Goal: Information Seeking & Learning: Learn about a topic

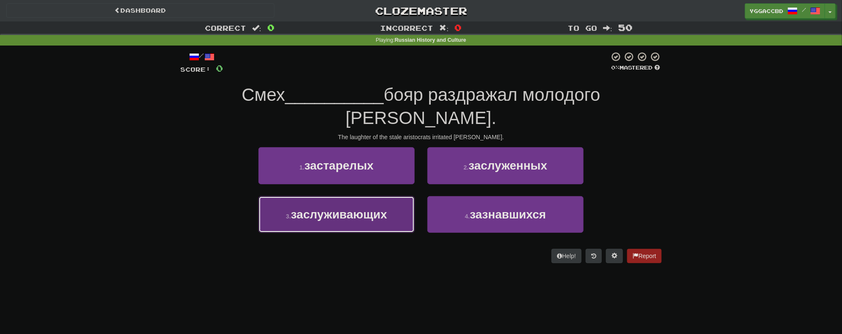
click at [363, 207] on button "3 . заслуживающих" at bounding box center [336, 214] width 156 height 37
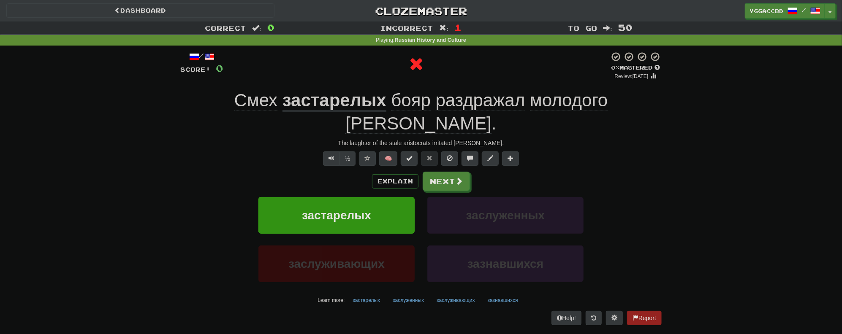
click at [293, 105] on u "застарелых" at bounding box center [335, 101] width 104 height 22
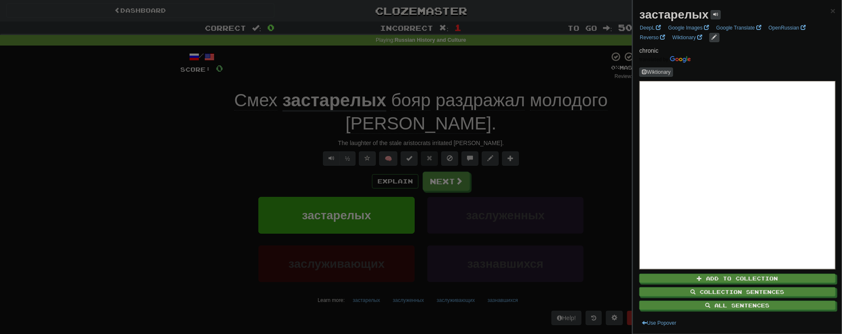
click at [188, 137] on div at bounding box center [421, 167] width 842 height 334
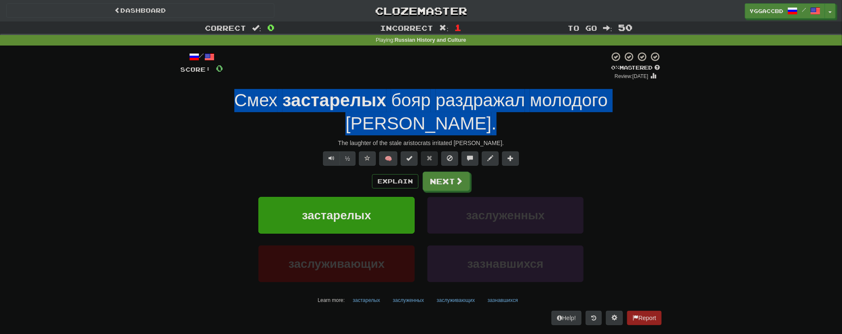
drag, startPoint x: 200, startPoint y: 101, endPoint x: 655, endPoint y: 101, distance: 455.7
click at [655, 101] on div "Смех застарелых бояр раздражал молодого Петра ." at bounding box center [420, 112] width 481 height 46
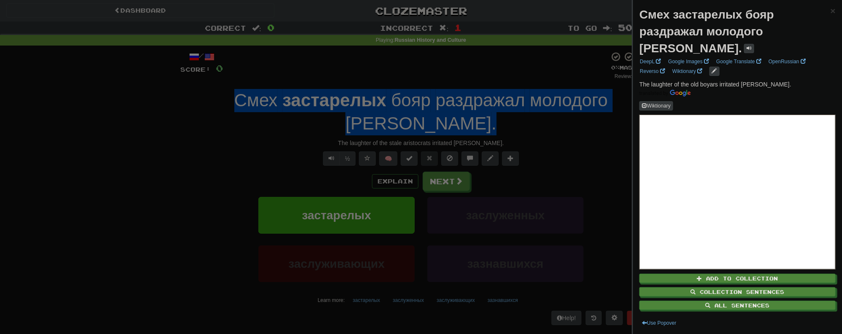
copy div "Смех застарелых бояр раздражал молодого Петра ."
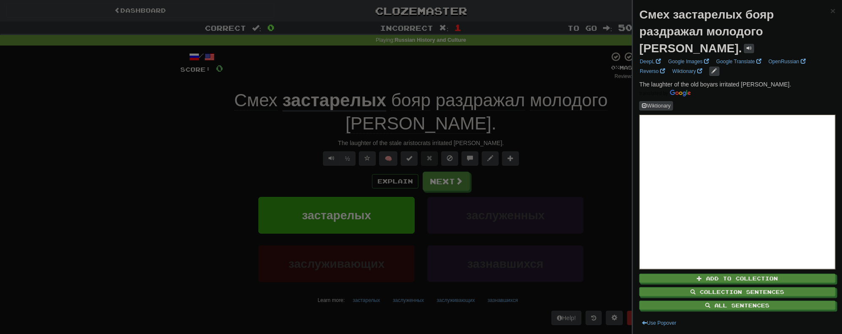
drag, startPoint x: 192, startPoint y: 147, endPoint x: 198, endPoint y: 152, distance: 8.2
click at [192, 147] on div at bounding box center [421, 167] width 842 height 334
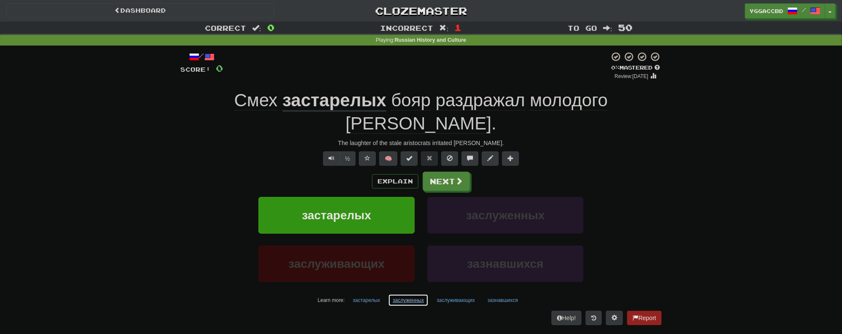
click at [405, 294] on button "заслуженных" at bounding box center [408, 300] width 41 height 13
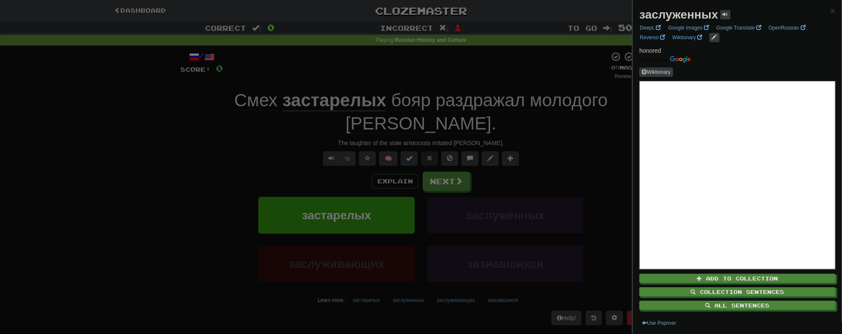
click at [399, 307] on div at bounding box center [421, 167] width 842 height 334
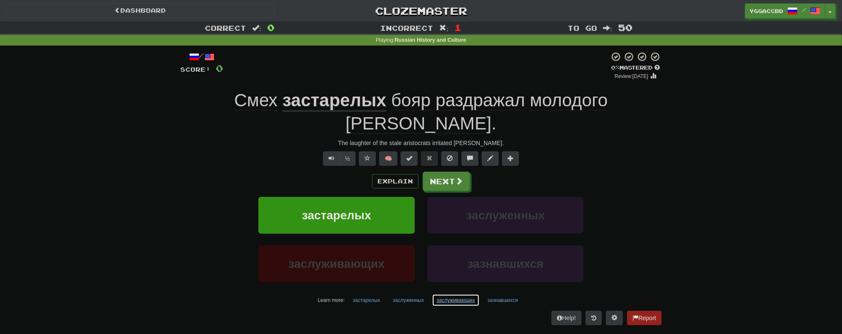
click at [456, 294] on button "заслуживающих" at bounding box center [456, 300] width 48 height 13
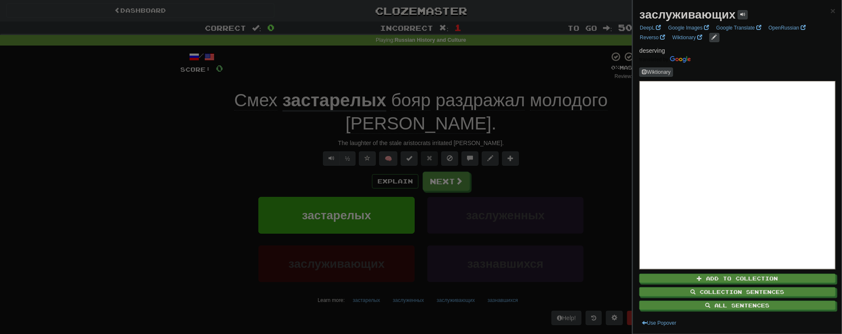
click at [462, 301] on div at bounding box center [421, 167] width 842 height 334
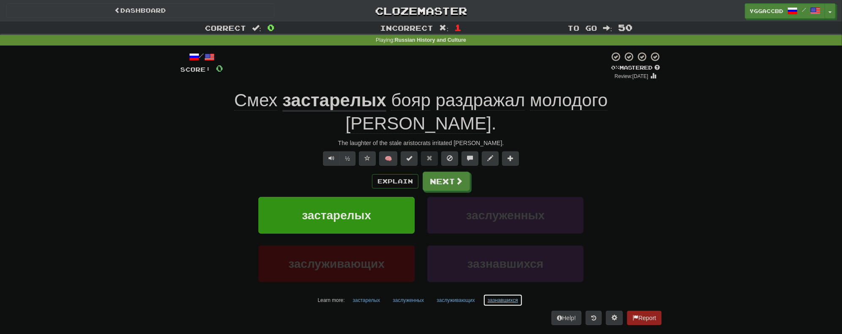
click at [495, 294] on button "зазнавшихся" at bounding box center [503, 300] width 40 height 13
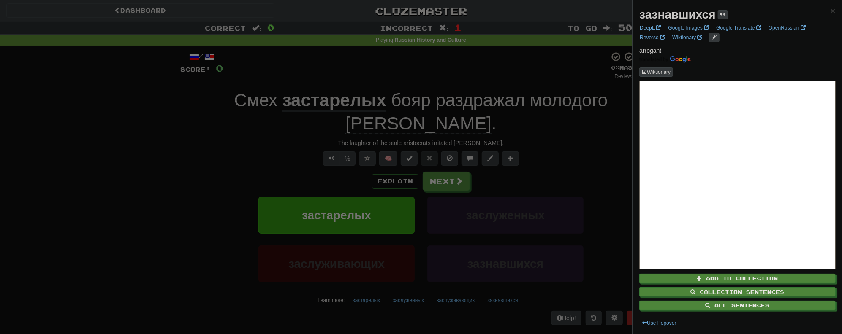
click at [552, 152] on div at bounding box center [421, 167] width 842 height 334
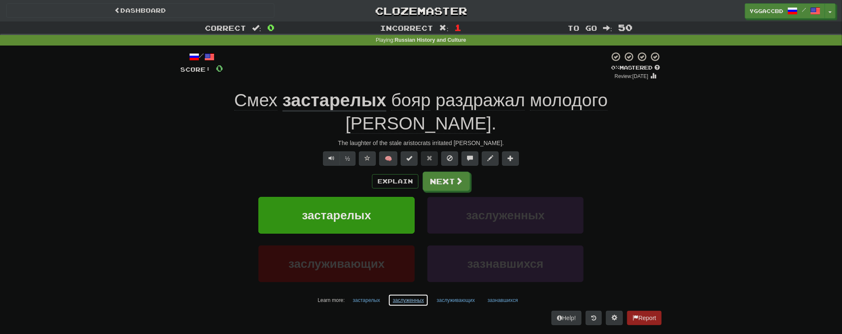
click at [405, 294] on button "заслуженных" at bounding box center [408, 300] width 41 height 13
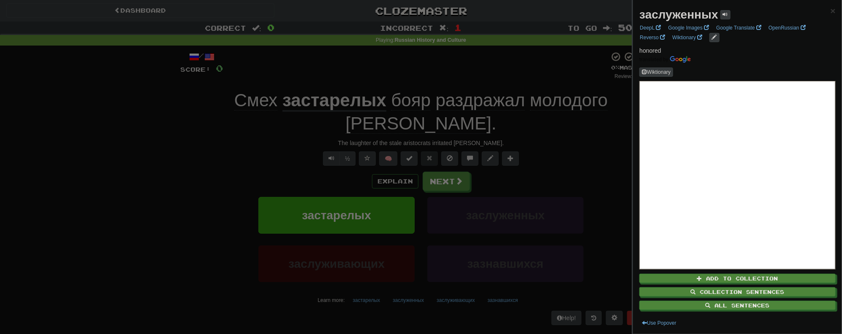
click at [673, 16] on strong "заслуженных" at bounding box center [678, 14] width 79 height 13
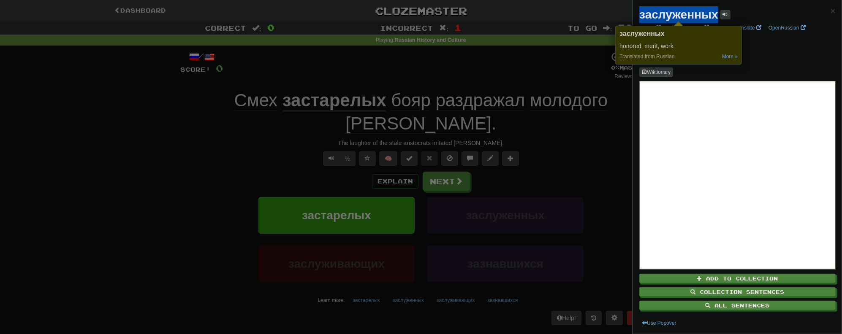
copy strong "заслуженных"
click at [454, 277] on div at bounding box center [421, 167] width 842 height 334
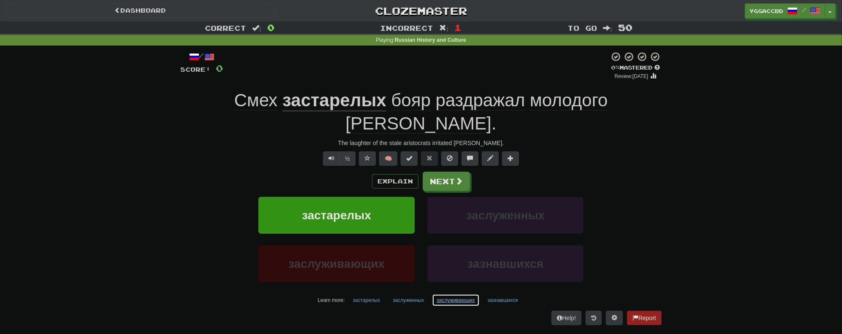
click at [454, 294] on button "заслуживающих" at bounding box center [456, 300] width 48 height 13
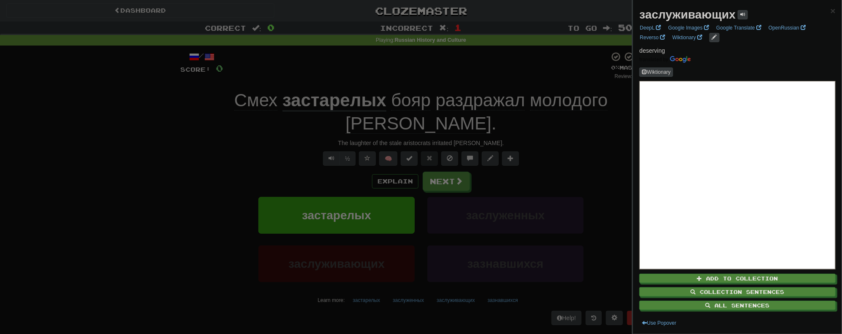
click at [674, 16] on strong "заслуживающих" at bounding box center [687, 14] width 96 height 13
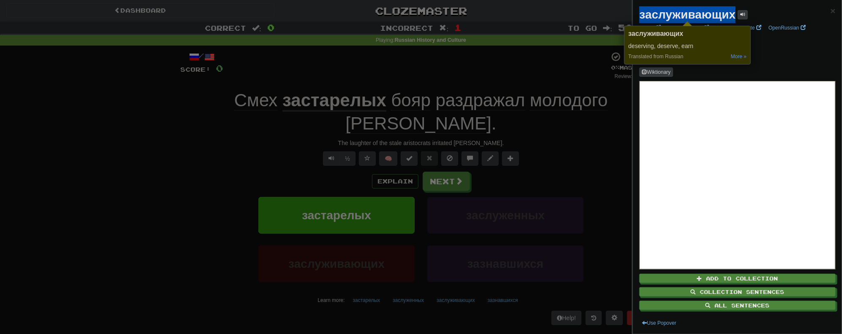
copy strong "заслуживающих"
click at [186, 150] on div at bounding box center [421, 167] width 842 height 334
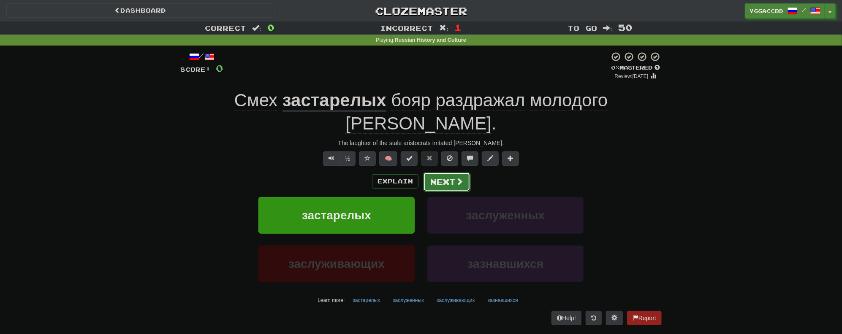
click at [449, 172] on button "Next" at bounding box center [446, 181] width 47 height 19
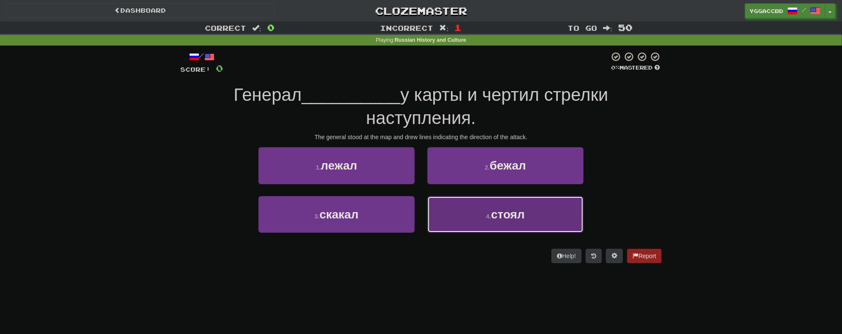
click at [497, 228] on button "4 . стоял" at bounding box center [505, 214] width 156 height 37
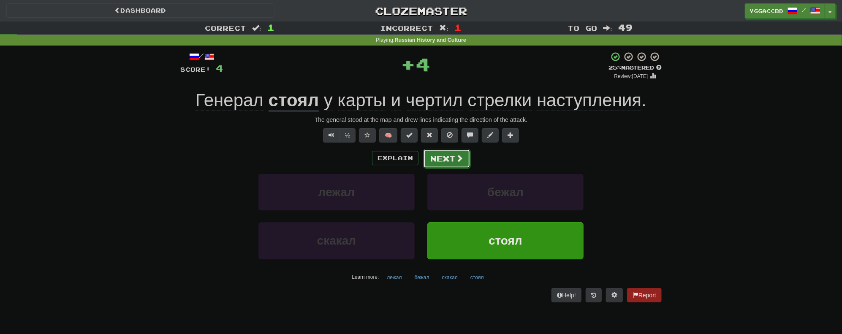
click at [443, 157] on button "Next" at bounding box center [446, 158] width 47 height 19
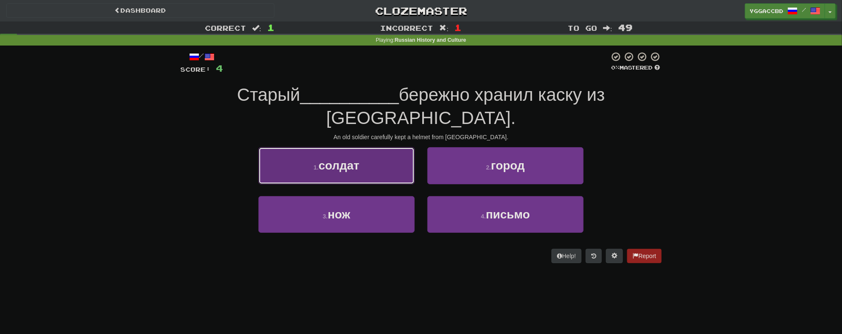
click at [341, 152] on button "1 . солдат" at bounding box center [336, 165] width 156 height 37
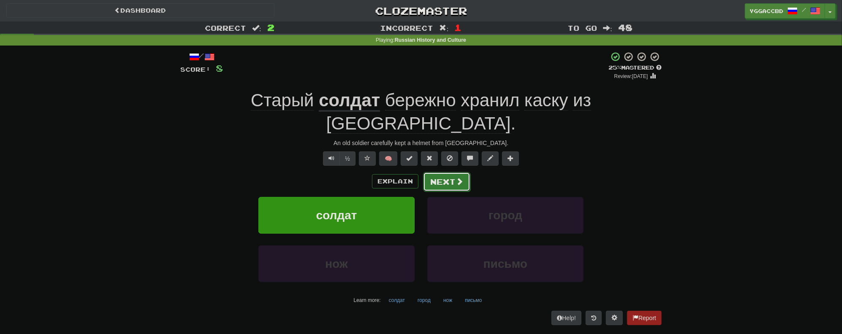
click at [443, 172] on button "Next" at bounding box center [446, 181] width 47 height 19
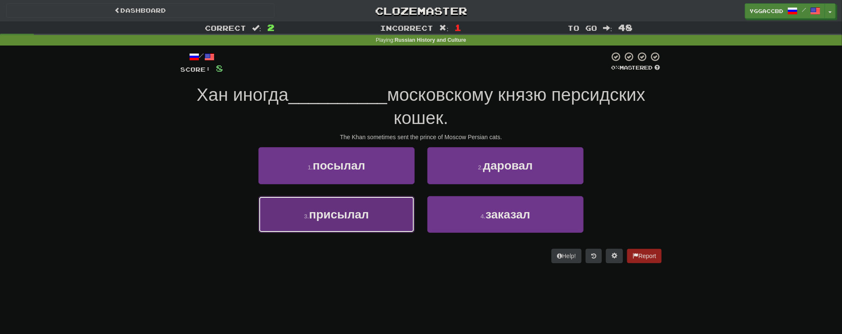
click at [306, 205] on button "3 . присылал" at bounding box center [336, 214] width 156 height 37
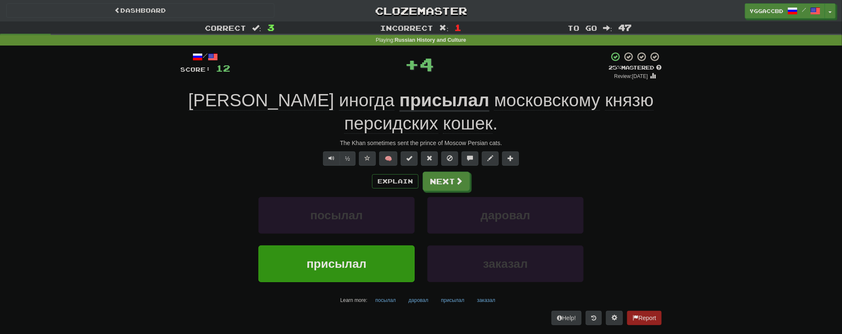
click at [399, 101] on u "присылал" at bounding box center [444, 101] width 90 height 22
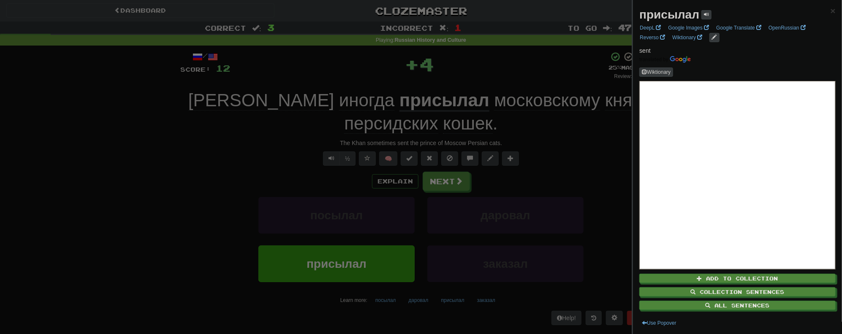
click at [407, 80] on div at bounding box center [421, 167] width 842 height 334
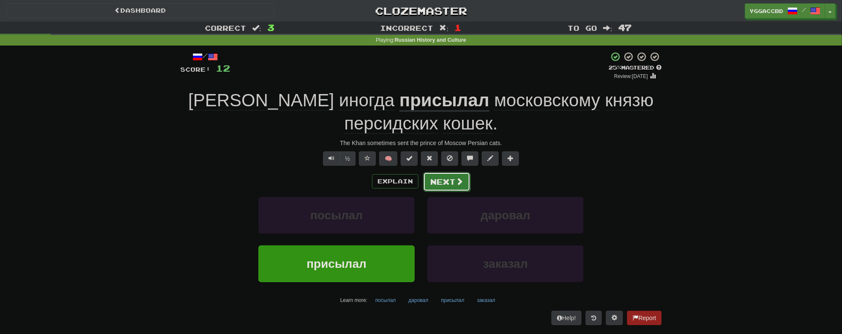
click at [438, 174] on button "Next" at bounding box center [446, 181] width 47 height 19
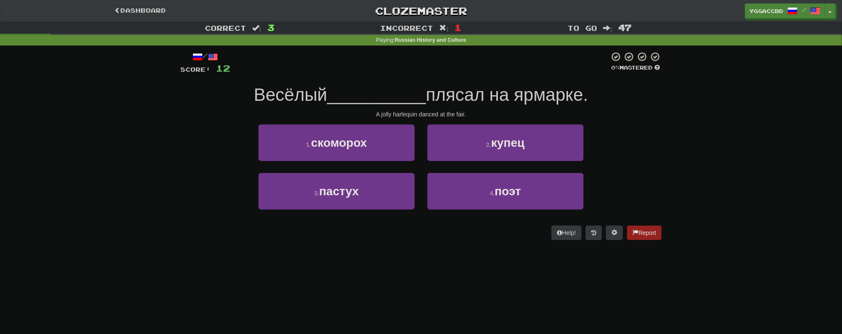
click at [538, 91] on span "плясал на ярмарке." at bounding box center [507, 95] width 162 height 20
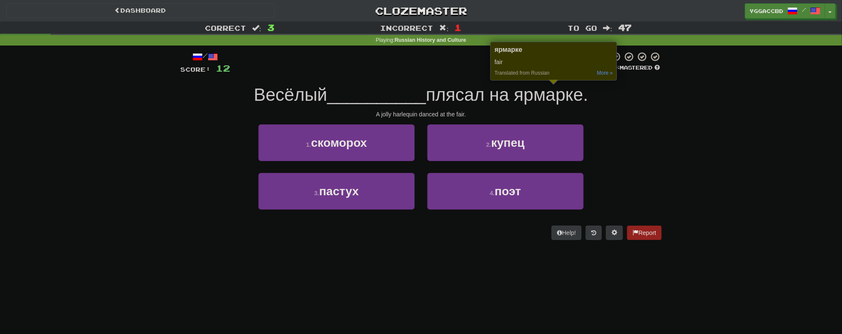
click at [447, 76] on div "/ Score: 12 0 % Mastered Весёлый __________ плясал на ярмарке. A jolly harlequi…" at bounding box center [420, 146] width 481 height 189
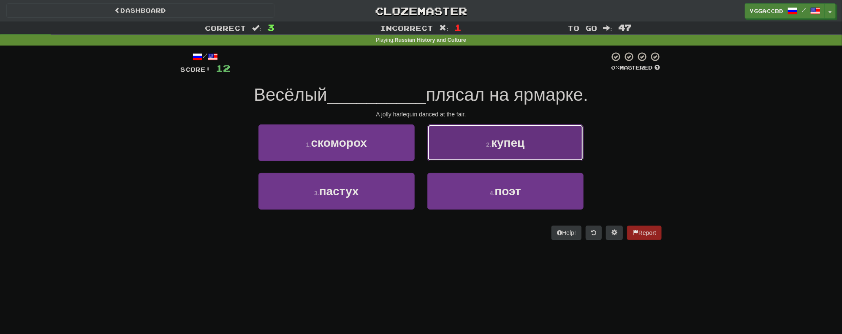
click at [522, 150] on button "2 . купец" at bounding box center [505, 143] width 156 height 37
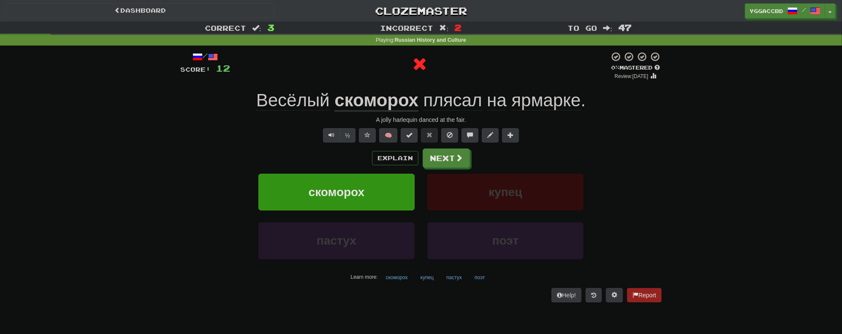
click at [365, 97] on u "скоморох" at bounding box center [376, 101] width 84 height 22
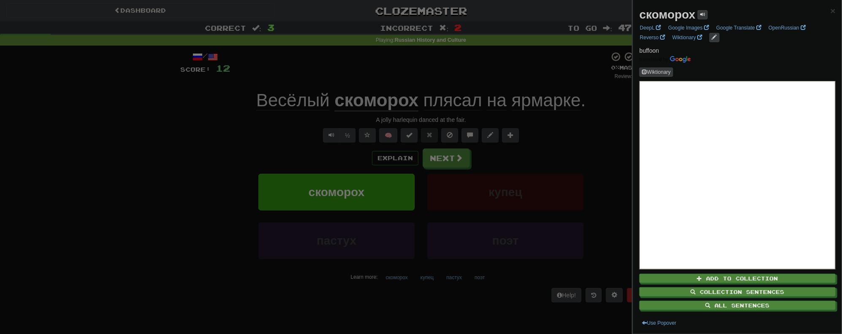
click at [445, 158] on div at bounding box center [421, 167] width 842 height 334
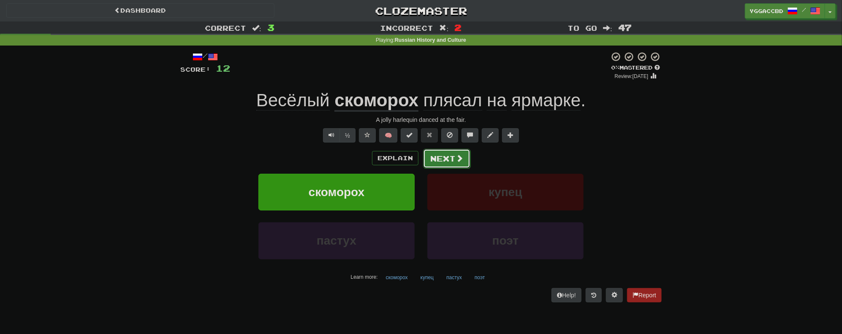
click at [446, 159] on button "Next" at bounding box center [446, 158] width 47 height 19
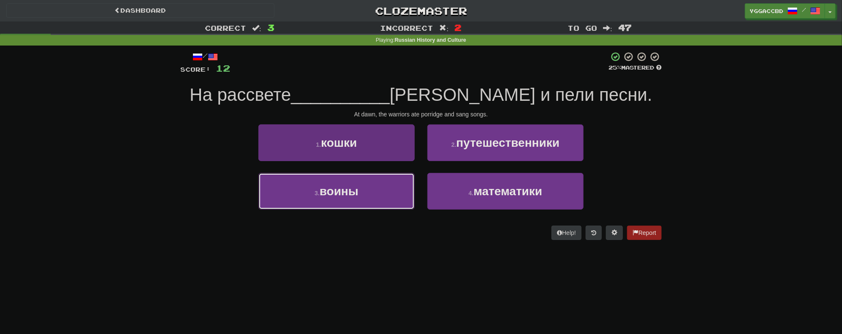
click at [358, 197] on span "воины" at bounding box center [339, 191] width 39 height 13
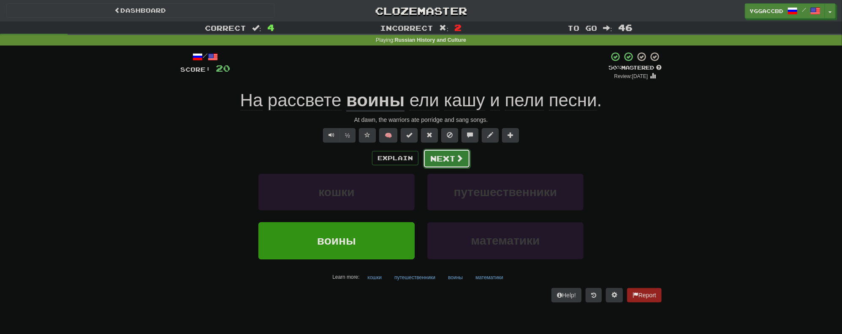
click at [441, 159] on button "Next" at bounding box center [446, 158] width 47 height 19
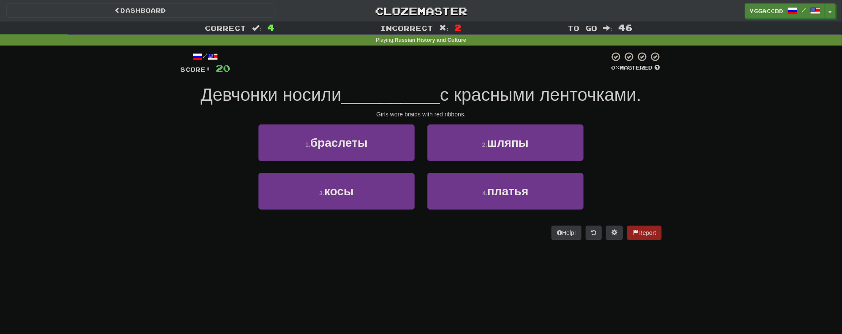
click at [529, 211] on div "4 . платья" at bounding box center [505, 197] width 169 height 49
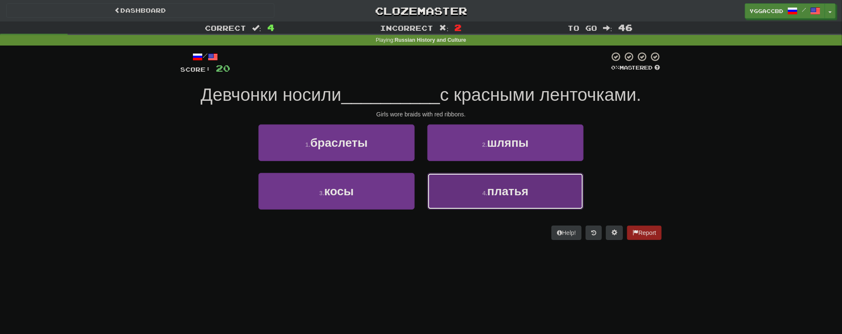
click at [545, 198] on button "4 . платья" at bounding box center [505, 191] width 156 height 37
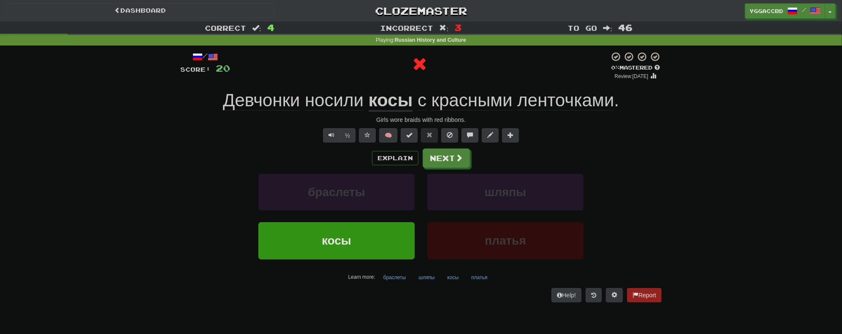
click at [390, 96] on u "косы" at bounding box center [391, 101] width 44 height 22
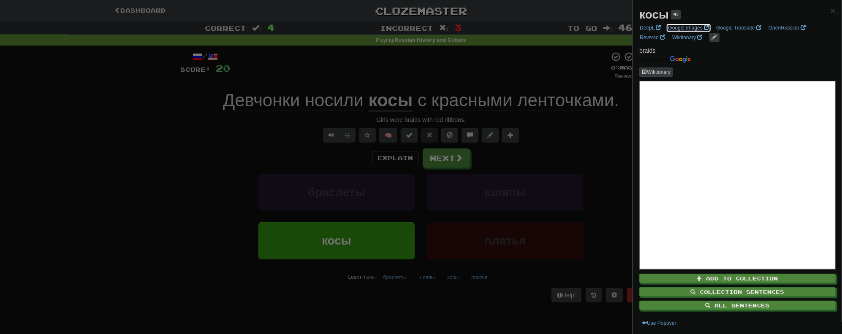
click at [678, 27] on link "Google Images" at bounding box center [689, 27] width 46 height 9
click at [449, 155] on div at bounding box center [421, 167] width 842 height 334
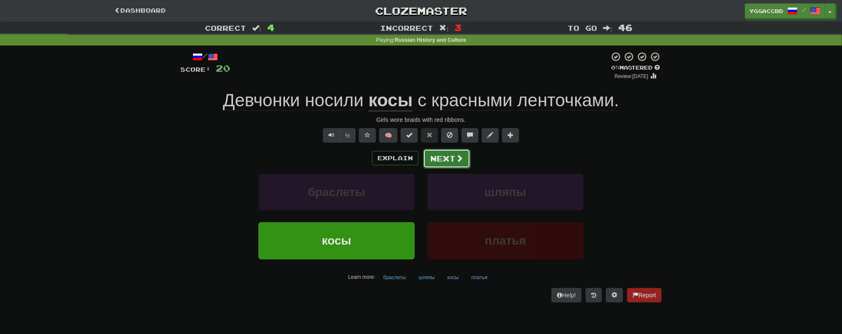
click at [444, 156] on button "Next" at bounding box center [446, 158] width 47 height 19
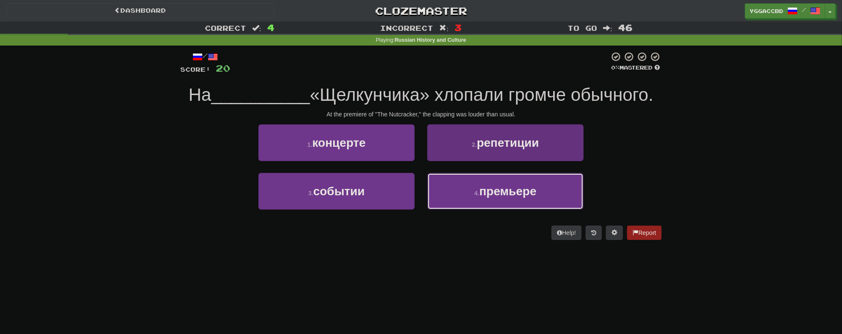
click at [524, 194] on span "премьере" at bounding box center [507, 191] width 57 height 13
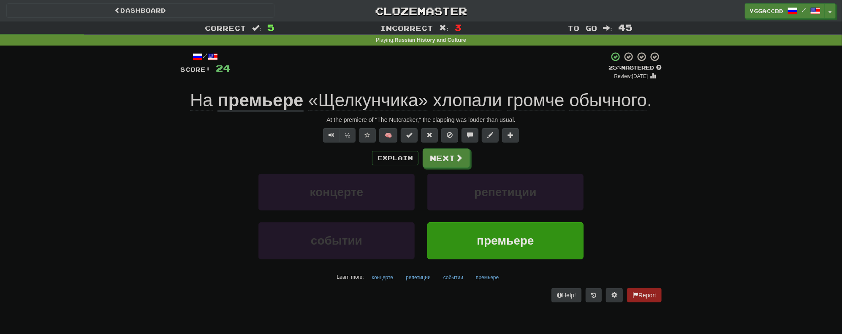
click at [465, 103] on span "хлопали" at bounding box center [467, 100] width 69 height 20
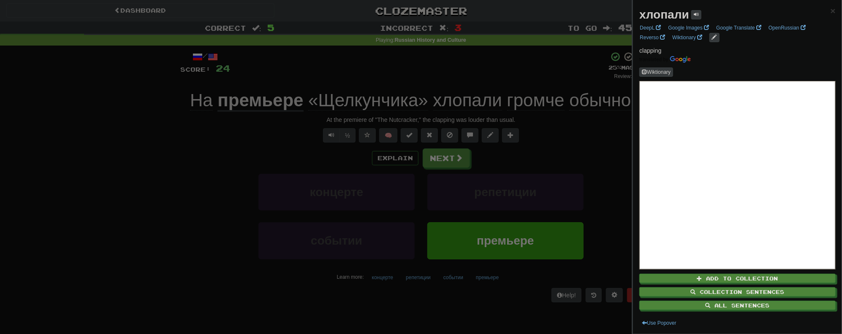
click at [585, 129] on div at bounding box center [421, 167] width 842 height 334
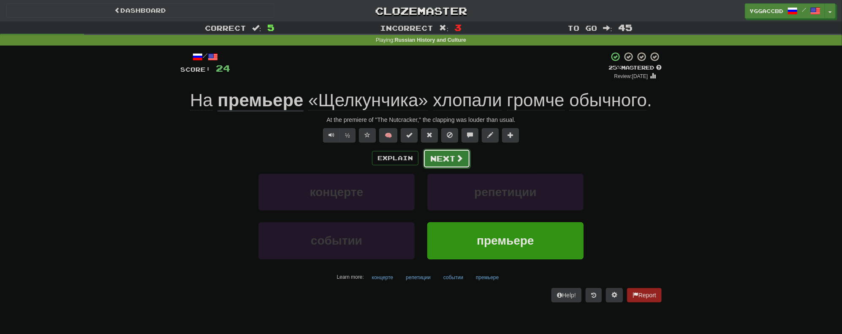
click at [453, 157] on button "Next" at bounding box center [446, 158] width 47 height 19
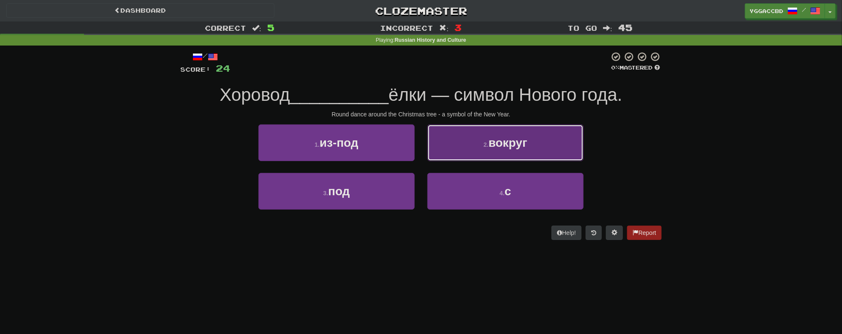
click at [515, 155] on button "2 . вокруг" at bounding box center [505, 143] width 156 height 37
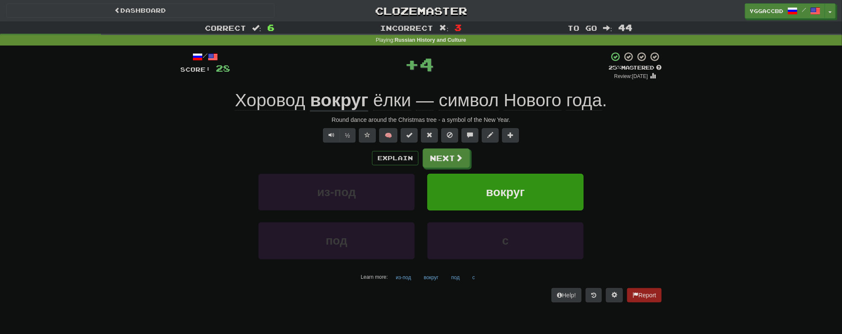
click at [274, 105] on span "Хоровод" at bounding box center [270, 100] width 70 height 20
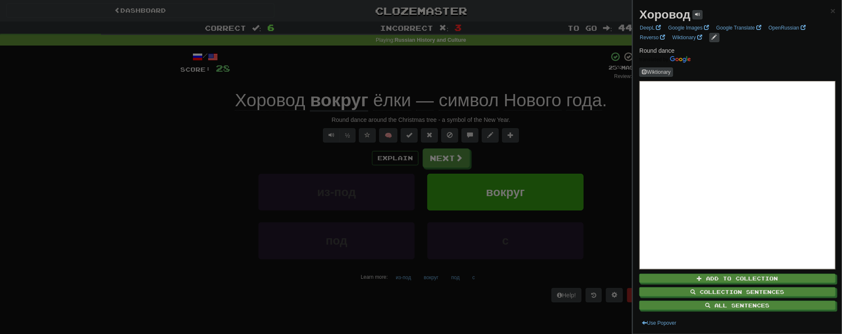
drag, startPoint x: 111, startPoint y: 162, endPoint x: 391, endPoint y: 145, distance: 279.7
click at [120, 160] on div at bounding box center [421, 167] width 842 height 334
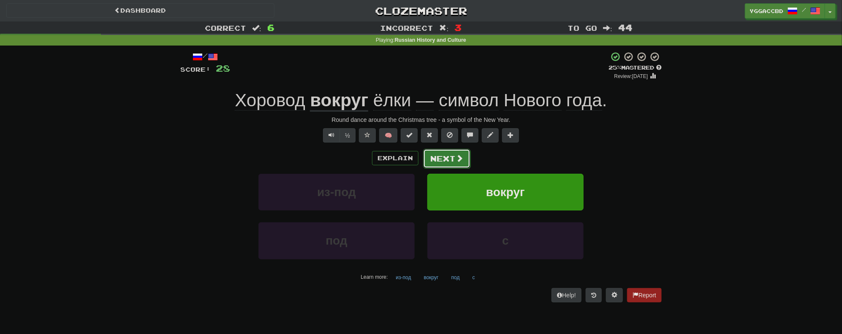
click at [437, 165] on button "Next" at bounding box center [446, 158] width 47 height 19
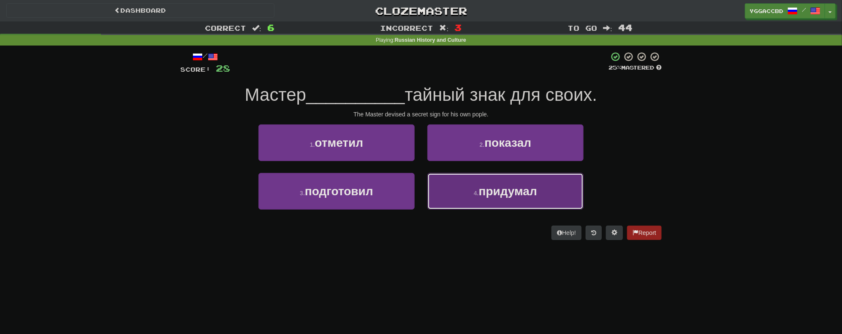
click at [526, 192] on span "придумал" at bounding box center [508, 191] width 58 height 13
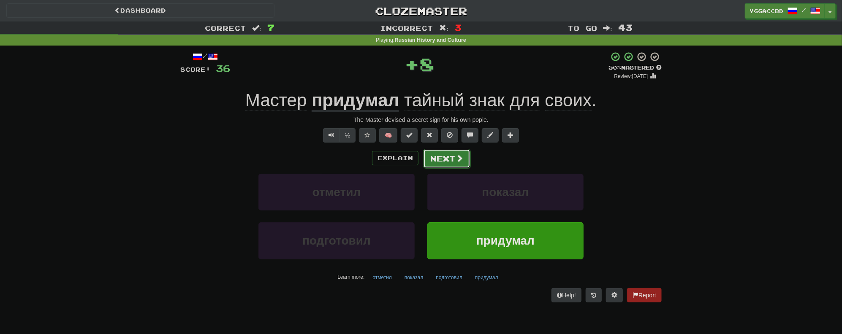
click at [443, 165] on button "Next" at bounding box center [446, 158] width 47 height 19
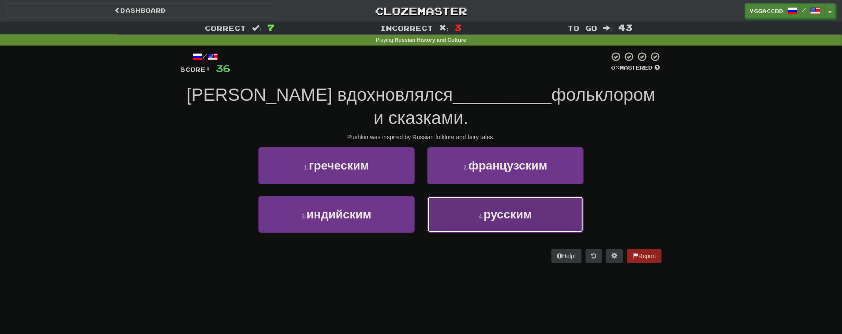
click at [484, 213] on span "русским" at bounding box center [508, 214] width 49 height 13
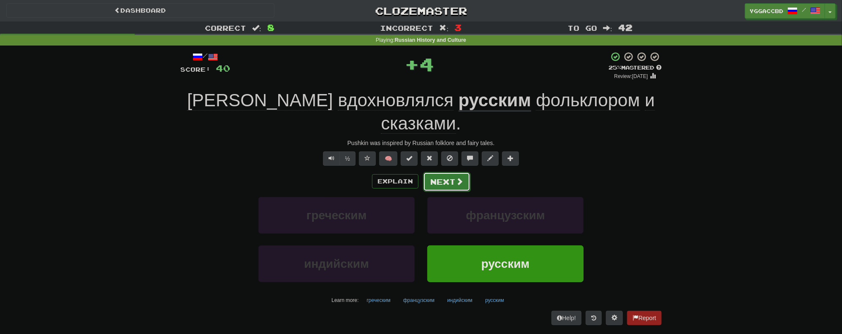
click at [450, 172] on button "Next" at bounding box center [446, 181] width 47 height 19
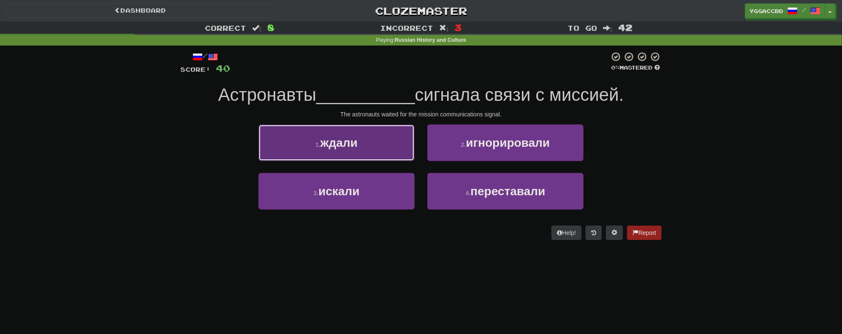
click at [356, 146] on span "ждали" at bounding box center [339, 142] width 37 height 13
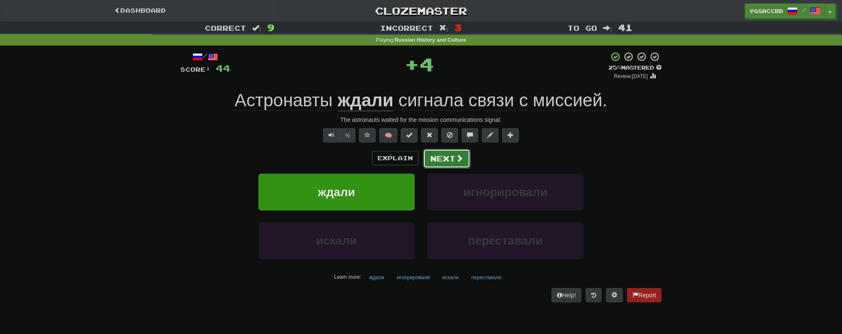
click at [457, 162] on span at bounding box center [460, 159] width 8 height 8
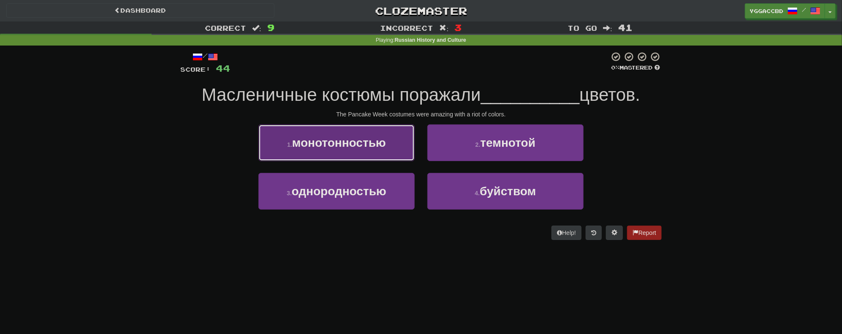
click at [340, 147] on span "монотонностью" at bounding box center [339, 142] width 94 height 13
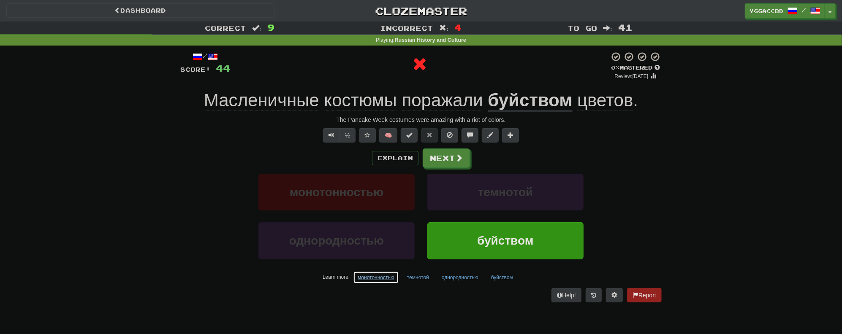
click at [371, 280] on button "монотонностью" at bounding box center [376, 278] width 46 height 13
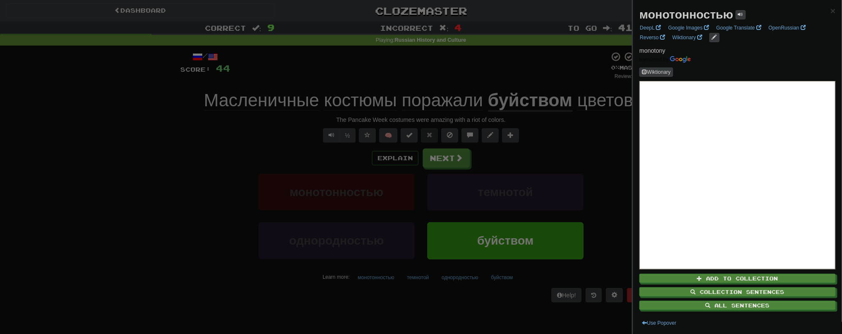
click at [598, 164] on div at bounding box center [421, 167] width 842 height 334
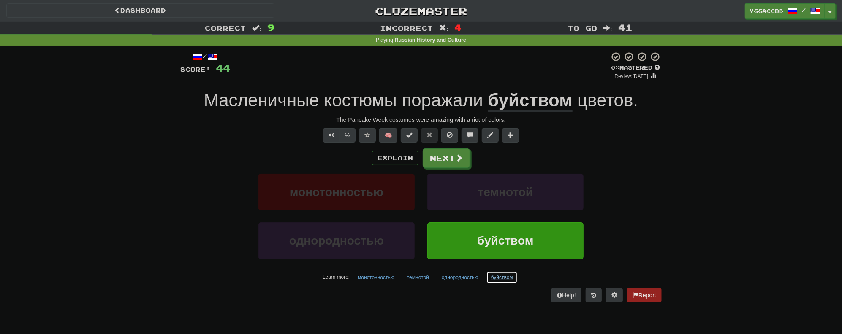
click at [500, 278] on button "буйством" at bounding box center [501, 278] width 31 height 13
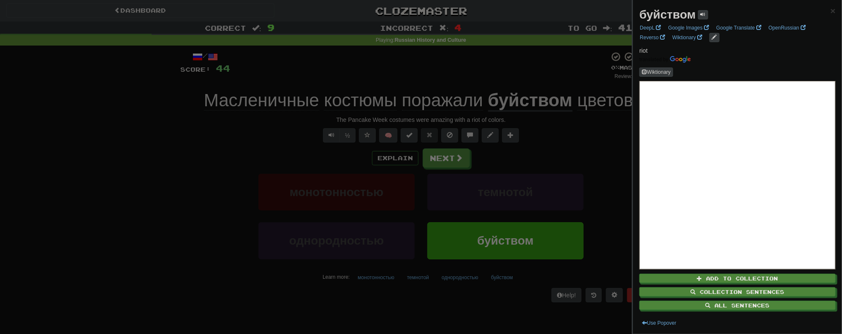
click at [600, 143] on div at bounding box center [421, 167] width 842 height 334
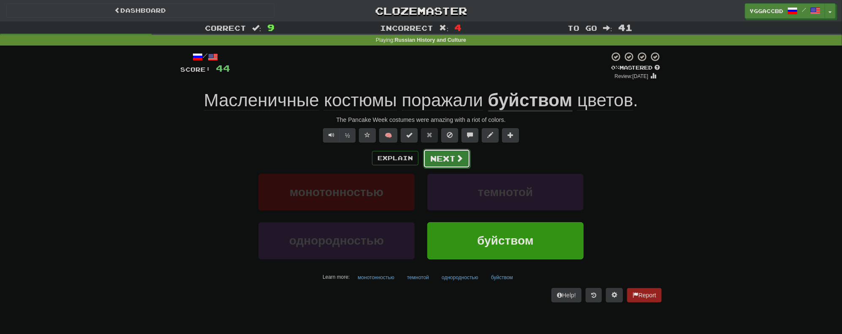
click at [432, 161] on button "Next" at bounding box center [446, 158] width 47 height 19
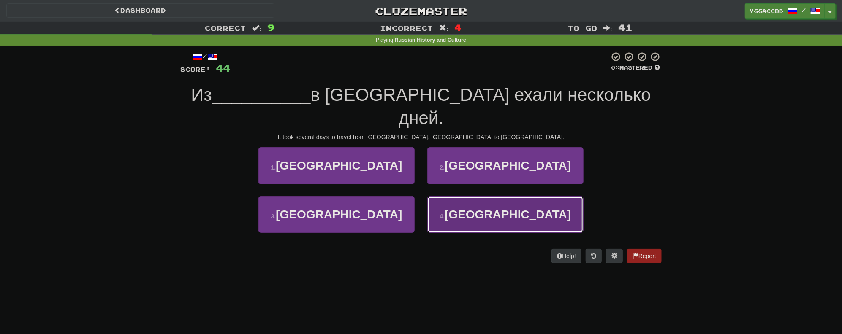
click at [504, 208] on span "Петербурга" at bounding box center [508, 214] width 126 height 13
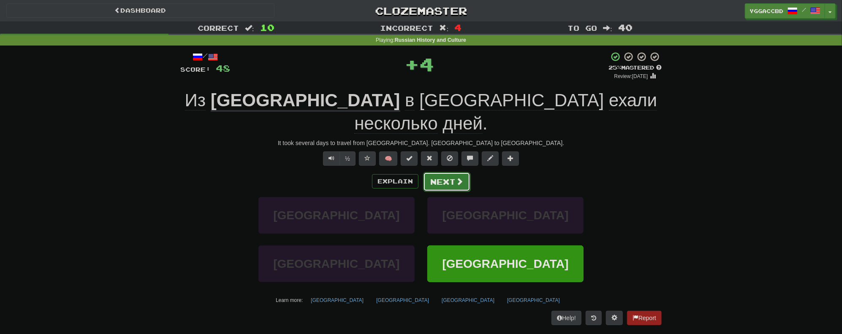
click at [448, 172] on button "Next" at bounding box center [446, 181] width 47 height 19
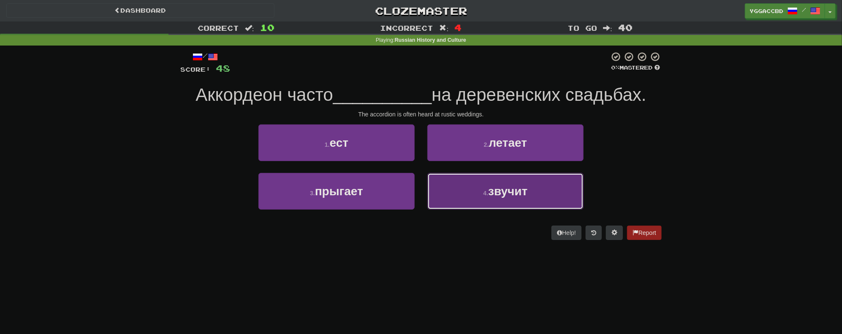
click at [496, 193] on span "звучит" at bounding box center [507, 191] width 39 height 13
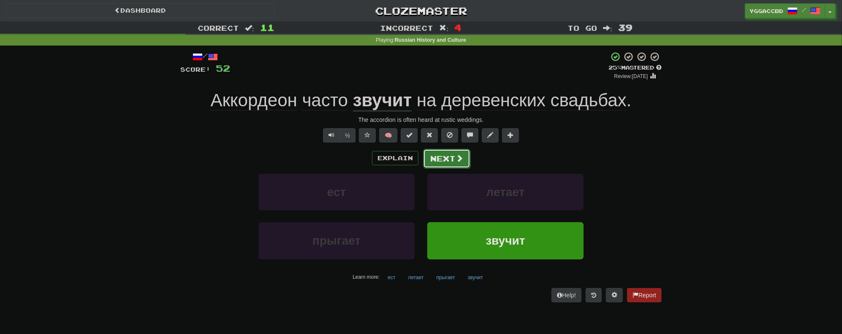
click at [451, 157] on button "Next" at bounding box center [446, 158] width 47 height 19
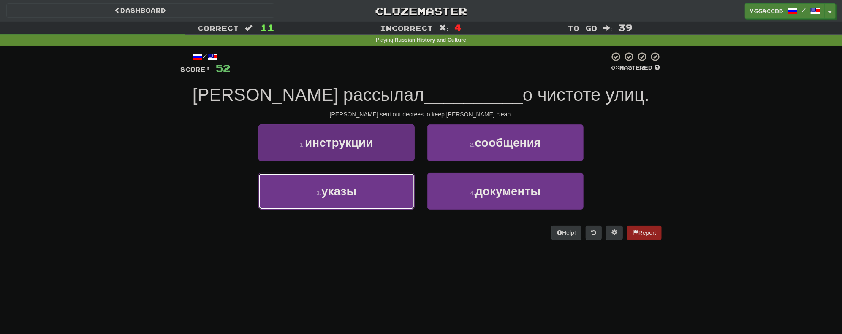
click at [364, 194] on button "3 . указы" at bounding box center [336, 191] width 156 height 37
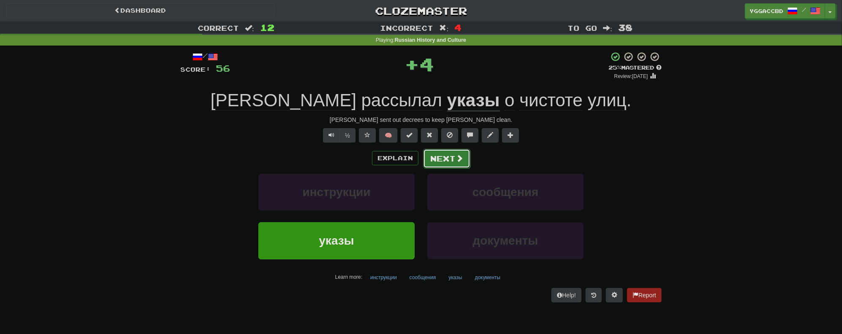
click at [440, 160] on button "Next" at bounding box center [446, 158] width 47 height 19
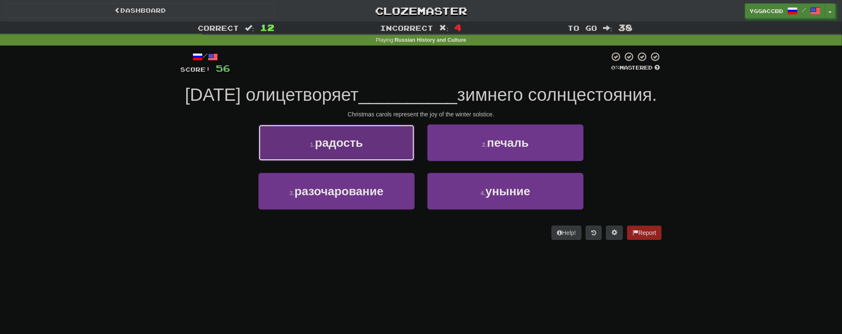
click at [389, 161] on button "1 . радость" at bounding box center [336, 143] width 156 height 37
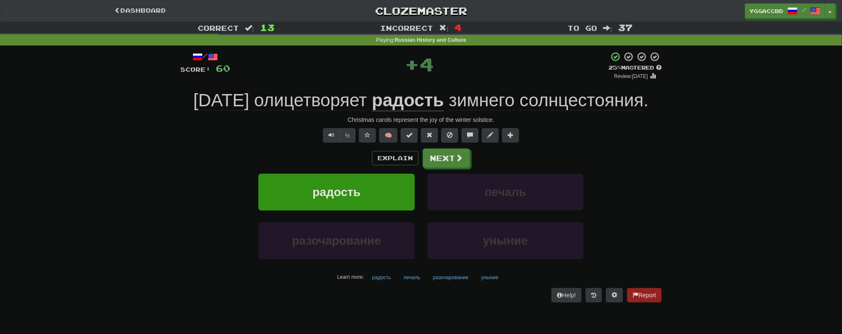
click at [288, 99] on span "олицетворяет" at bounding box center [310, 100] width 113 height 20
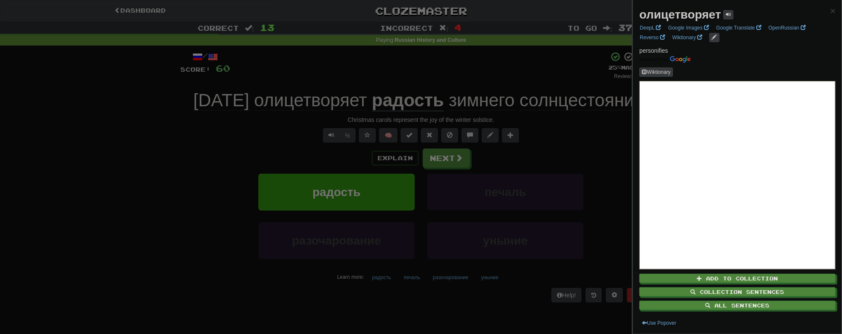
click at [223, 101] on div at bounding box center [421, 167] width 842 height 334
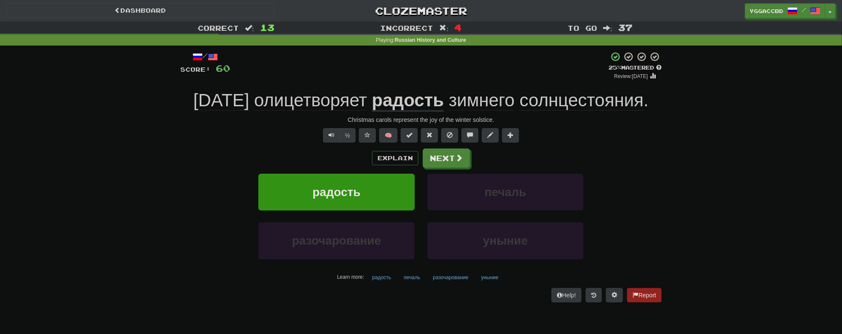
click at [223, 101] on span "Коляда" at bounding box center [221, 100] width 56 height 20
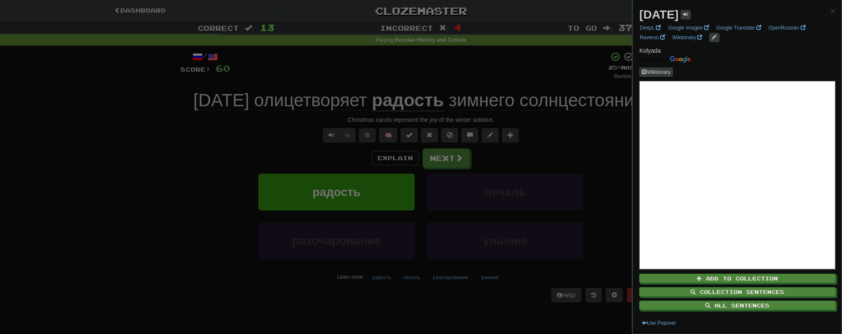
click at [652, 51] on span "Kolyada" at bounding box center [650, 50] width 22 height 7
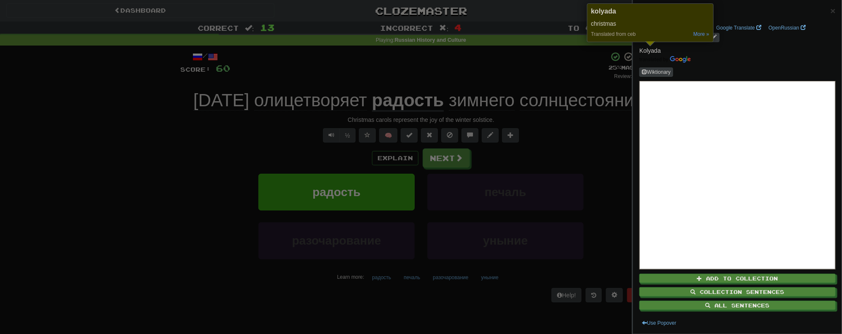
click at [491, 81] on div at bounding box center [421, 167] width 842 height 334
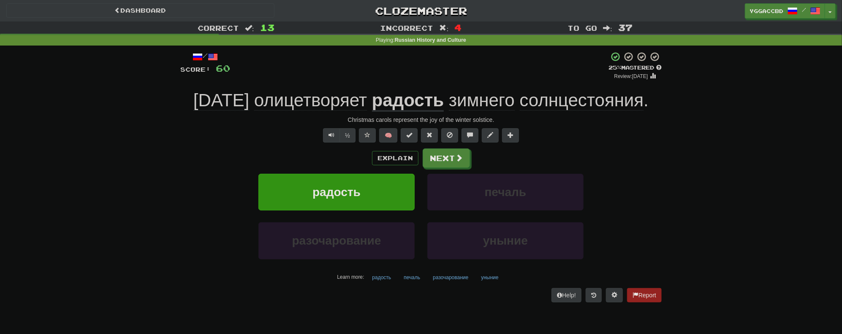
click at [306, 97] on span "олицетворяет" at bounding box center [310, 100] width 113 height 20
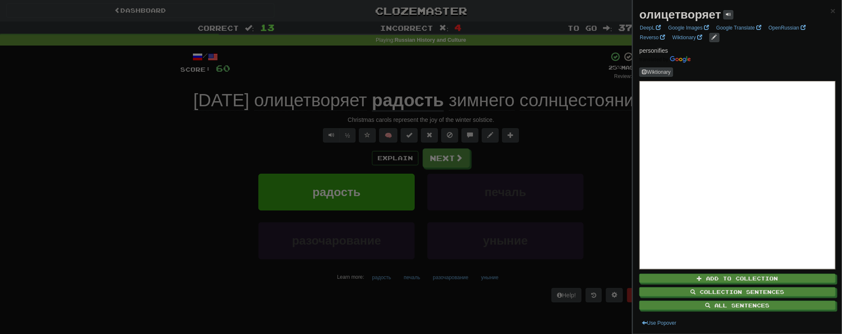
click at [671, 18] on strong "олицетворяет" at bounding box center [680, 14] width 82 height 13
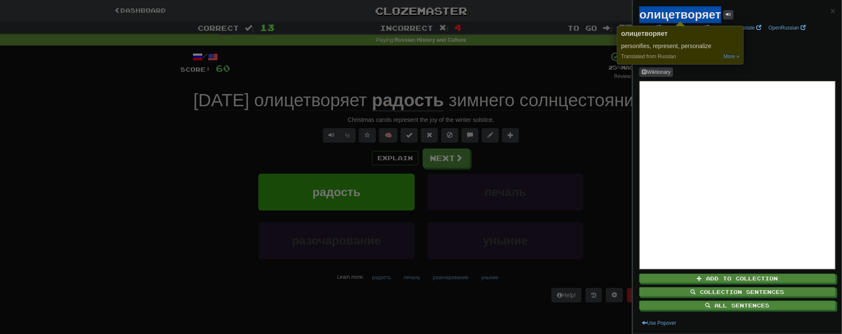
copy strong "олицетворяет"
click at [432, 155] on div at bounding box center [421, 167] width 842 height 334
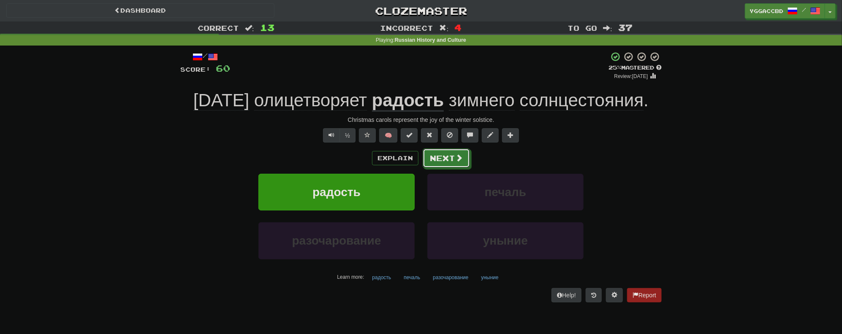
click at [452, 160] on button "Next" at bounding box center [446, 158] width 47 height 19
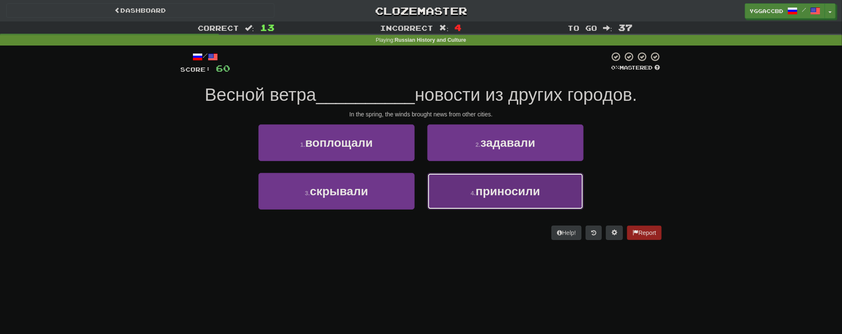
click at [500, 194] on span "приносили" at bounding box center [508, 191] width 65 height 13
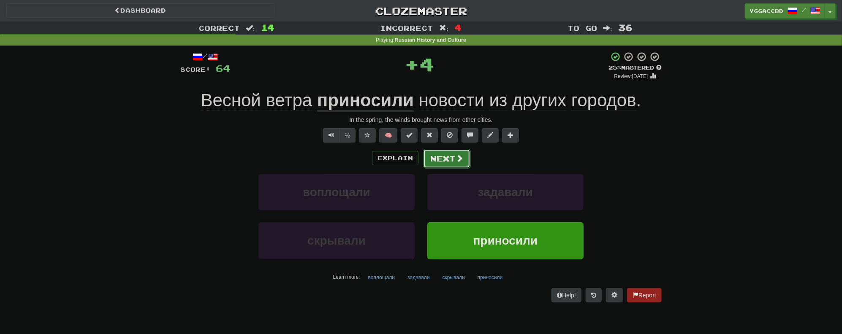
click at [443, 158] on button "Next" at bounding box center [446, 158] width 47 height 19
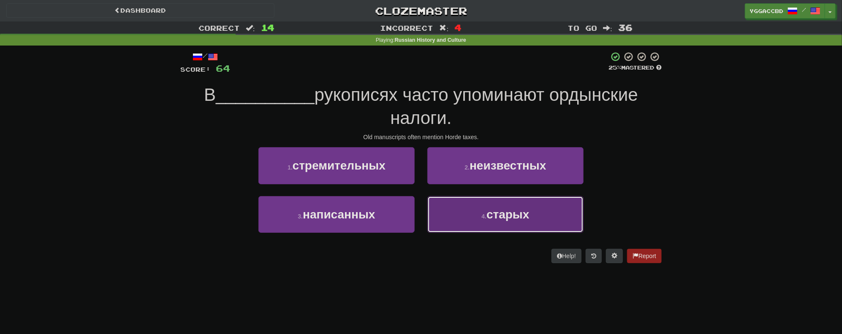
click at [516, 218] on span "старых" at bounding box center [507, 214] width 43 height 13
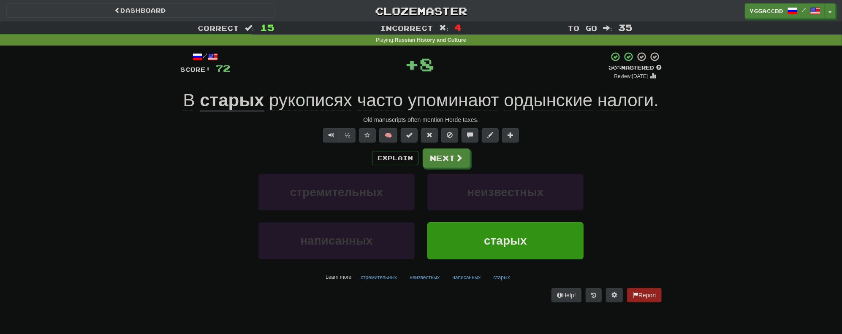
click at [310, 101] on span "рукописях" at bounding box center [310, 100] width 83 height 20
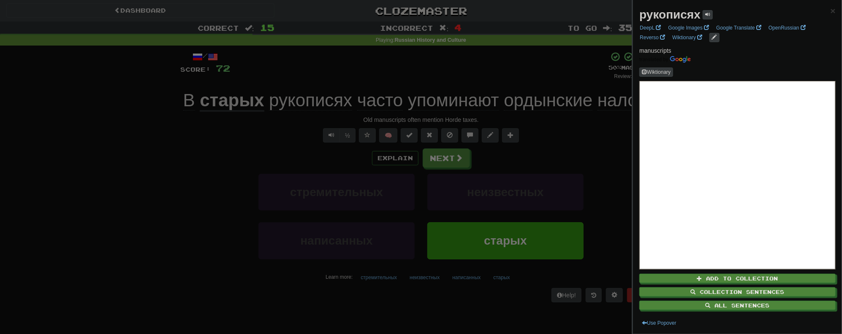
click at [351, 93] on div at bounding box center [421, 167] width 842 height 334
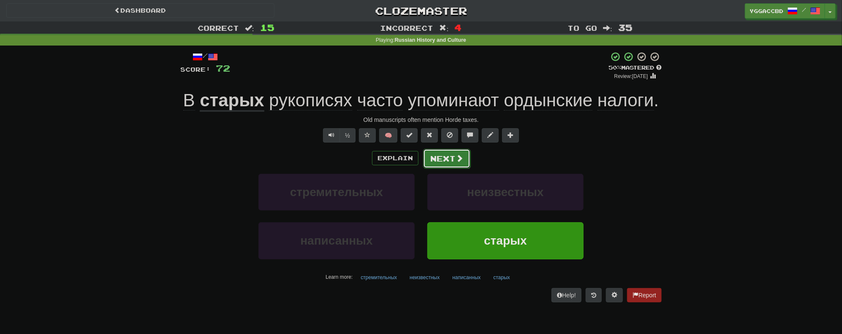
click at [453, 162] on button "Next" at bounding box center [446, 158] width 47 height 19
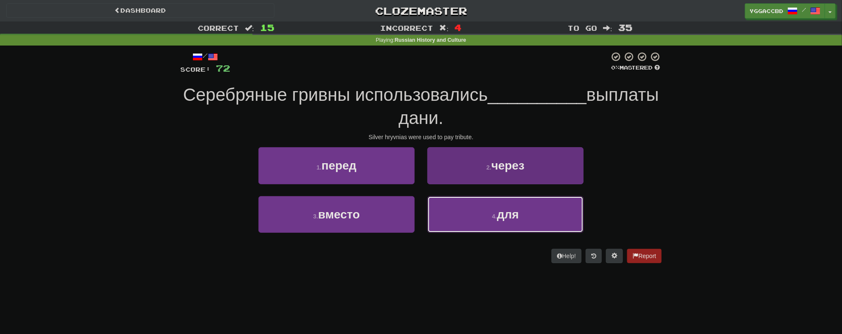
click at [492, 212] on button "4 . для" at bounding box center [505, 214] width 156 height 37
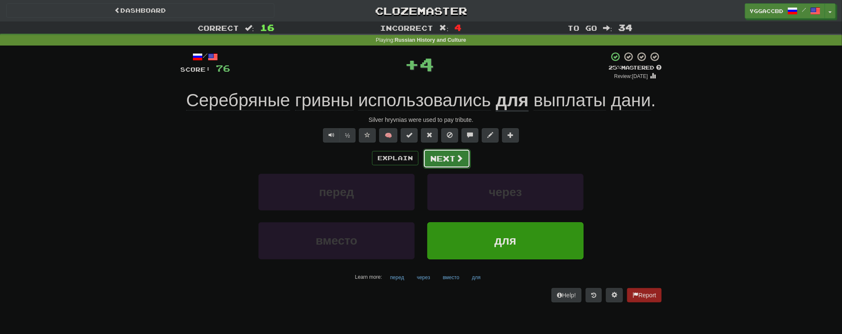
click at [438, 152] on button "Next" at bounding box center [446, 158] width 47 height 19
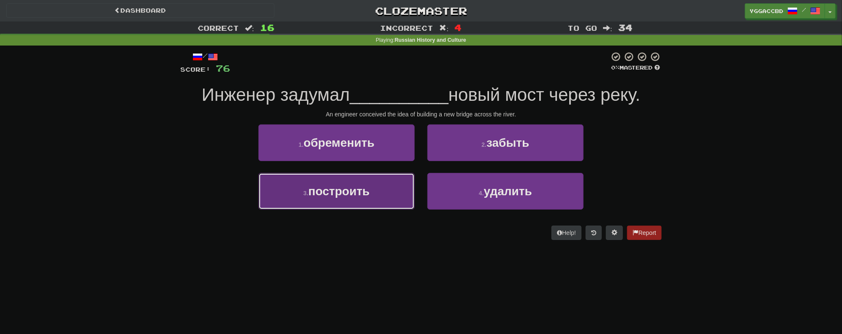
click at [344, 191] on span "построить" at bounding box center [338, 191] width 61 height 13
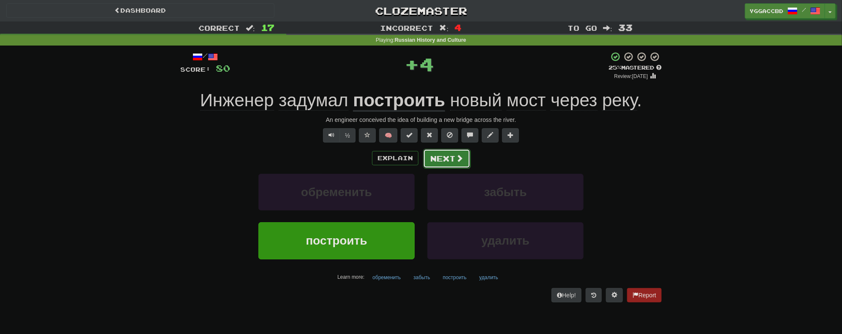
click at [453, 162] on button "Next" at bounding box center [446, 158] width 47 height 19
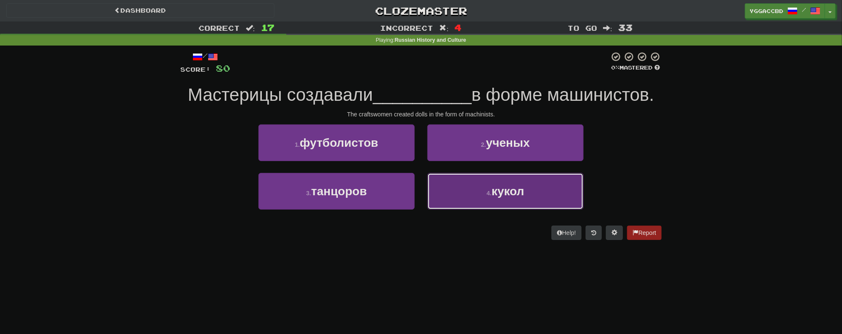
click at [481, 201] on button "4 . кукол" at bounding box center [505, 191] width 156 height 37
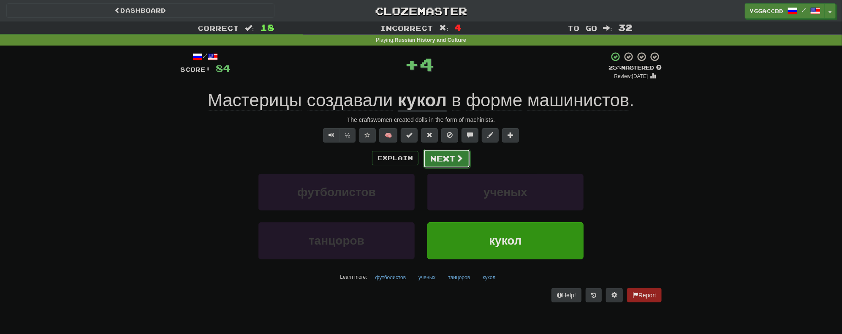
click at [458, 159] on span at bounding box center [460, 159] width 8 height 8
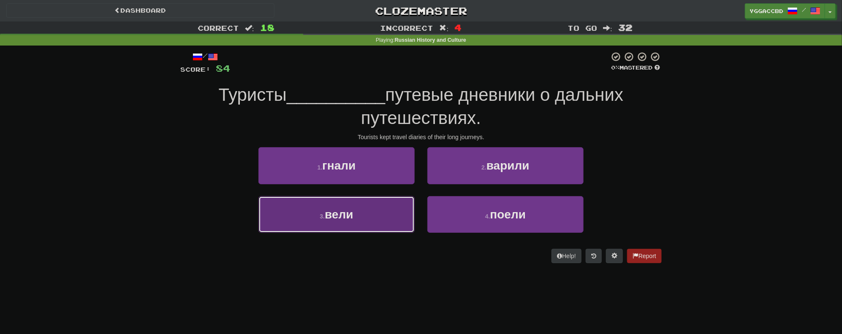
click at [340, 209] on span "вели" at bounding box center [339, 214] width 28 height 13
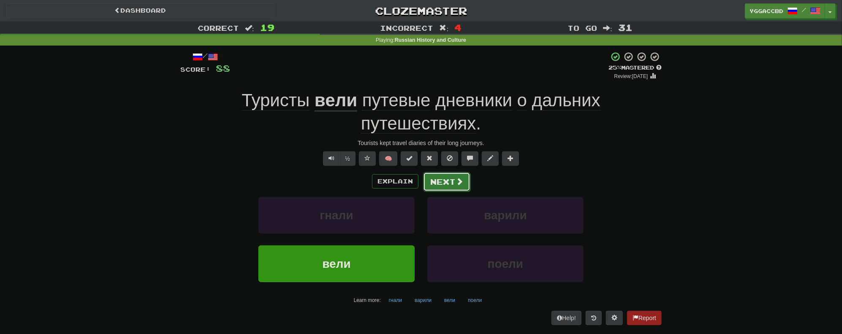
click at [451, 185] on button "Next" at bounding box center [446, 181] width 47 height 19
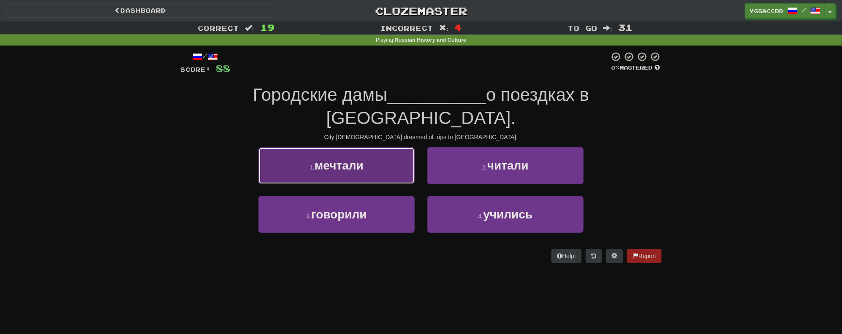
drag, startPoint x: 363, startPoint y: 147, endPoint x: 376, endPoint y: 147, distance: 13.1
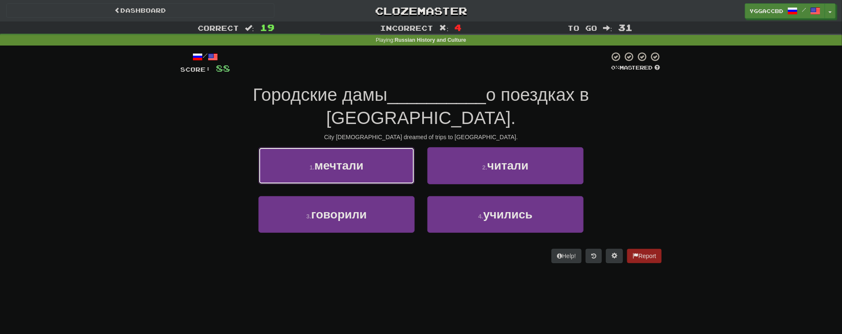
click at [363, 159] on span "мечтали" at bounding box center [339, 165] width 49 height 13
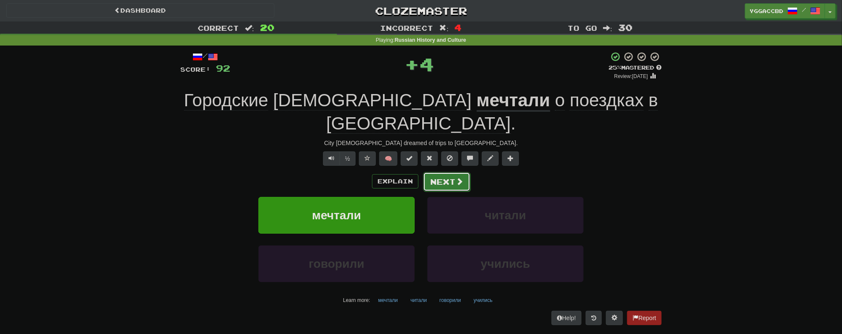
click at [454, 172] on button "Next" at bounding box center [446, 181] width 47 height 19
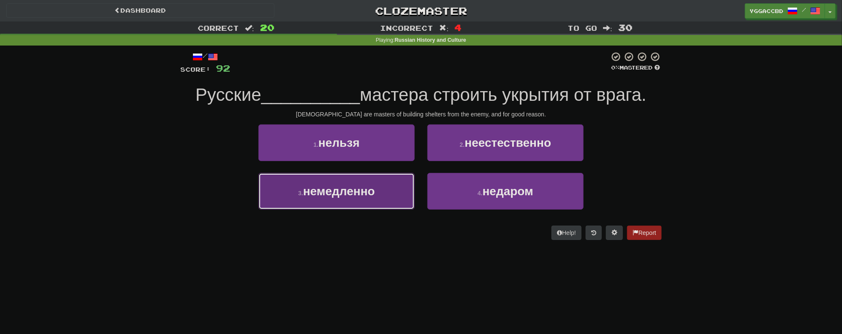
click at [375, 198] on button "3 . немедленно" at bounding box center [336, 191] width 156 height 37
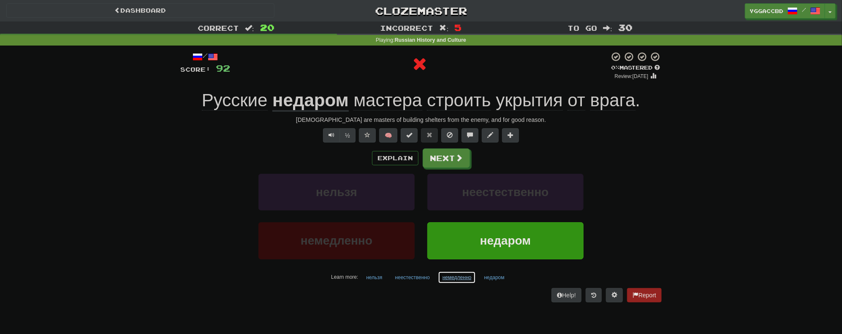
click at [456, 275] on button "немедленно" at bounding box center [457, 278] width 38 height 13
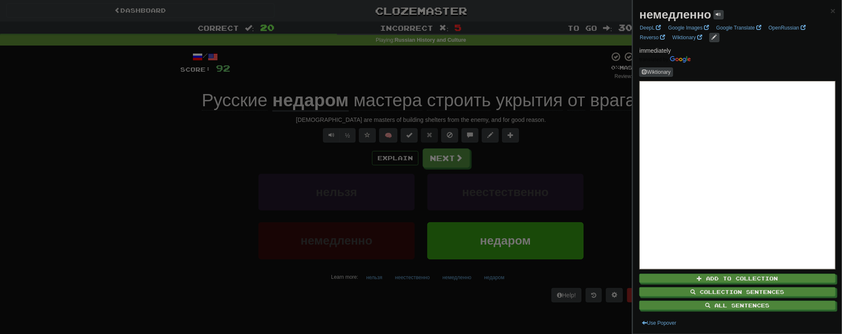
click at [455, 290] on div at bounding box center [421, 167] width 842 height 334
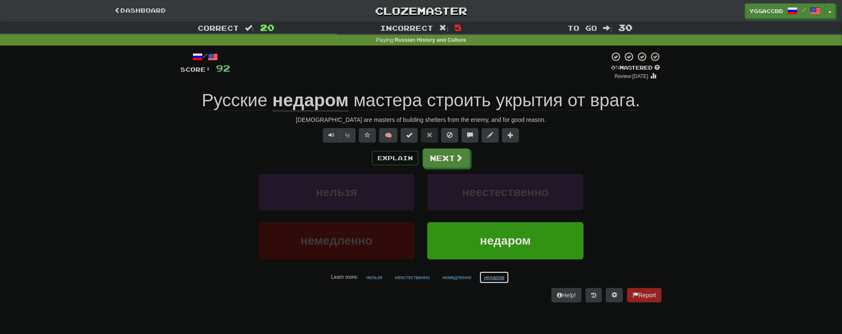
click at [492, 279] on button "недаром" at bounding box center [494, 278] width 30 height 13
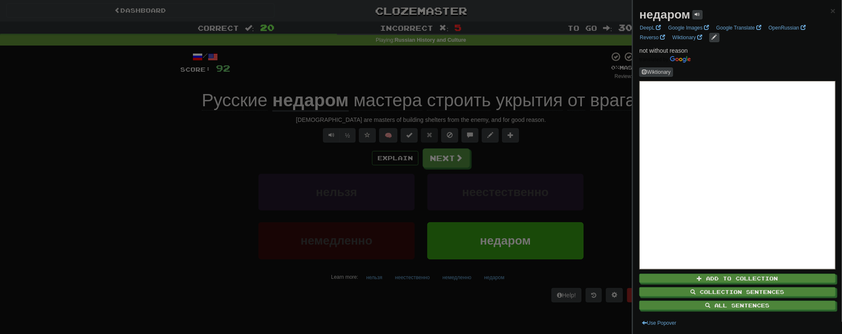
click at [652, 13] on strong "недаром" at bounding box center [664, 14] width 51 height 13
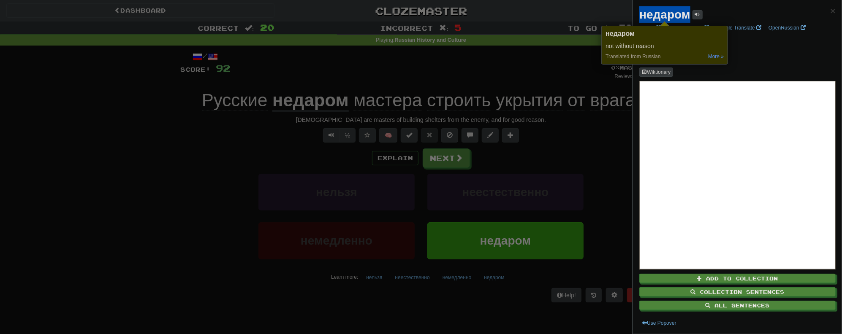
copy strong "недаром"
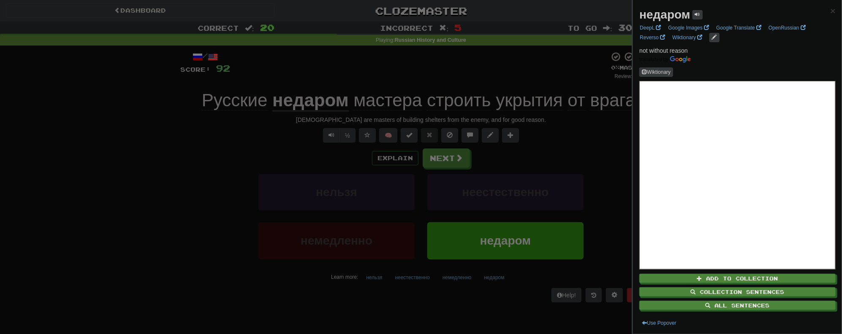
click at [534, 152] on div at bounding box center [421, 167] width 842 height 334
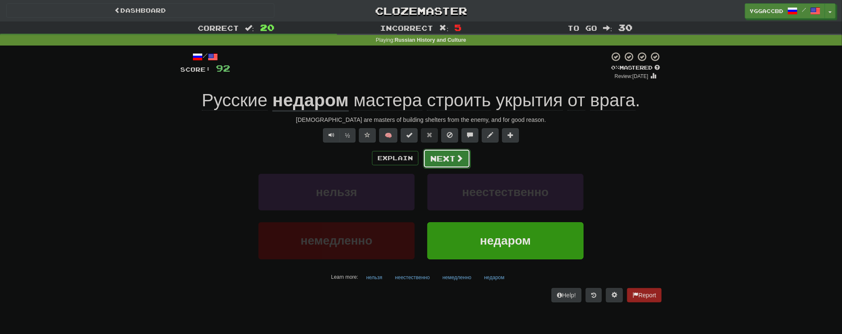
click at [457, 162] on span at bounding box center [460, 159] width 8 height 8
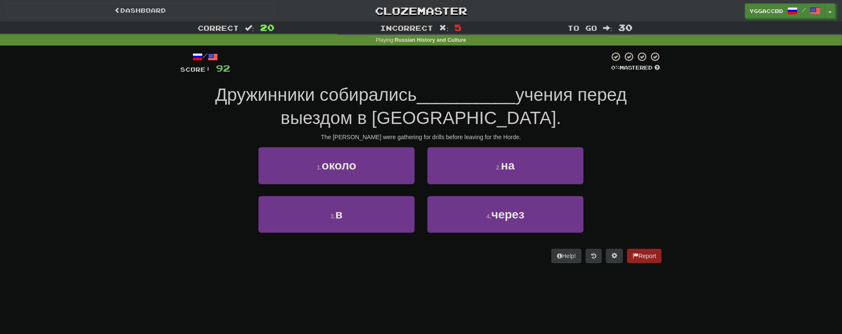
drag, startPoint x: 143, startPoint y: 140, endPoint x: 178, endPoint y: 135, distance: 35.0
click at [146, 139] on div "Correct : 20 Incorrect : 5 To go : 30 Playing : Russian History and Culture / S…" at bounding box center [421, 149] width 842 height 254
click at [356, 137] on div "The squires were gathering for drills before leaving for the Horde." at bounding box center [420, 137] width 481 height 8
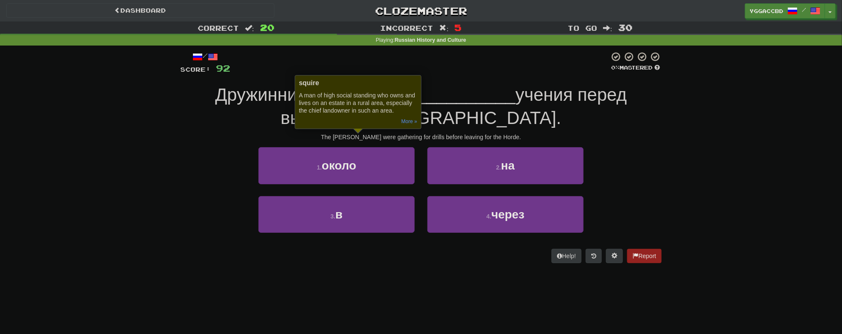
click at [253, 137] on div "The squires were gathering for drills before leaving for the Horde." at bounding box center [420, 137] width 481 height 8
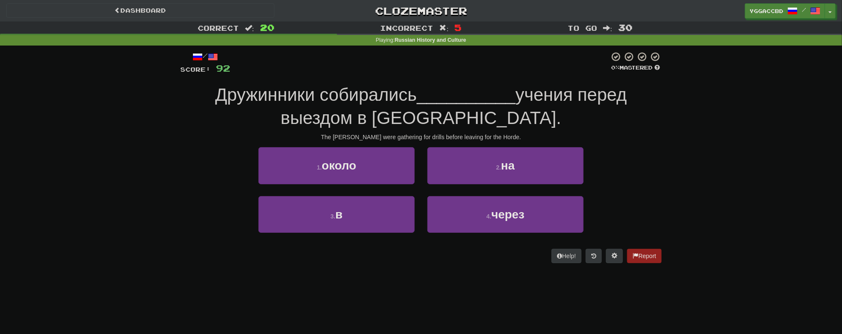
click at [75, 212] on div "Correct : 20 Incorrect : 5 To go : 30 Playing : Russian History and Culture / S…" at bounding box center [421, 149] width 842 height 254
drag, startPoint x: 354, startPoint y: 171, endPoint x: 373, endPoint y: 171, distance: 19.0
click at [354, 171] on span "около" at bounding box center [339, 165] width 35 height 13
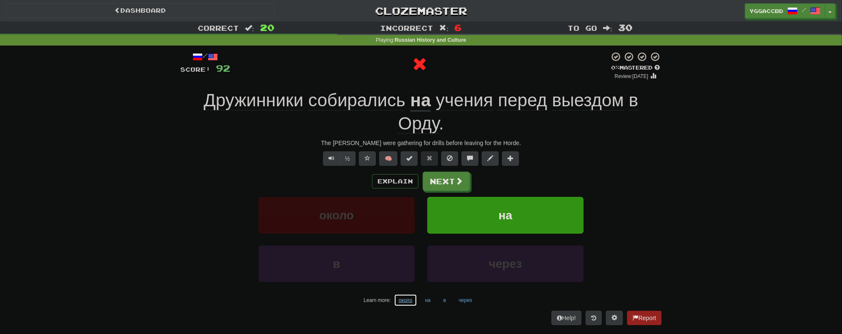
click at [406, 302] on button "около" at bounding box center [405, 300] width 23 height 13
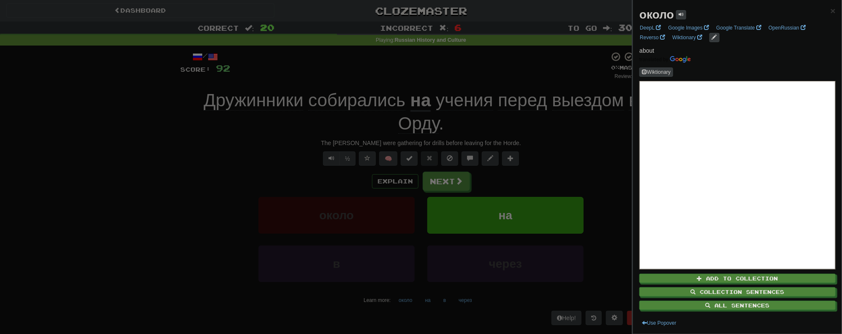
click at [177, 172] on div at bounding box center [421, 167] width 842 height 334
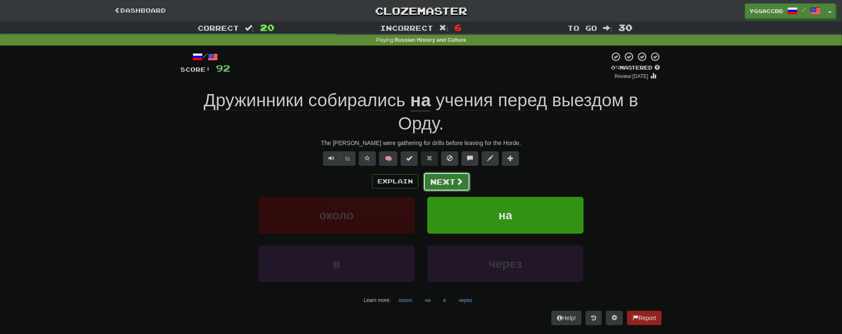
click at [447, 178] on button "Next" at bounding box center [446, 181] width 47 height 19
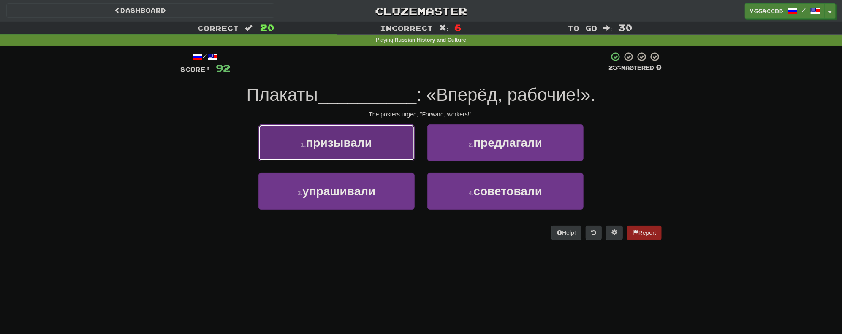
click at [368, 145] on span "призывали" at bounding box center [339, 142] width 66 height 13
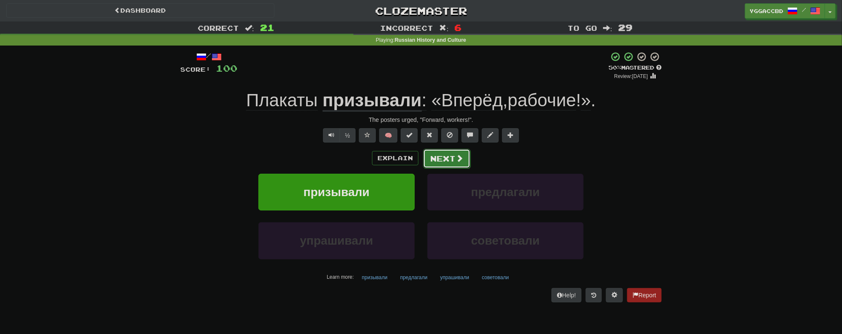
click at [444, 159] on button "Next" at bounding box center [446, 158] width 47 height 19
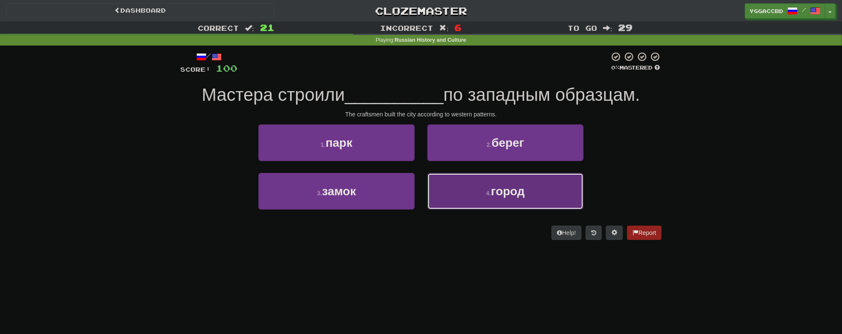
click at [505, 185] on span "город" at bounding box center [508, 191] width 34 height 13
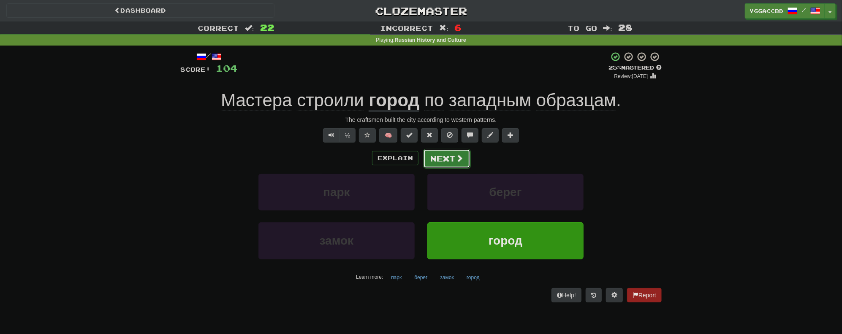
click at [449, 158] on button "Next" at bounding box center [446, 158] width 47 height 19
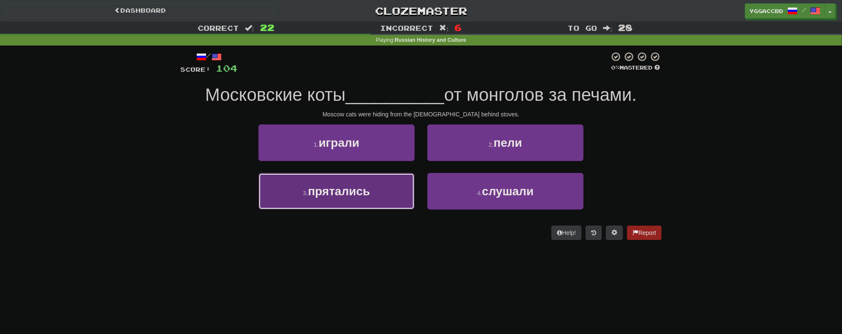
click at [334, 187] on span "прятались" at bounding box center [339, 191] width 62 height 13
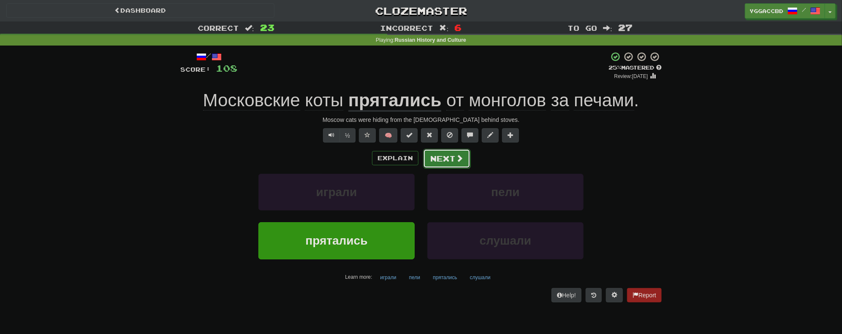
click at [438, 164] on button "Next" at bounding box center [446, 158] width 47 height 19
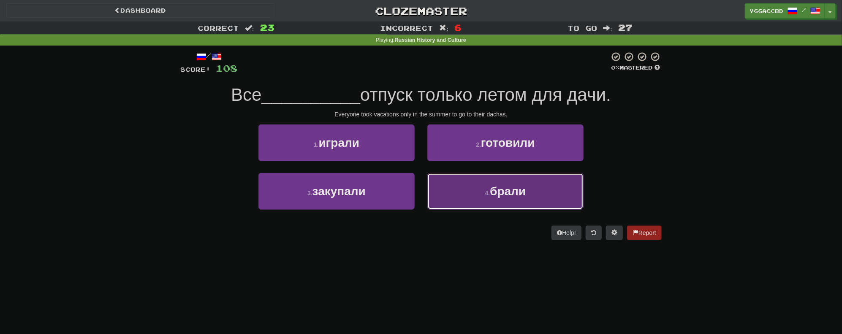
click at [510, 198] on button "4 . брали" at bounding box center [505, 191] width 156 height 37
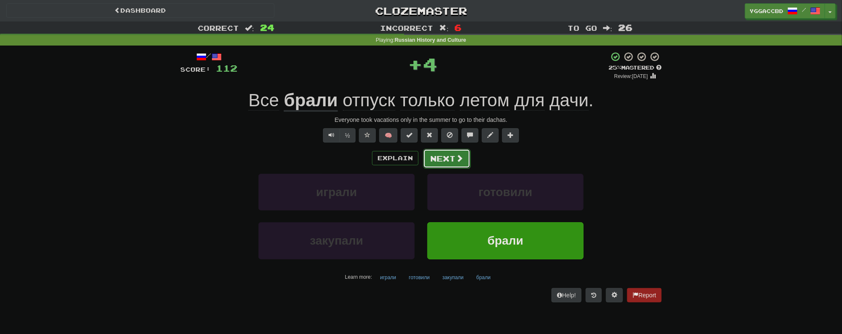
click at [443, 159] on button "Next" at bounding box center [446, 158] width 47 height 19
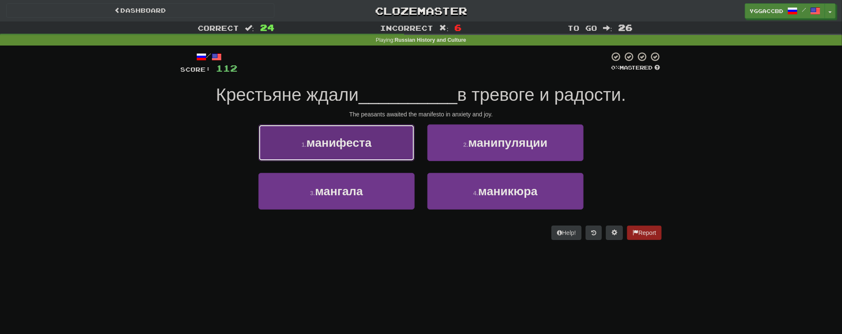
click at [374, 139] on button "1 . манифеста" at bounding box center [336, 143] width 156 height 37
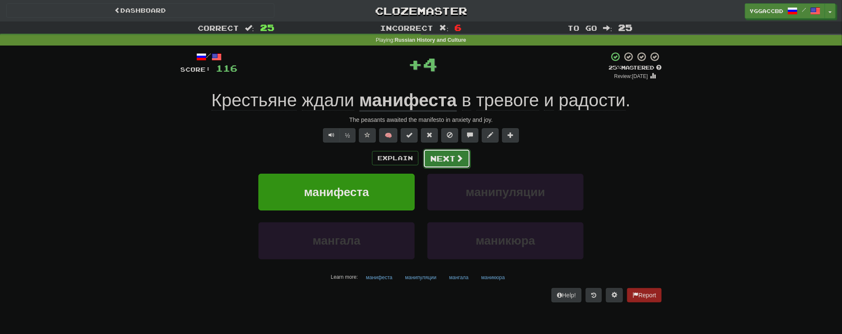
click at [445, 159] on button "Next" at bounding box center [446, 158] width 47 height 19
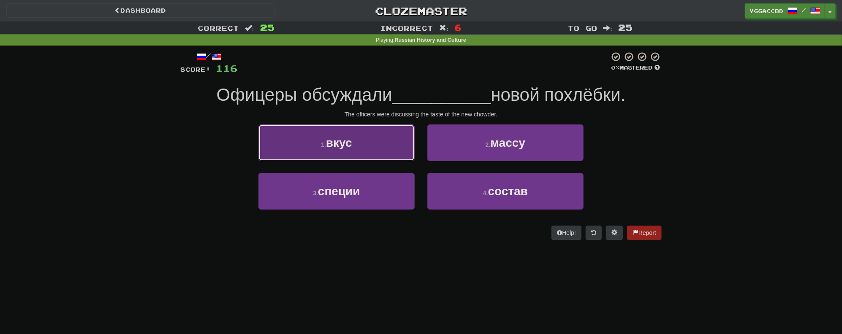
click at [392, 142] on button "1 . вкус" at bounding box center [336, 143] width 156 height 37
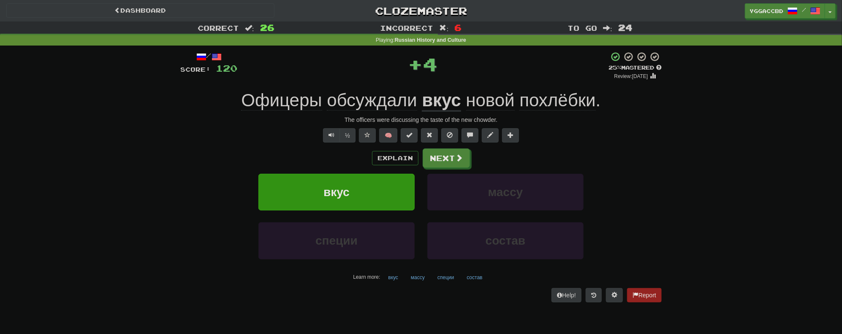
click at [563, 102] on span "похлёбки" at bounding box center [557, 100] width 76 height 20
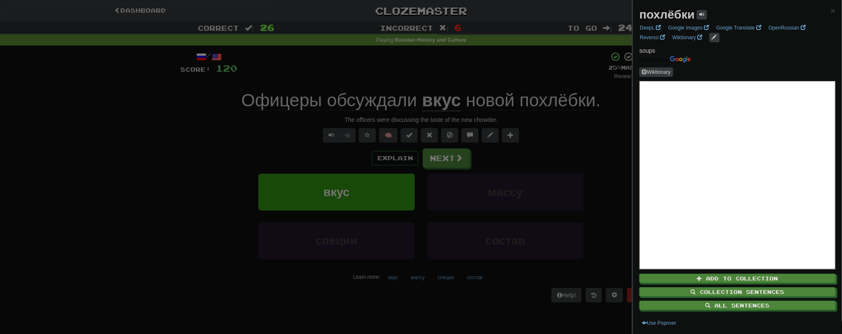
click at [547, 133] on div at bounding box center [421, 167] width 842 height 334
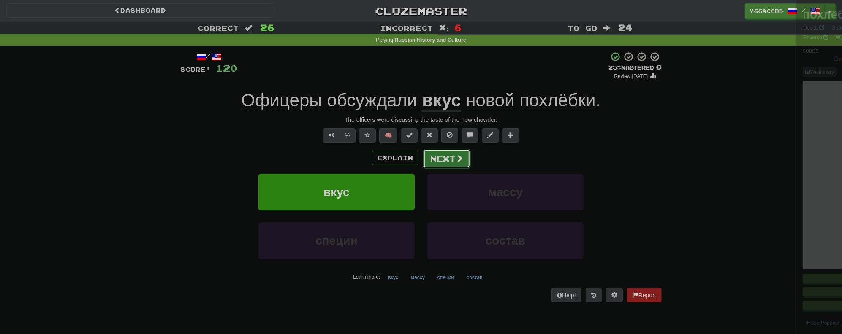
click at [457, 158] on span at bounding box center [460, 159] width 8 height 8
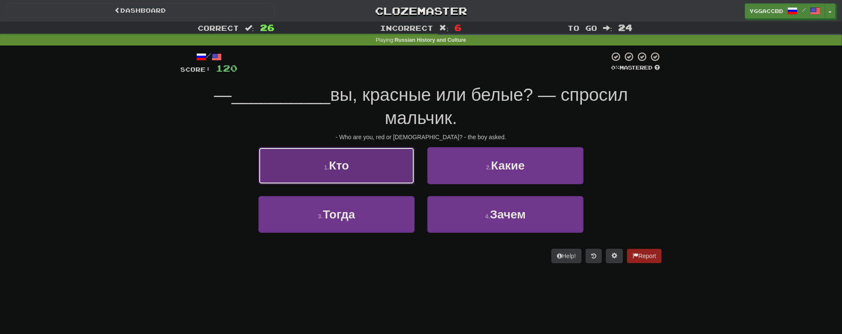
click at [364, 160] on button "1 . Кто" at bounding box center [336, 165] width 156 height 37
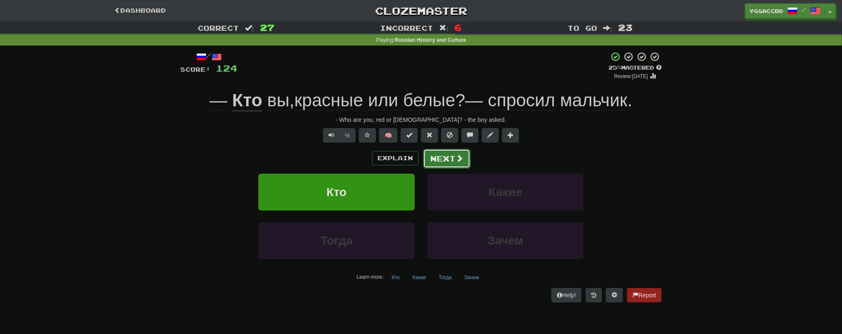
click at [450, 159] on button "Next" at bounding box center [446, 158] width 47 height 19
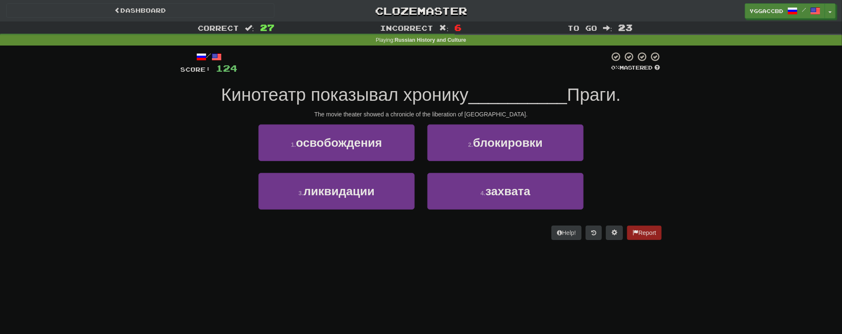
click at [421, 96] on span "Кинотеатр показывал хронику" at bounding box center [344, 95] width 247 height 20
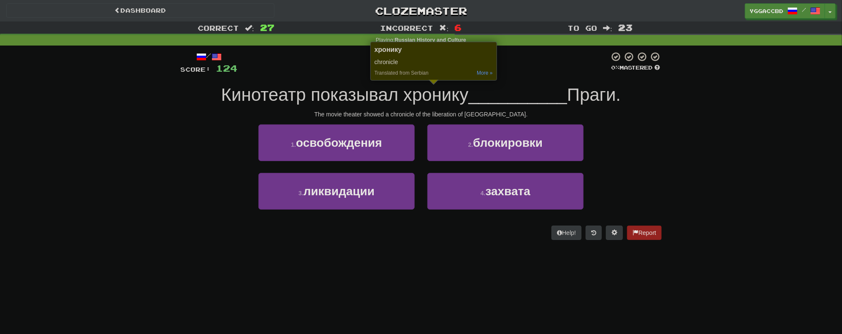
click at [725, 183] on div "Correct : 27 Incorrect : 6 To go : 23 Playing : Russian History and Culture / S…" at bounding box center [421, 137] width 842 height 231
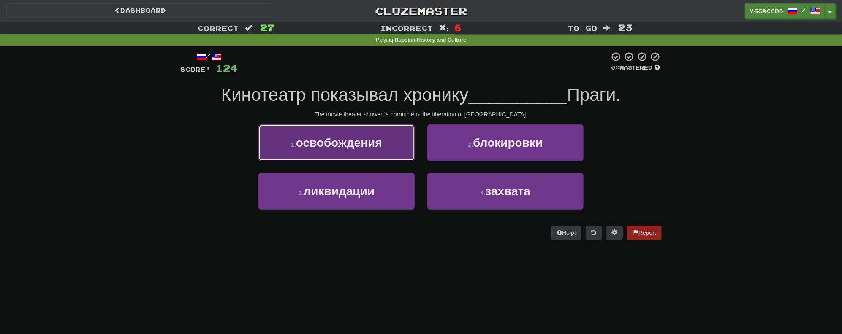
click at [365, 132] on button "1 . освобождения" at bounding box center [336, 143] width 156 height 37
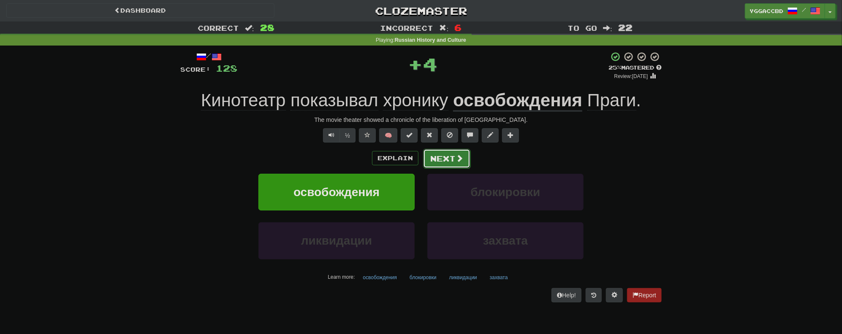
click at [452, 157] on button "Next" at bounding box center [446, 158] width 47 height 19
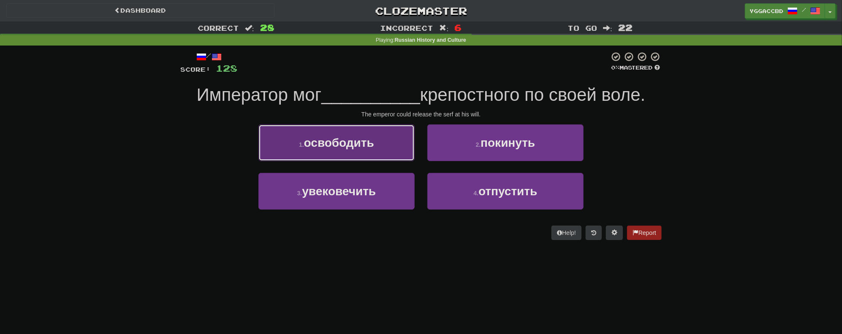
click at [290, 157] on button "1 . освободить" at bounding box center [336, 143] width 156 height 37
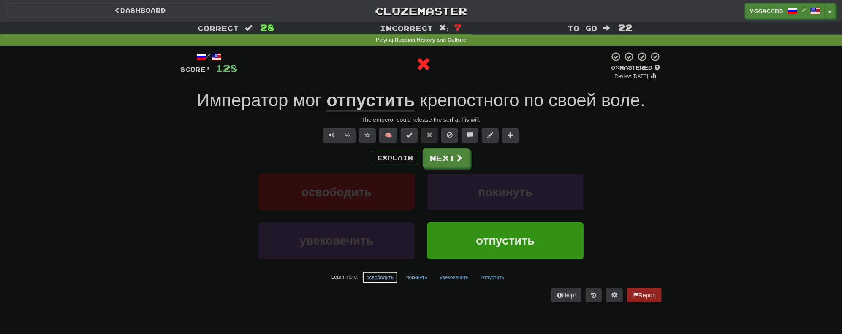
click at [380, 279] on button "освободить" at bounding box center [380, 278] width 36 height 13
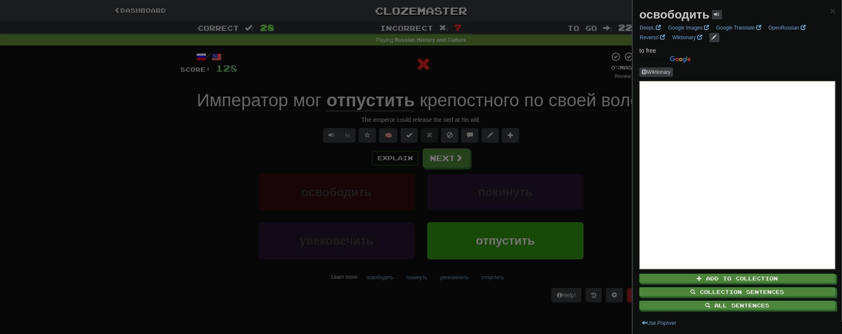
click at [394, 299] on div at bounding box center [421, 167] width 842 height 334
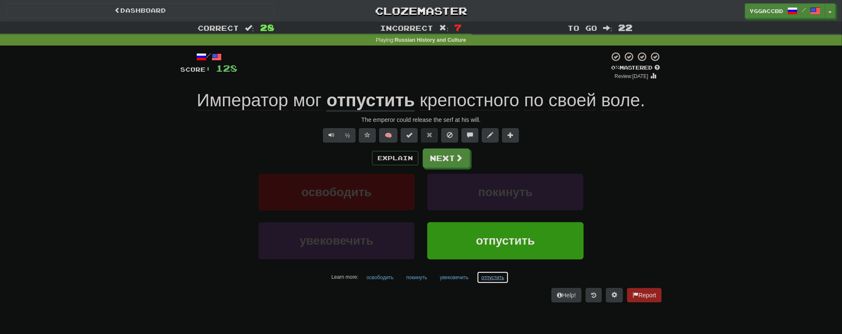
click at [492, 279] on button "отпустить" at bounding box center [493, 278] width 32 height 13
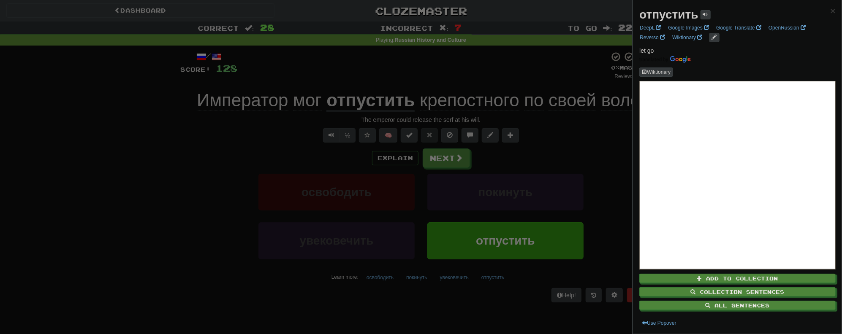
click at [595, 185] on div at bounding box center [421, 167] width 842 height 334
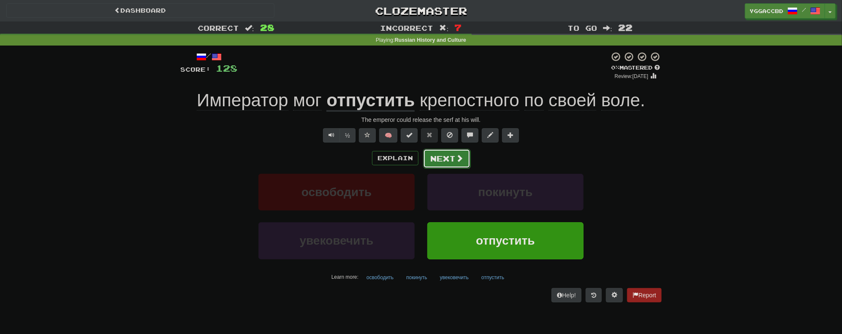
click at [439, 155] on button "Next" at bounding box center [446, 158] width 47 height 19
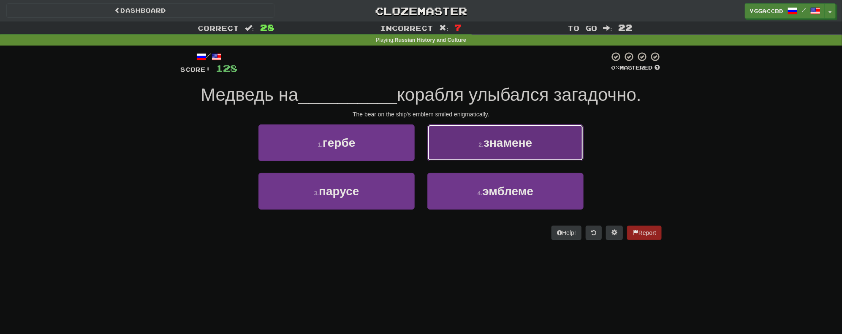
click at [513, 146] on span "знамене" at bounding box center [508, 142] width 49 height 13
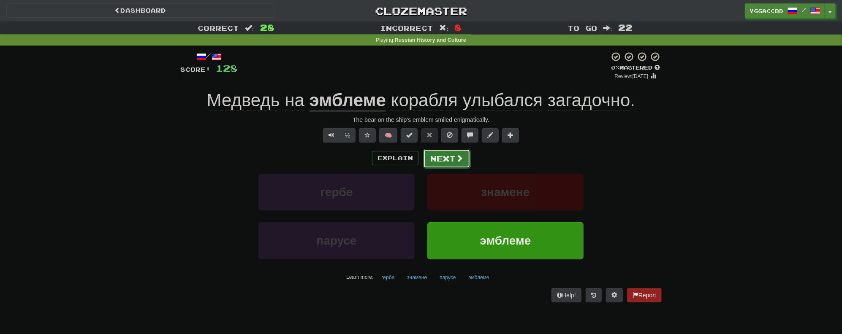
click at [436, 164] on button "Next" at bounding box center [446, 158] width 47 height 19
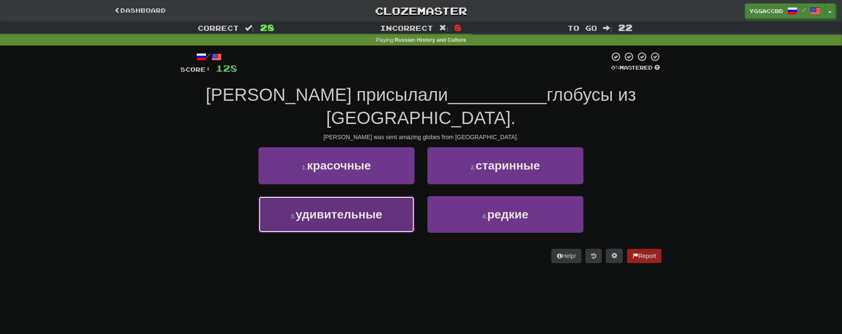
click at [356, 208] on span "удивительные" at bounding box center [339, 214] width 87 height 13
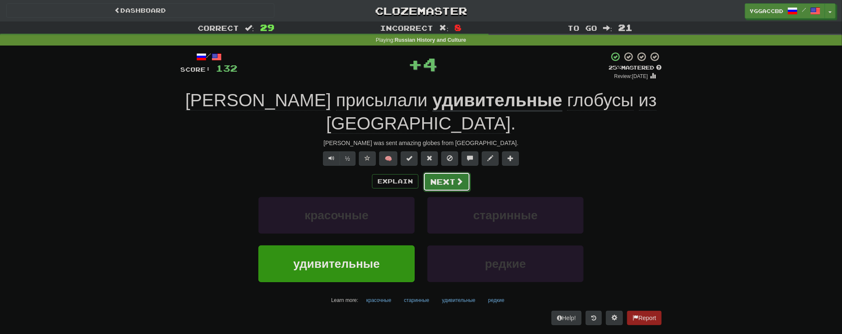
click at [447, 172] on button "Next" at bounding box center [446, 181] width 47 height 19
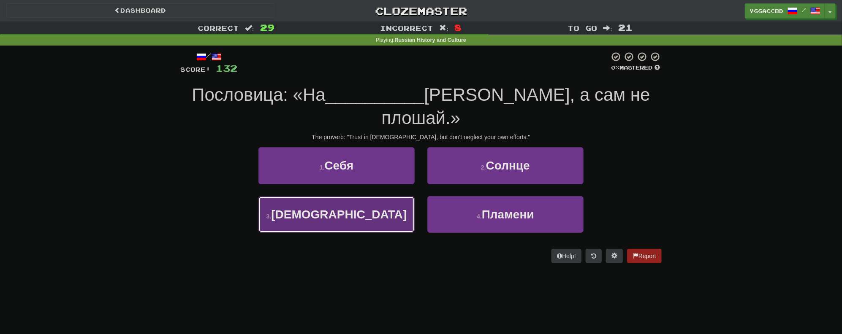
click at [343, 208] on span "Бога" at bounding box center [339, 214] width 136 height 13
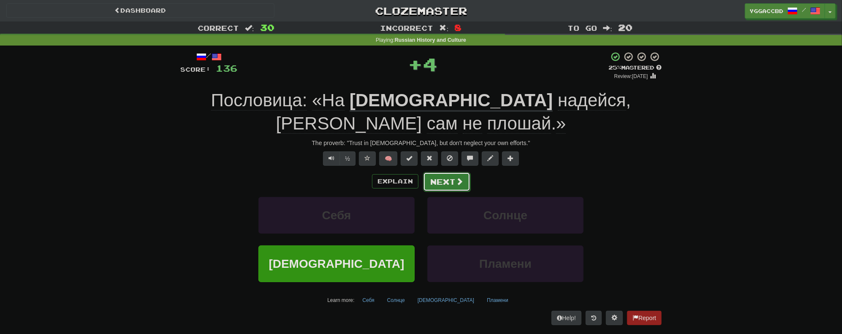
click at [442, 172] on button "Next" at bounding box center [446, 181] width 47 height 19
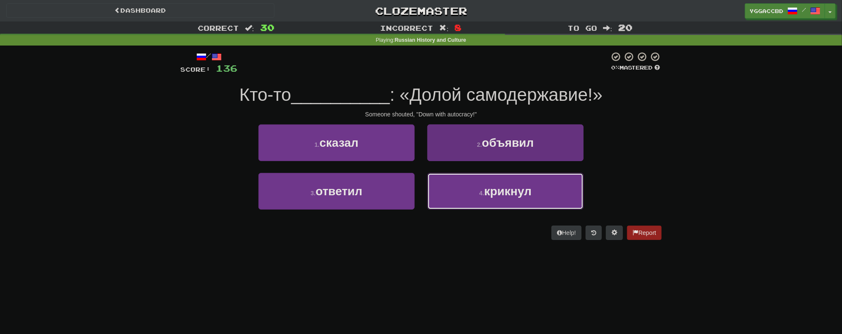
click at [548, 189] on button "4 . крикнул" at bounding box center [505, 191] width 156 height 37
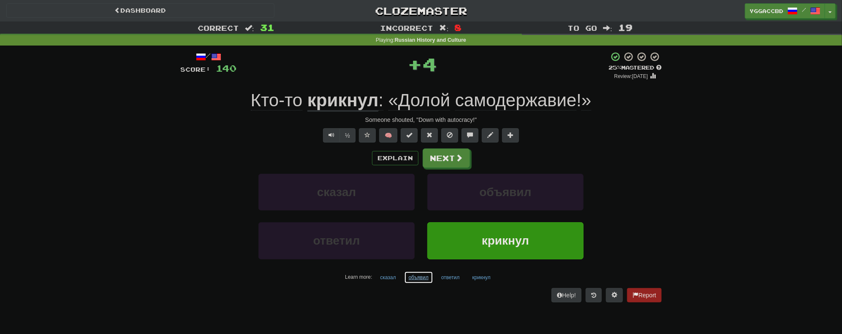
click at [422, 278] on button "объявил" at bounding box center [418, 278] width 29 height 13
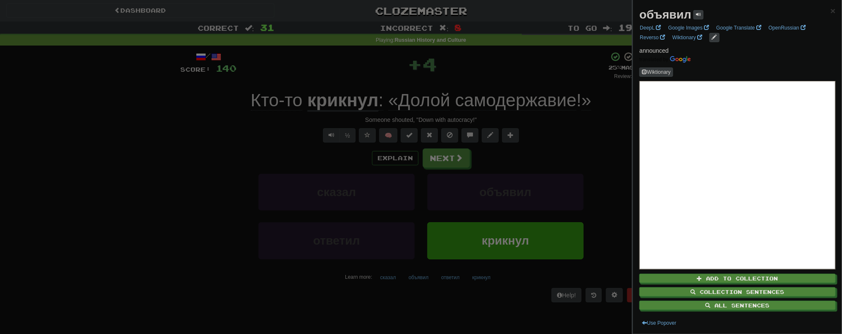
click at [429, 161] on div at bounding box center [421, 167] width 842 height 334
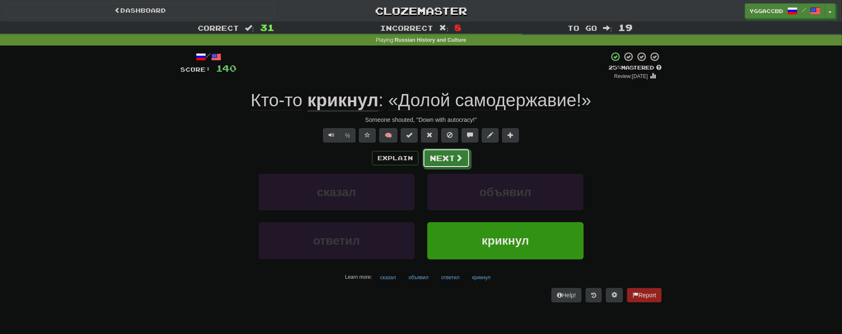
click at [434, 160] on button "Next" at bounding box center [446, 158] width 47 height 19
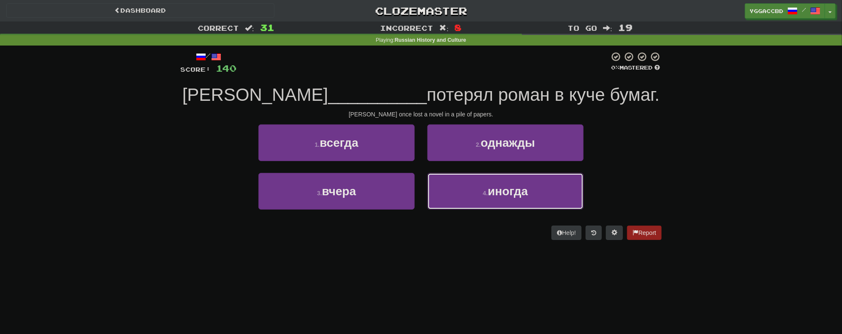
drag, startPoint x: 532, startPoint y: 191, endPoint x: 641, endPoint y: 166, distance: 111.4
click at [641, 166] on div "1 . всегда 2 . однажды 3 . вчера 4 . иногда" at bounding box center [421, 174] width 494 height 98
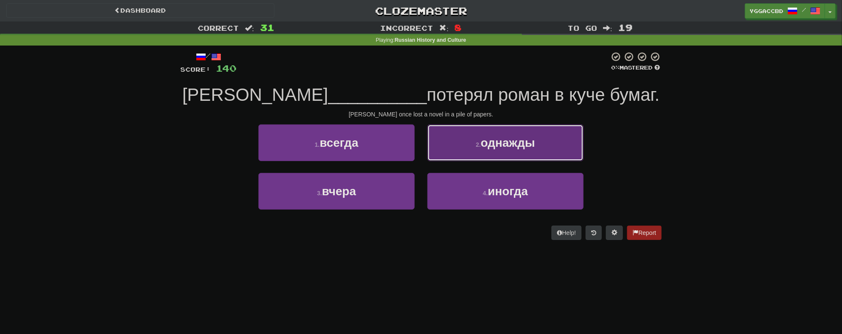
click at [528, 146] on span "однажды" at bounding box center [508, 142] width 54 height 13
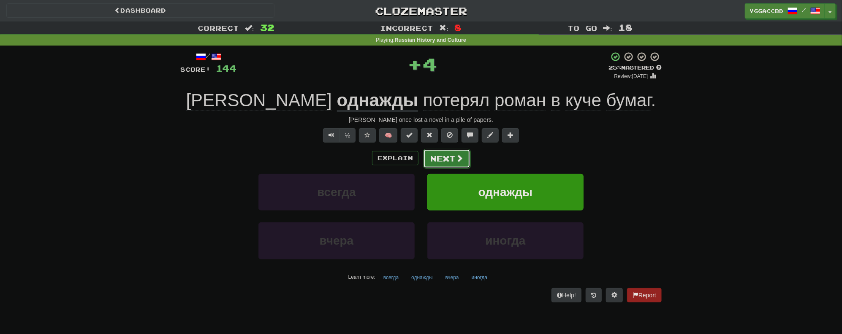
click at [435, 158] on button "Next" at bounding box center [446, 158] width 47 height 19
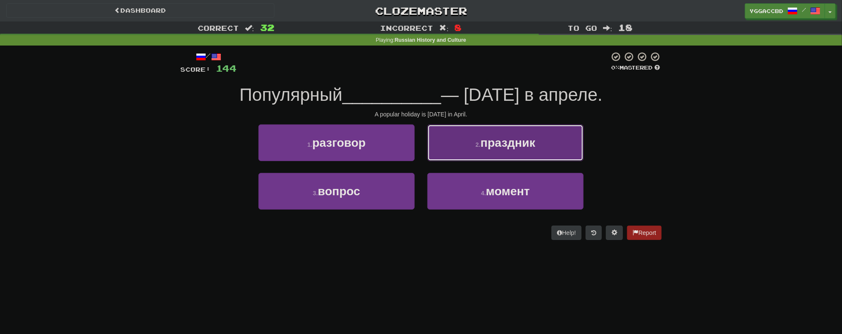
click at [508, 152] on button "2 . праздник" at bounding box center [505, 143] width 156 height 37
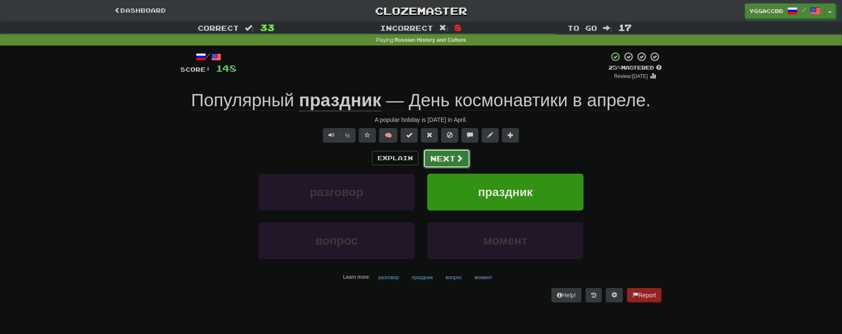
click at [443, 159] on button "Next" at bounding box center [446, 158] width 47 height 19
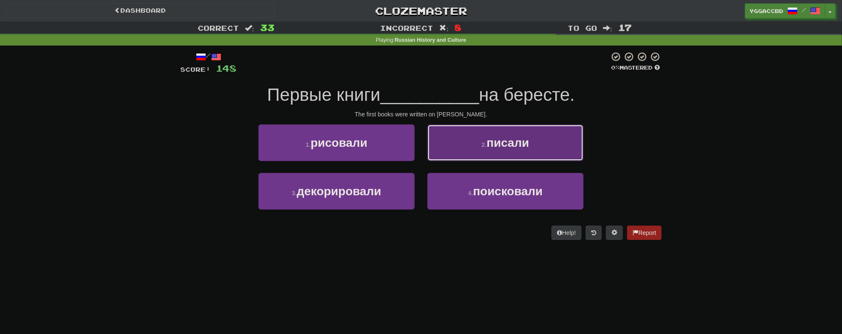
click at [462, 149] on button "2 . писали" at bounding box center [505, 143] width 156 height 37
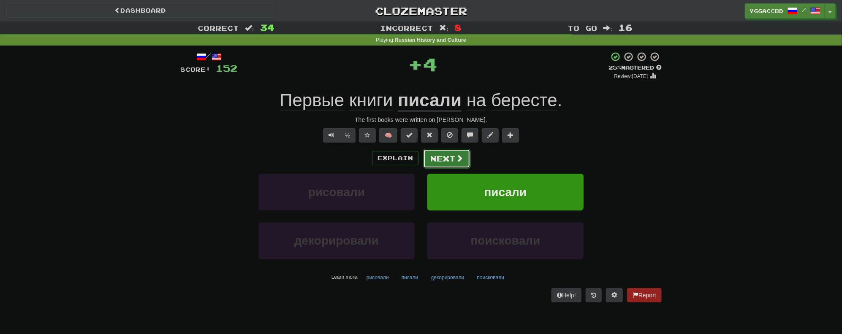
click at [457, 157] on span at bounding box center [460, 159] width 8 height 8
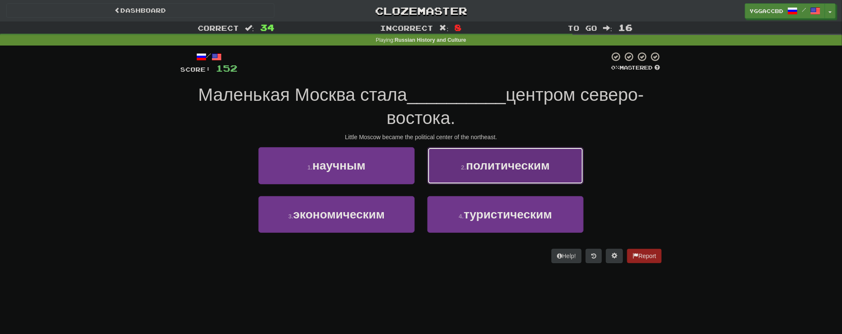
click at [547, 172] on button "2 . политическим" at bounding box center [505, 165] width 156 height 37
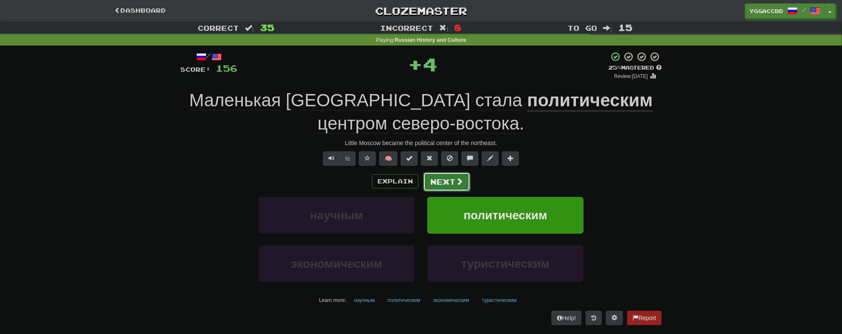
click at [445, 178] on button "Next" at bounding box center [446, 181] width 47 height 19
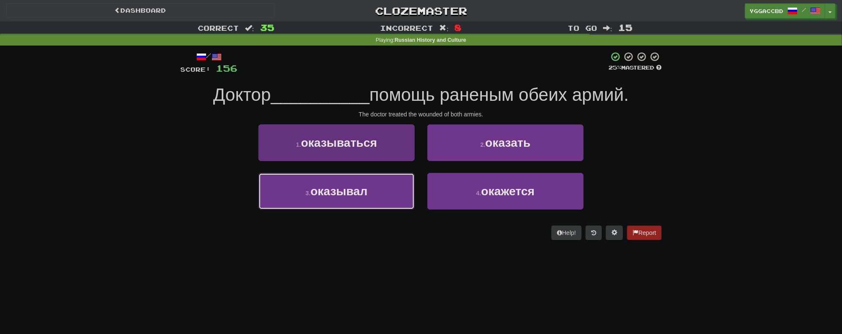
click at [342, 185] on span "оказывал" at bounding box center [338, 191] width 57 height 13
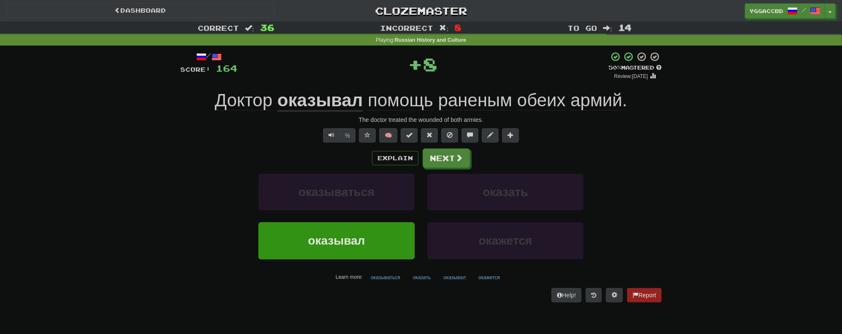
click at [328, 101] on u "оказывал" at bounding box center [320, 101] width 86 height 22
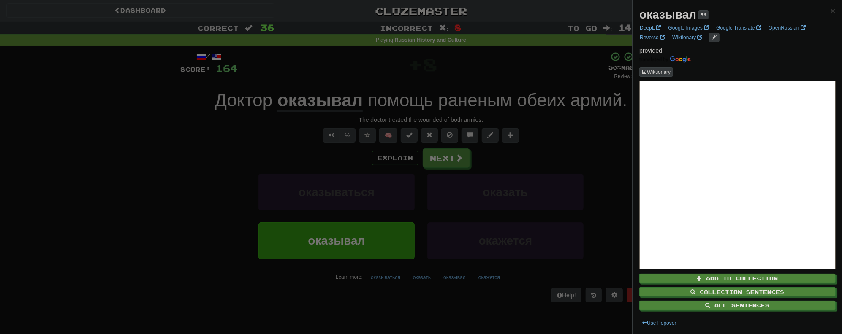
click at [514, 75] on div at bounding box center [421, 167] width 842 height 334
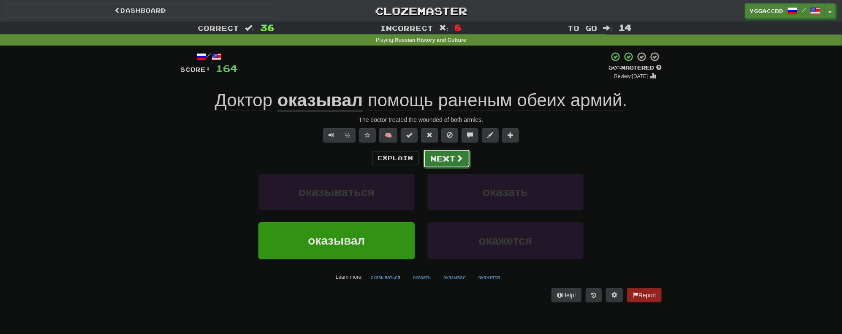
click at [457, 163] on button "Next" at bounding box center [446, 158] width 47 height 19
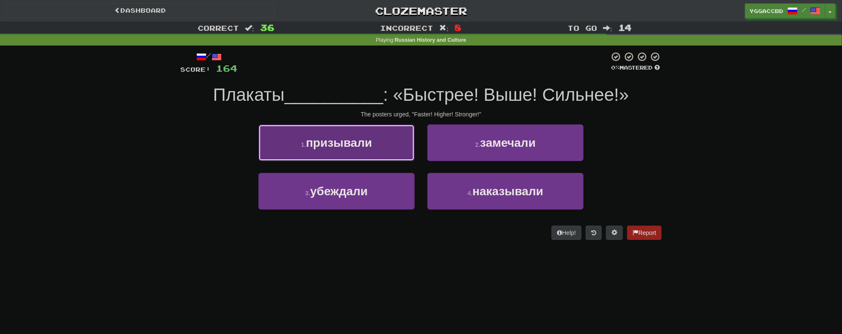
click at [343, 139] on span "призывали" at bounding box center [339, 142] width 66 height 13
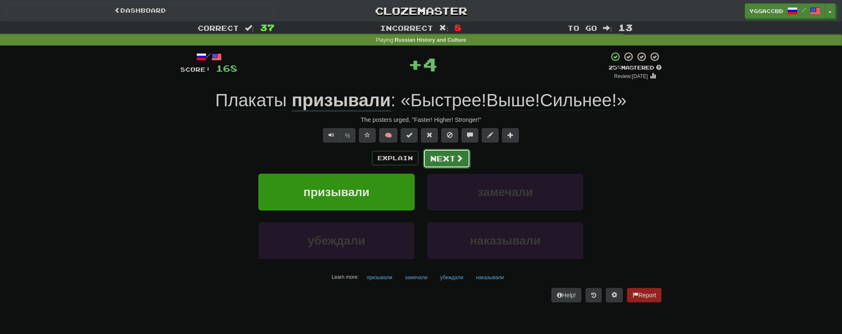
click at [459, 162] on span at bounding box center [460, 159] width 8 height 8
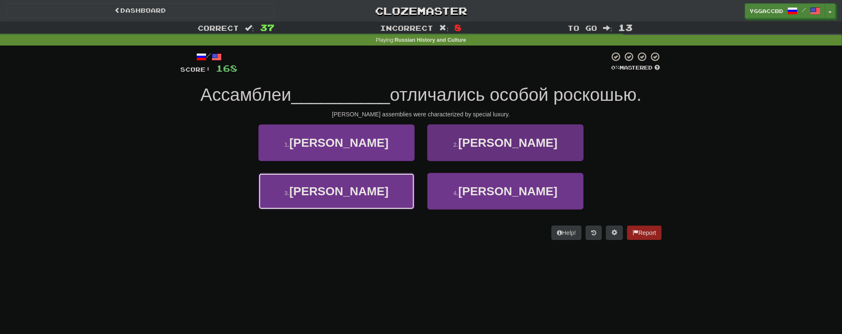
drag, startPoint x: 368, startPoint y: 177, endPoint x: 483, endPoint y: 174, distance: 115.4
click at [368, 177] on button "3 . Екатерины" at bounding box center [336, 191] width 156 height 37
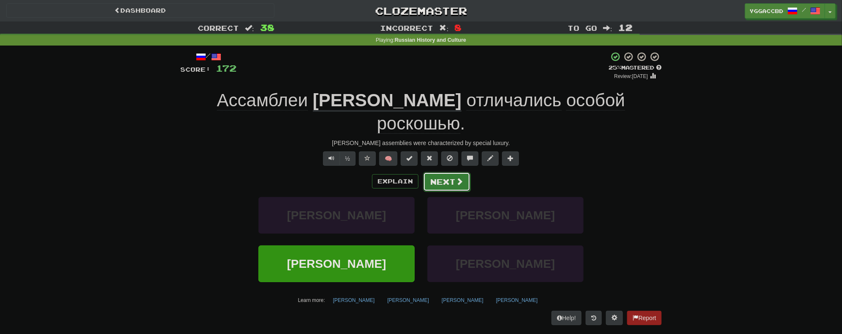
click at [450, 172] on button "Next" at bounding box center [446, 181] width 47 height 19
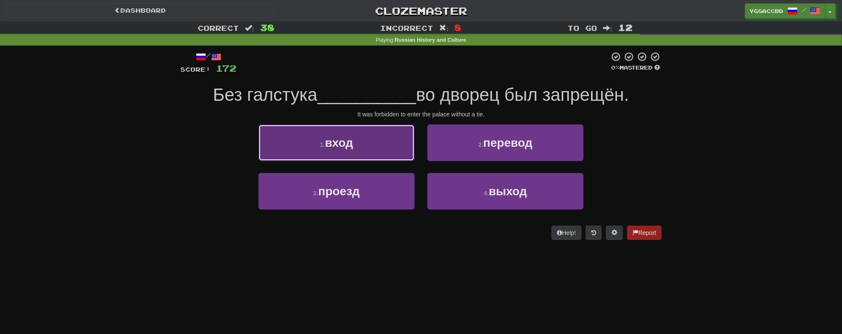
click at [370, 151] on button "1 . вход" at bounding box center [336, 143] width 156 height 37
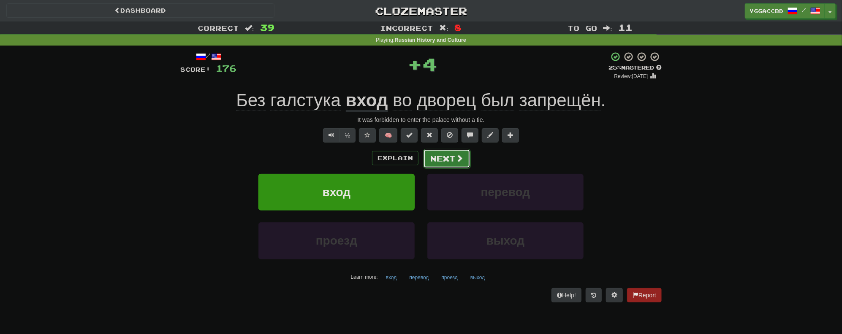
click at [438, 162] on button "Next" at bounding box center [446, 158] width 47 height 19
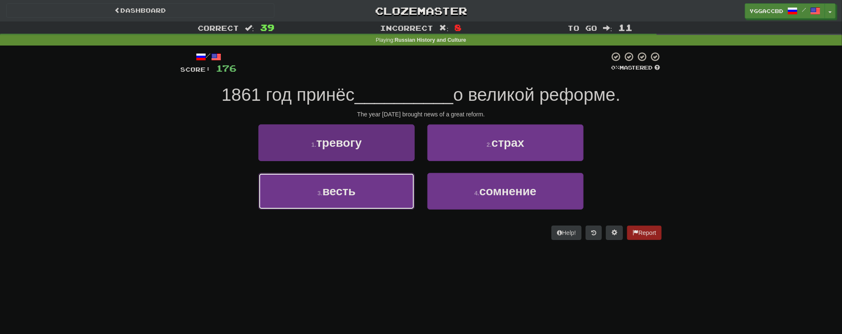
click at [381, 182] on button "3 . весть" at bounding box center [336, 191] width 156 height 37
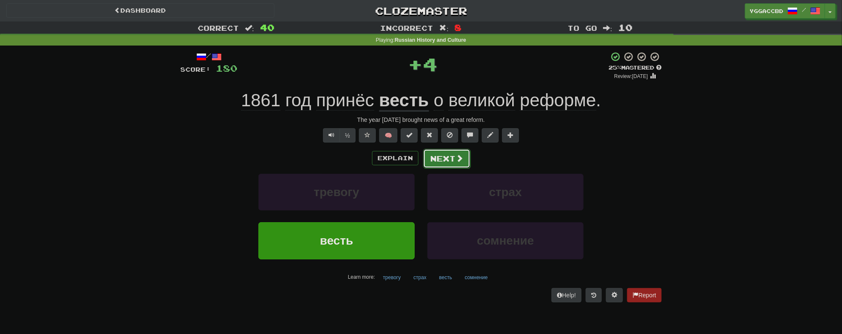
click at [453, 163] on button "Next" at bounding box center [446, 158] width 47 height 19
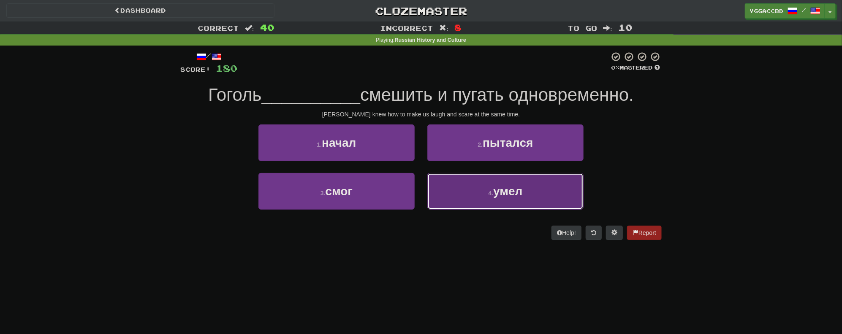
click at [533, 181] on button "4 . умел" at bounding box center [505, 191] width 156 height 37
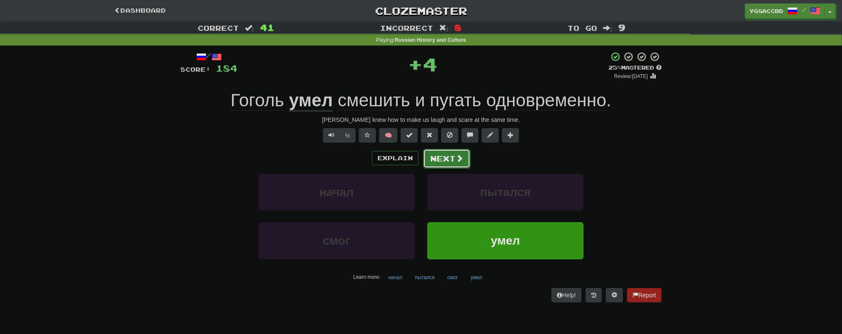
click at [458, 158] on span at bounding box center [460, 159] width 8 height 8
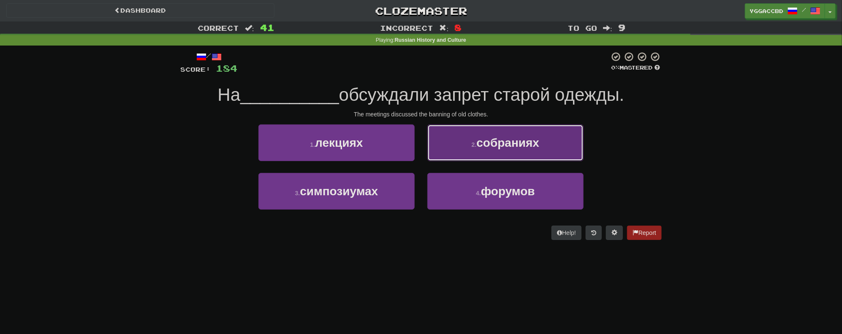
click at [493, 152] on button "2 . собраниях" at bounding box center [505, 143] width 156 height 37
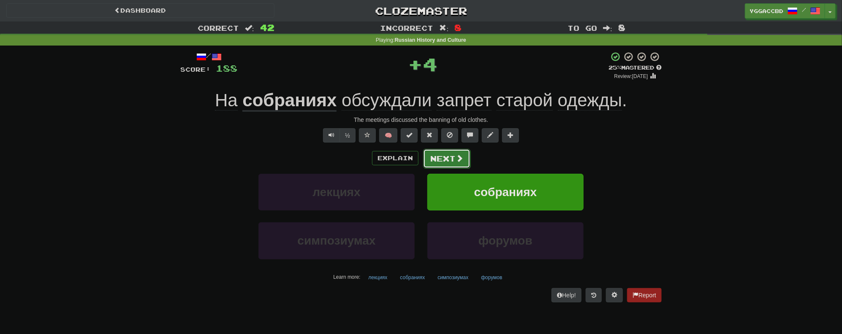
click at [426, 155] on button "Next" at bounding box center [446, 158] width 47 height 19
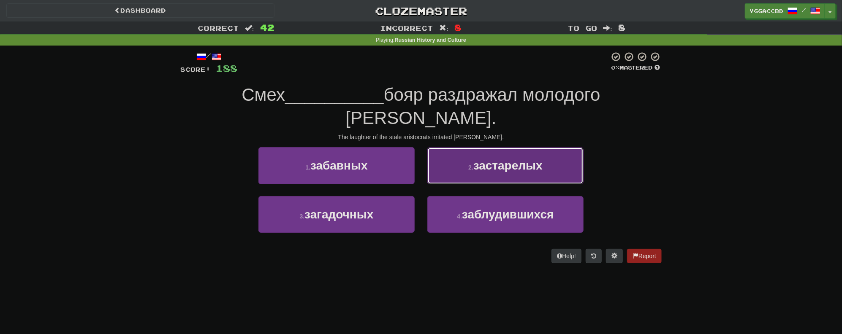
click at [487, 151] on button "2 . застарелых" at bounding box center [505, 165] width 156 height 37
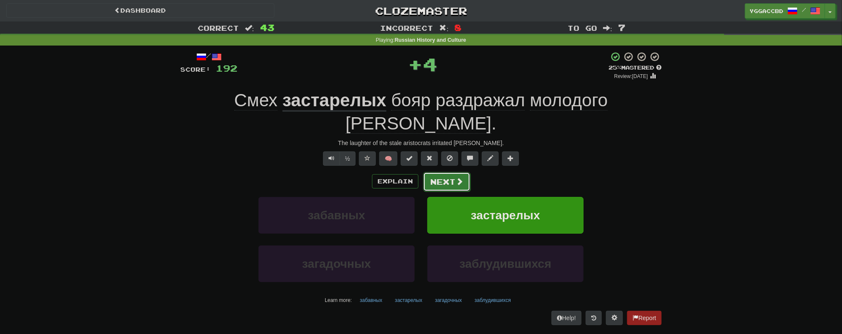
click at [444, 172] on button "Next" at bounding box center [446, 181] width 47 height 19
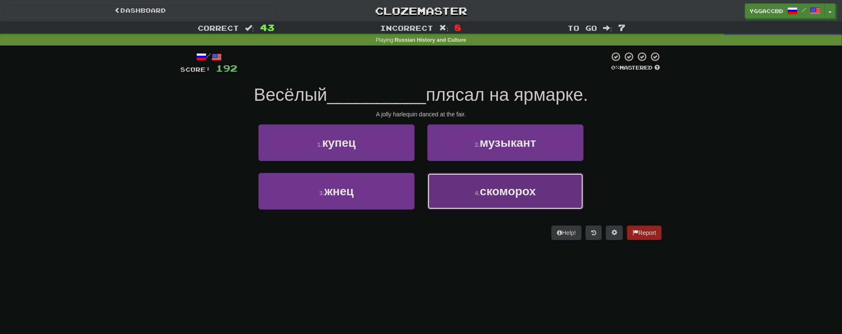
click at [516, 183] on button "4 . скоморох" at bounding box center [505, 191] width 156 height 37
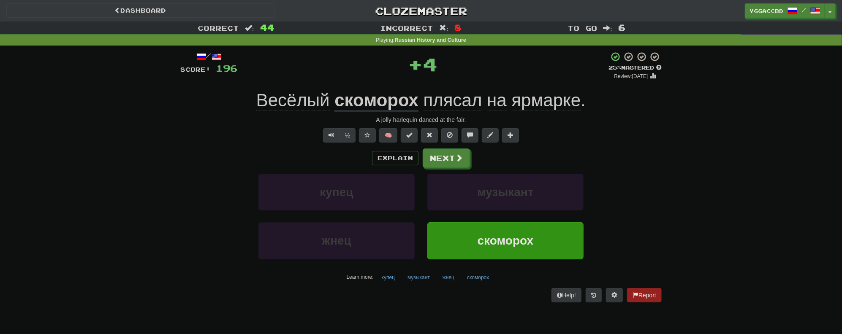
click at [380, 101] on u "скоморох" at bounding box center [376, 101] width 84 height 22
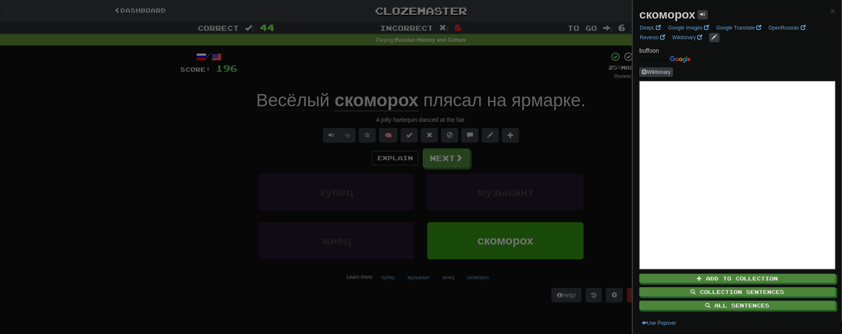
click at [665, 14] on strong "скоморох" at bounding box center [667, 14] width 56 height 13
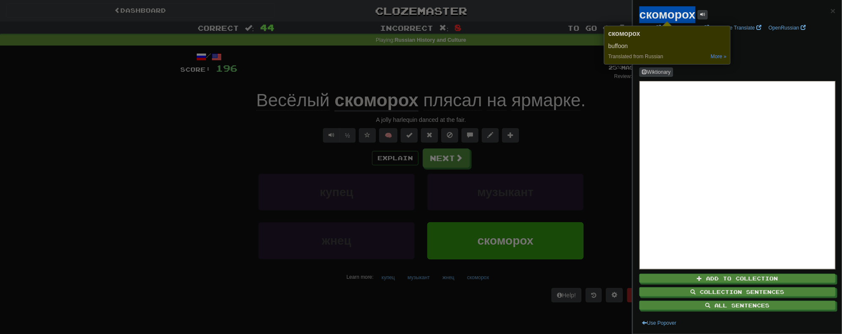
copy strong "скоморох"
click at [86, 123] on div at bounding box center [421, 167] width 842 height 334
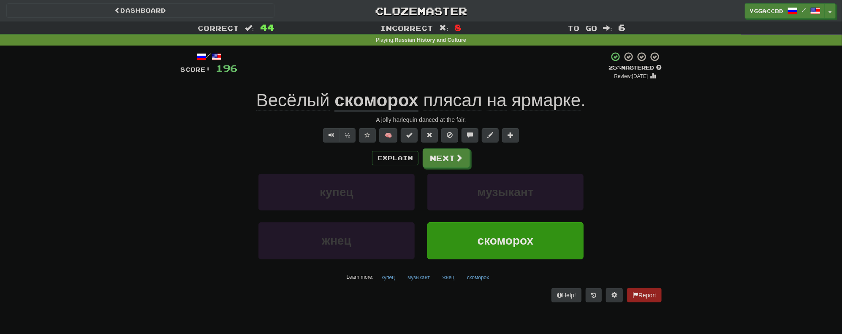
drag, startPoint x: 196, startPoint y: 110, endPoint x: 227, endPoint y: 111, distance: 30.4
click at [199, 110] on div "Весёлый скоморох плясал на ярмарке ." at bounding box center [420, 100] width 481 height 23
click at [457, 166] on button "Next" at bounding box center [446, 158] width 47 height 19
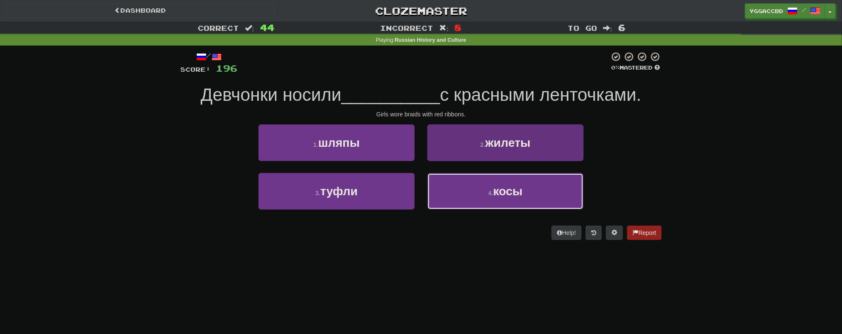
click at [514, 195] on span "косы" at bounding box center [508, 191] width 30 height 13
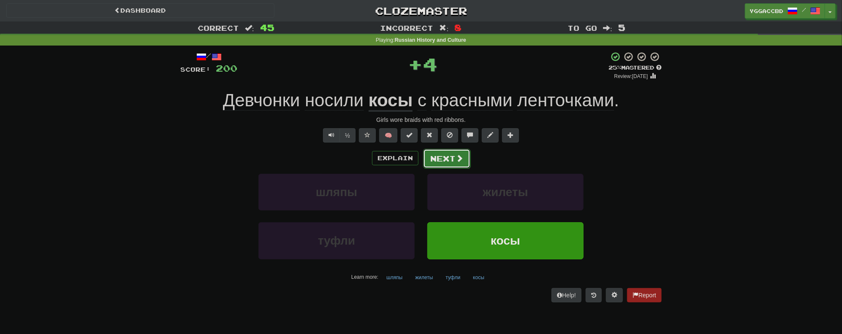
click at [444, 158] on button "Next" at bounding box center [446, 158] width 47 height 19
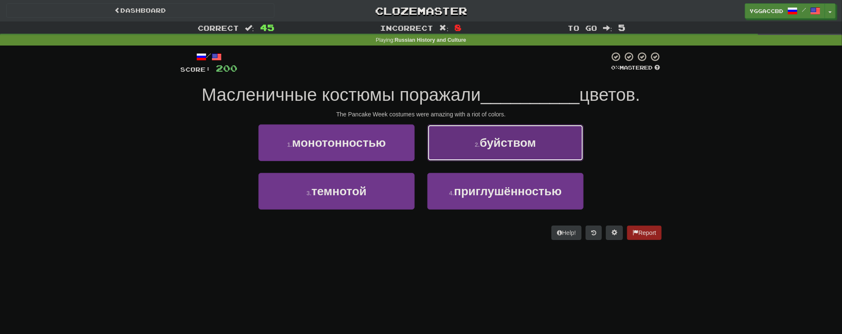
click at [503, 146] on span "буйством" at bounding box center [508, 142] width 56 height 13
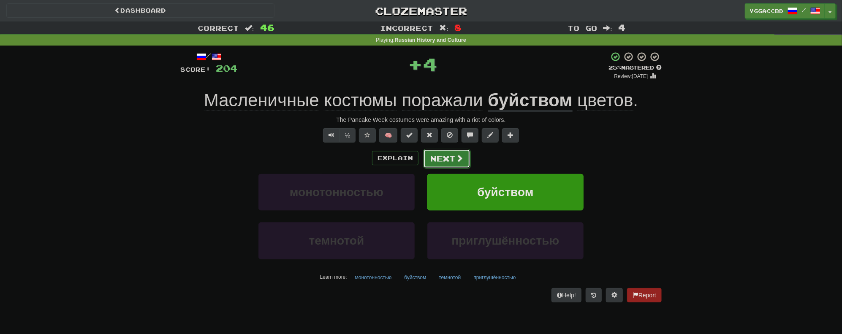
click at [453, 155] on button "Next" at bounding box center [446, 158] width 47 height 19
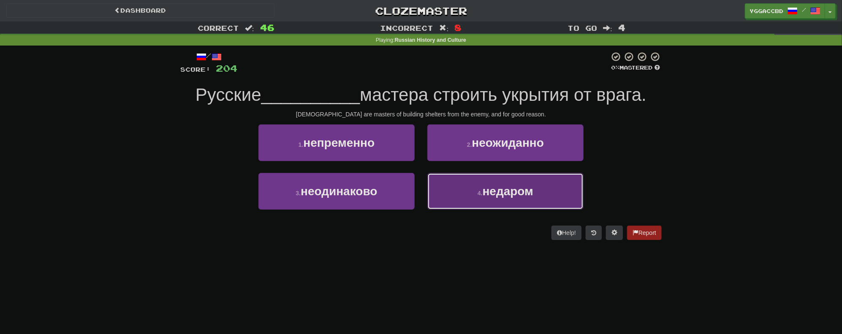
click at [493, 194] on span "недаром" at bounding box center [508, 191] width 51 height 13
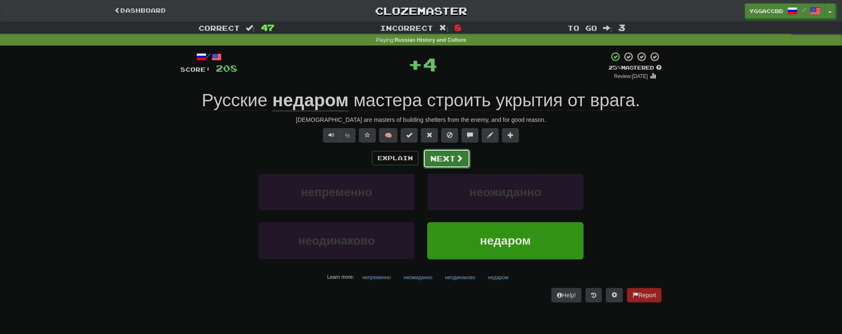
click at [440, 153] on button "Next" at bounding box center [446, 158] width 47 height 19
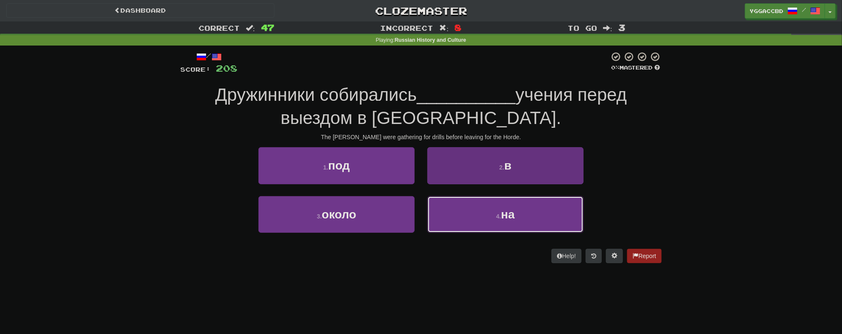
click at [498, 216] on small "4 ." at bounding box center [498, 216] width 5 height 7
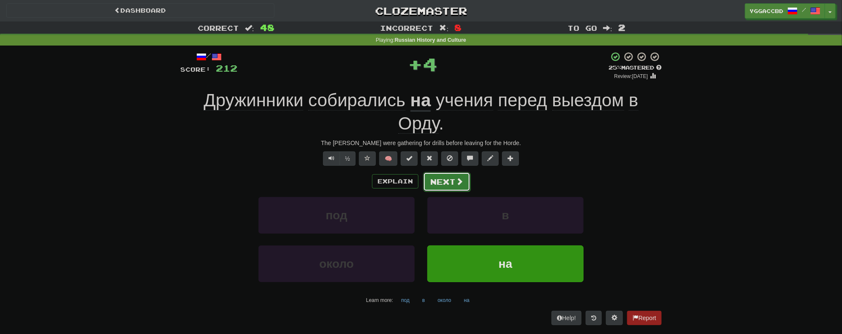
click at [440, 178] on button "Next" at bounding box center [446, 181] width 47 height 19
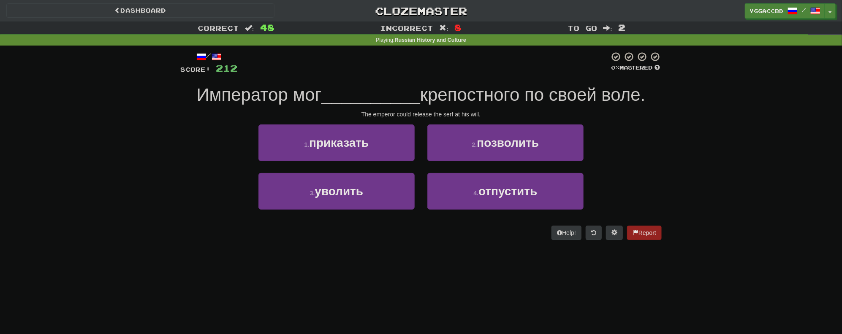
click at [503, 211] on div "4 . отпустить" at bounding box center [505, 197] width 169 height 49
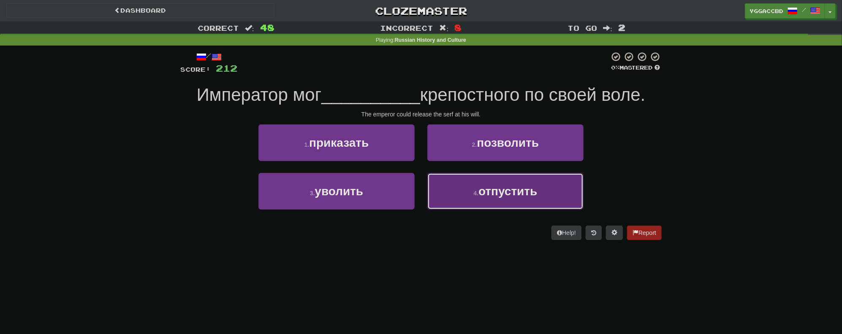
click at [483, 196] on span "отпустить" at bounding box center [507, 191] width 59 height 13
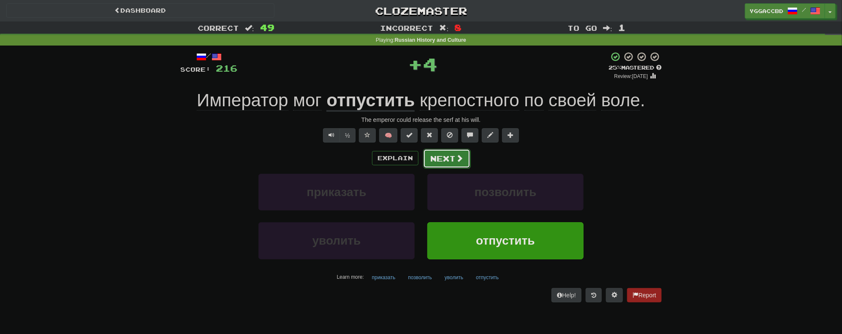
click at [438, 158] on button "Next" at bounding box center [446, 158] width 47 height 19
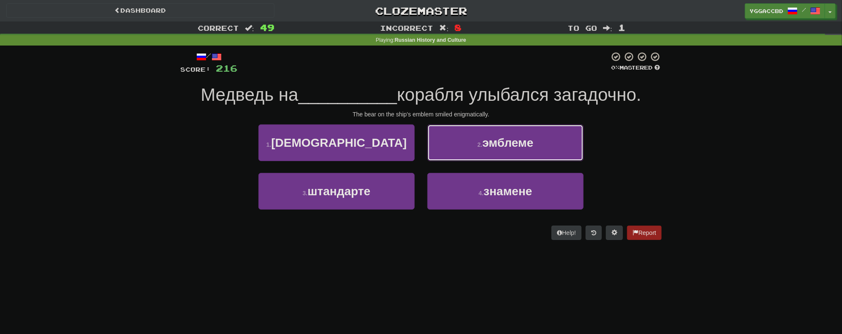
click at [465, 143] on button "2 . эмблеме" at bounding box center [505, 143] width 156 height 37
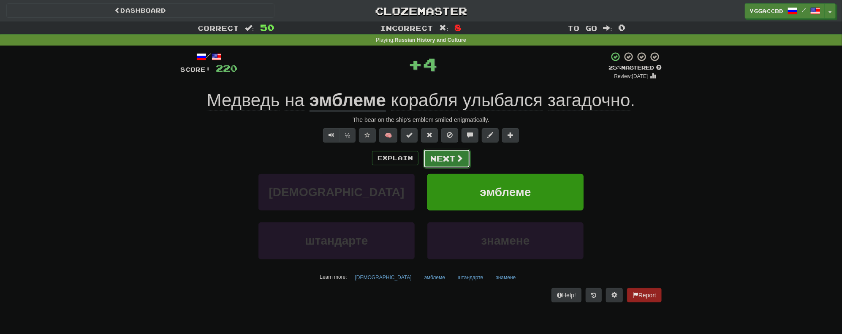
click at [451, 158] on button "Next" at bounding box center [446, 158] width 47 height 19
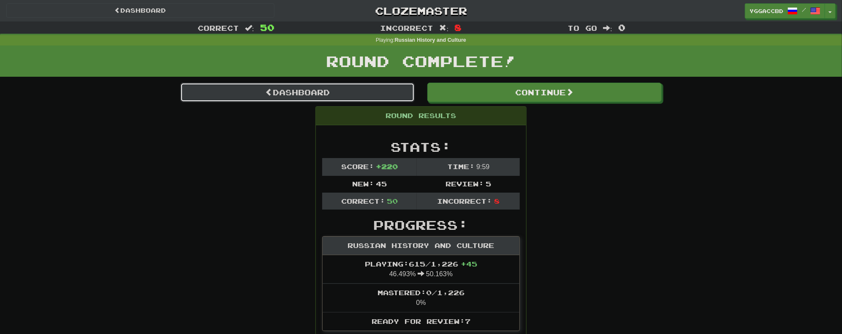
click at [334, 87] on link "Dashboard" at bounding box center [297, 92] width 234 height 19
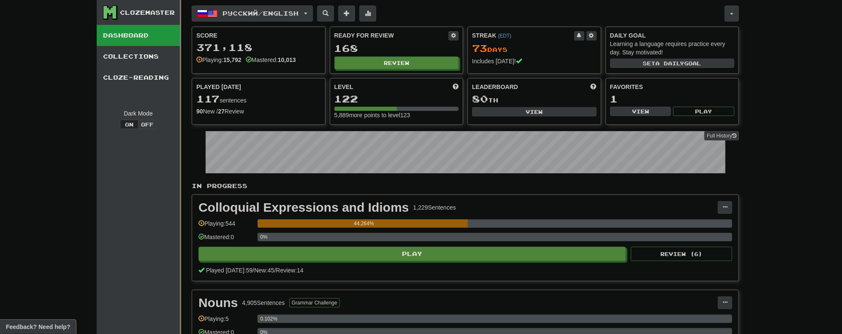
click at [307, 13] on span "button" at bounding box center [305, 14] width 3 height 2
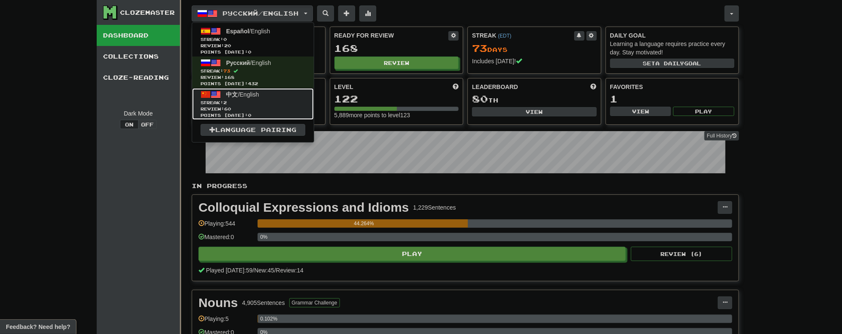
click at [267, 106] on span "Review: 60" at bounding box center [253, 109] width 105 height 6
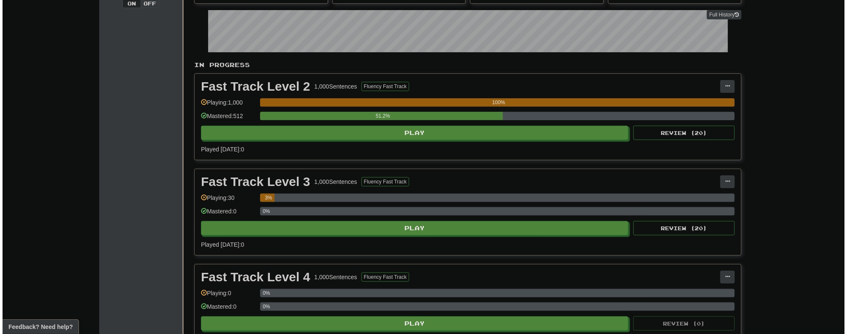
scroll to position [135, 0]
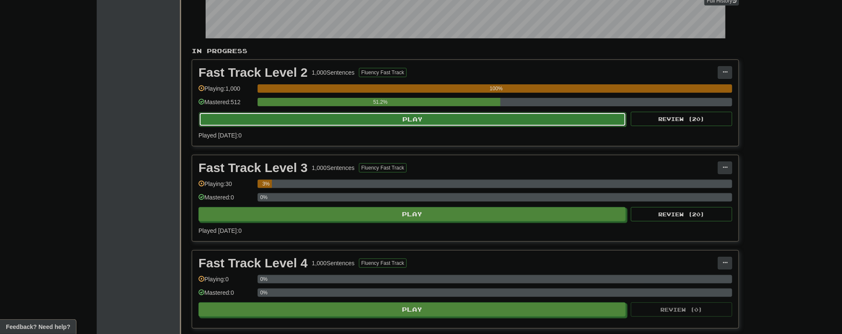
click at [432, 123] on button "Play" at bounding box center [412, 119] width 427 height 14
select select "**"
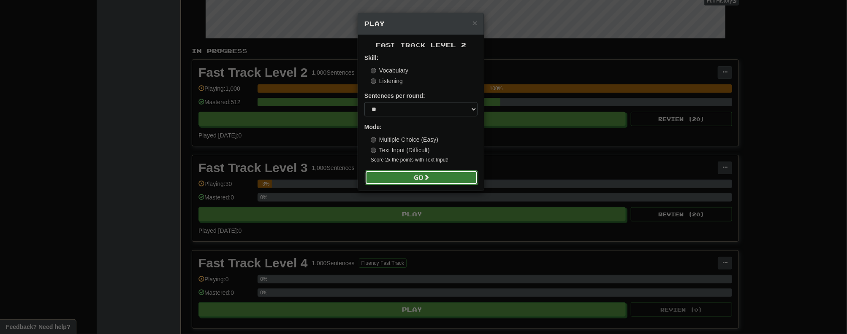
click at [421, 181] on button "Go" at bounding box center [421, 178] width 113 height 14
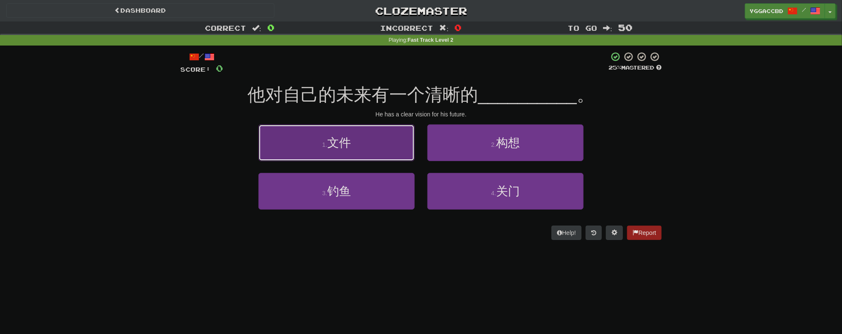
click at [370, 147] on button "1 . 文件" at bounding box center [336, 143] width 156 height 37
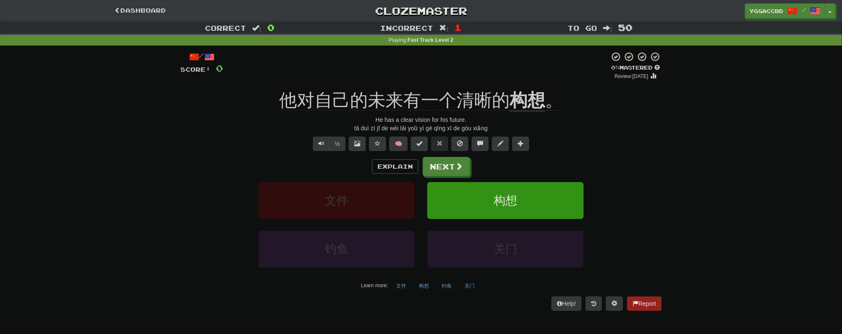
click at [523, 84] on div "/ Score: 0 0 % Mastered Review: [DATE] 他对自己的未来有一个清晰的 构想 。 He has a clear vision…" at bounding box center [420, 181] width 481 height 259
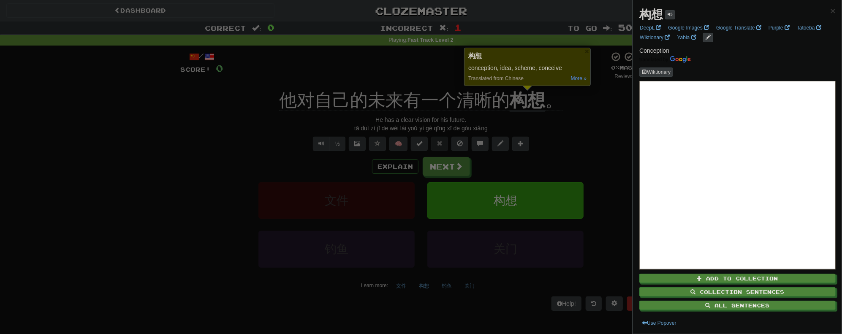
click at [584, 141] on div at bounding box center [421, 167] width 842 height 334
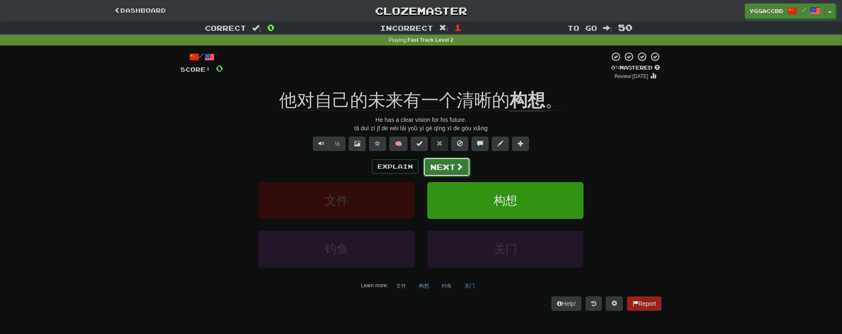
click at [438, 167] on button "Next" at bounding box center [446, 167] width 47 height 19
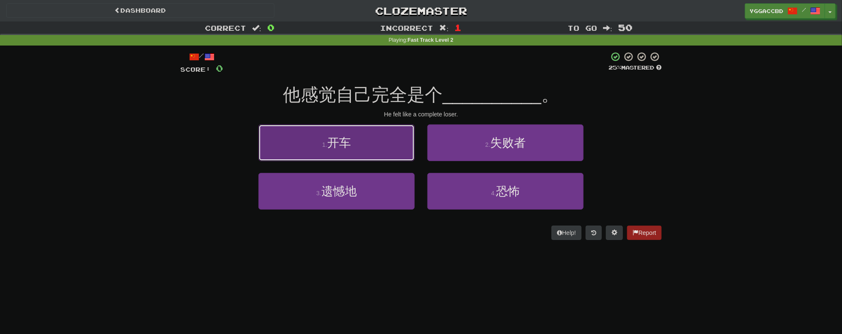
click at [334, 130] on button "1 . 开车" at bounding box center [336, 143] width 156 height 37
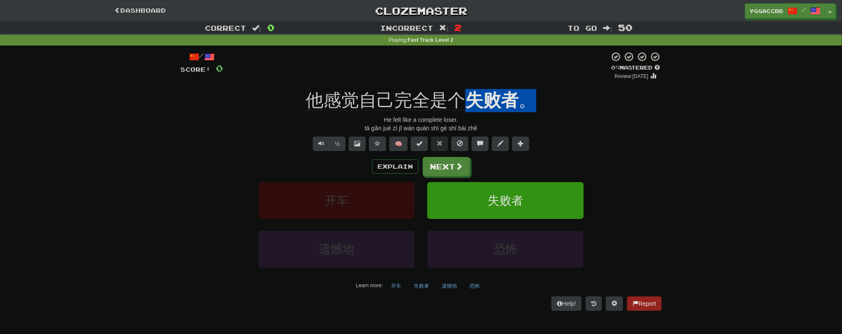
drag, startPoint x: 468, startPoint y: 90, endPoint x: 529, endPoint y: 88, distance: 60.9
click at [529, 88] on div "/ Score: 0 0 % Mastered Review: 2025-09-17 他感觉自己完全是个 失败者 。 He felt like a compl…" at bounding box center [420, 181] width 481 height 259
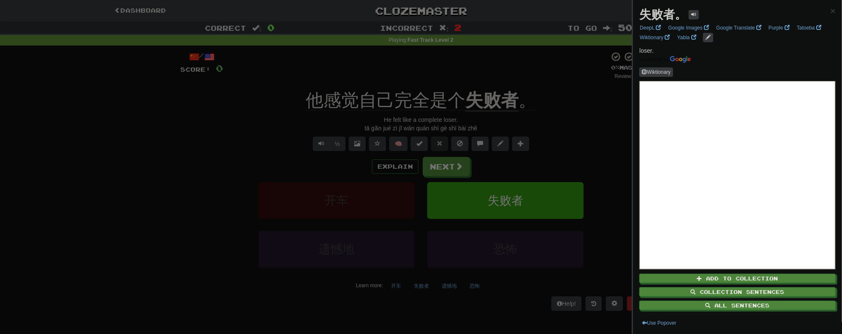
click at [591, 109] on div at bounding box center [421, 167] width 842 height 334
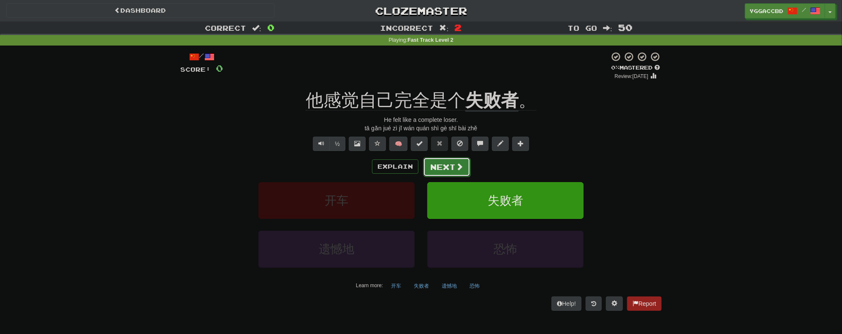
click at [454, 173] on button "Next" at bounding box center [446, 167] width 47 height 19
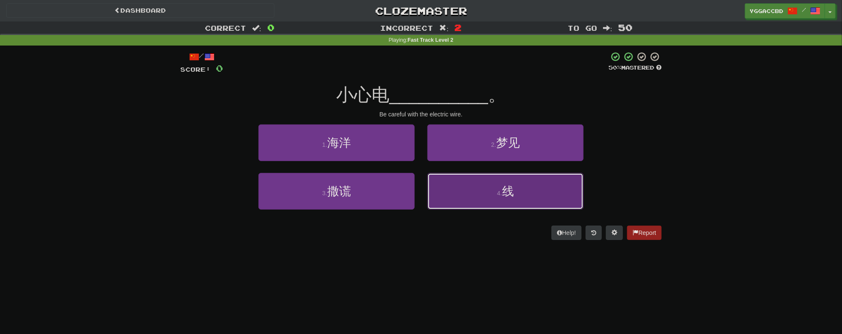
click at [557, 185] on button "4 . 线" at bounding box center [505, 191] width 156 height 37
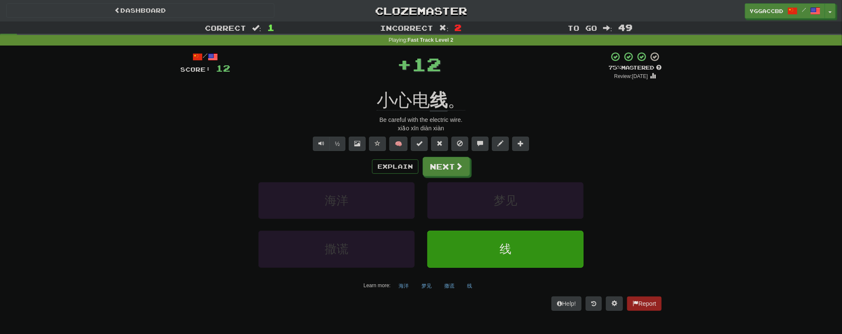
click at [417, 155] on div "/ Score: 12 + 12 75 % Mastered Review: 2025-10-17 小心电 线 。 Be careful with the e…" at bounding box center [420, 181] width 481 height 259
click at [449, 163] on button "Next" at bounding box center [446, 167] width 47 height 19
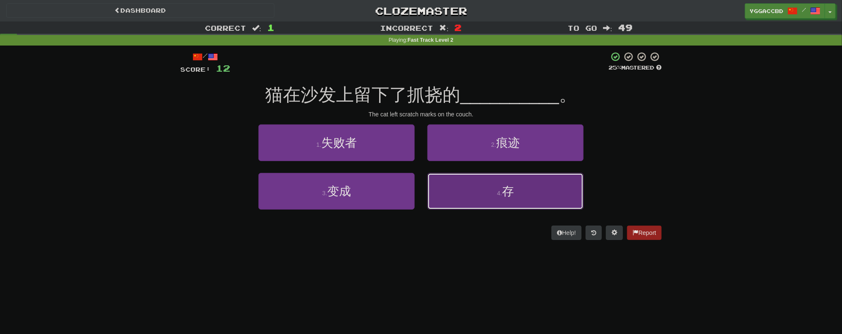
click at [511, 185] on span "存" at bounding box center [508, 191] width 12 height 13
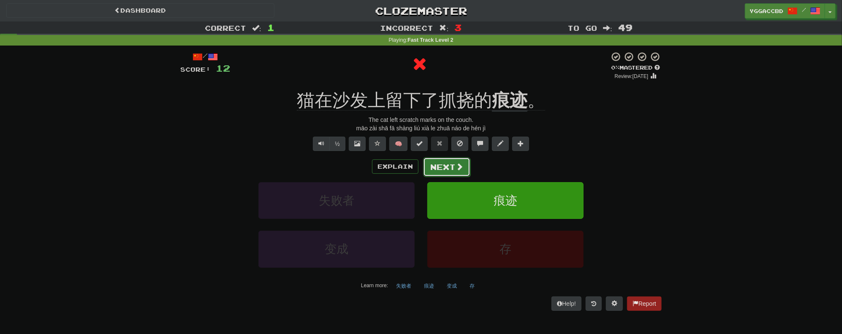
click at [451, 161] on button "Next" at bounding box center [446, 167] width 47 height 19
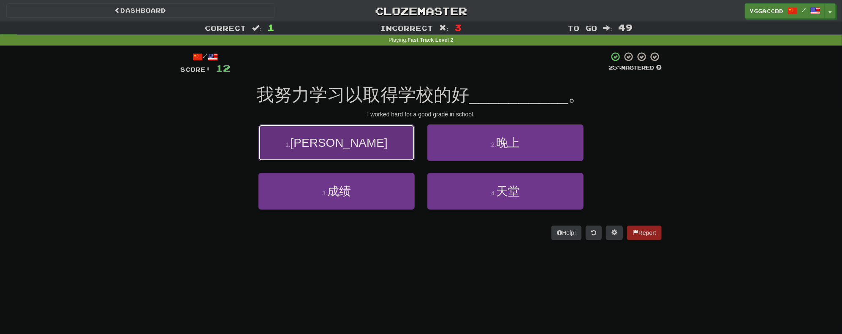
click at [352, 139] on button "1 . 鞠躬" at bounding box center [336, 143] width 156 height 37
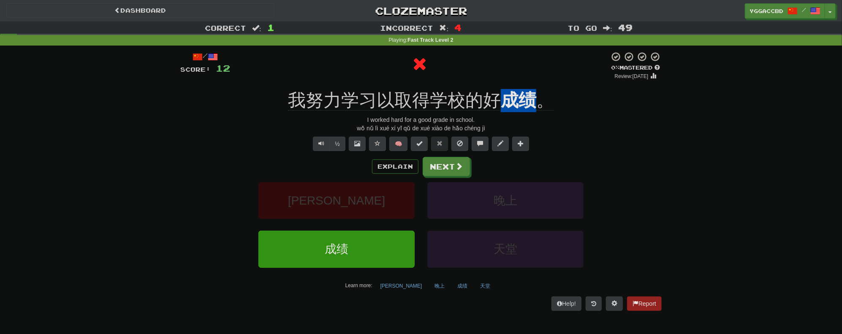
drag, startPoint x: 512, startPoint y: 88, endPoint x: 532, endPoint y: 89, distance: 20.3
click at [532, 89] on div "/ Score: 12 0 % Mastered Review: 2025-09-17 我努力学习以取得学校的好 成绩 。 I worked hard for…" at bounding box center [420, 181] width 481 height 259
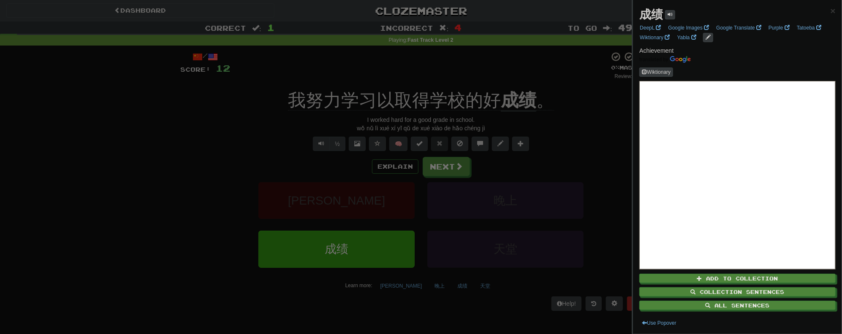
click at [579, 125] on div at bounding box center [421, 167] width 842 height 334
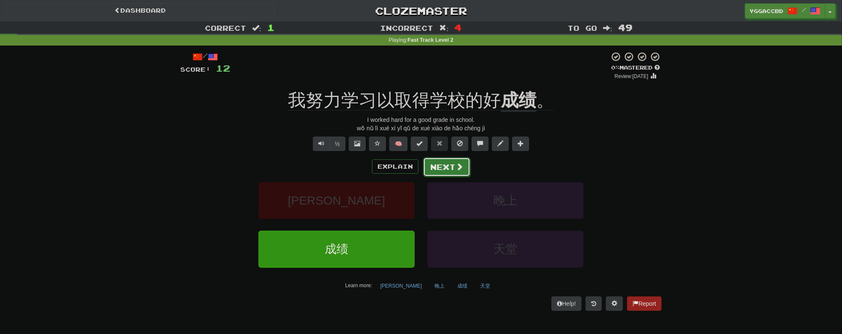
click at [449, 164] on button "Next" at bounding box center [446, 167] width 47 height 19
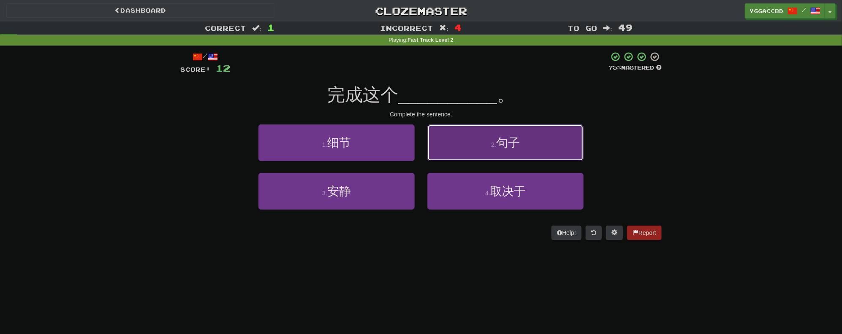
click at [544, 150] on button "2 . 句子" at bounding box center [505, 143] width 156 height 37
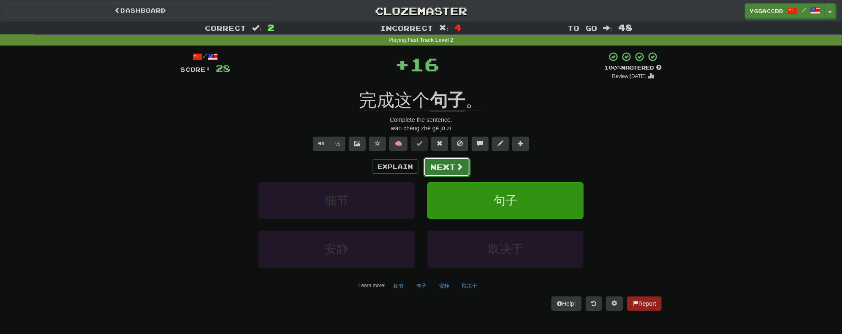
click at [453, 165] on button "Next" at bounding box center [446, 167] width 47 height 19
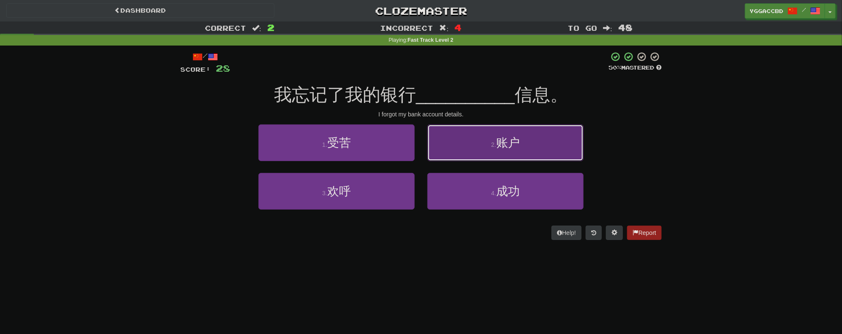
click at [482, 146] on button "2 . 账户" at bounding box center [505, 143] width 156 height 37
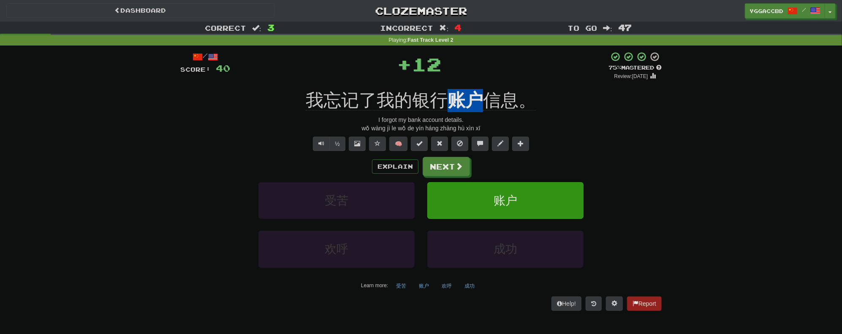
drag, startPoint x: 451, startPoint y: 85, endPoint x: 481, endPoint y: 92, distance: 31.5
click at [481, 92] on div "/ Score: 40 + 12 75 % Mastered Review: 2025-10-17 我忘记了我的银行 账户 信息。 I forgot my b…" at bounding box center [420, 181] width 481 height 259
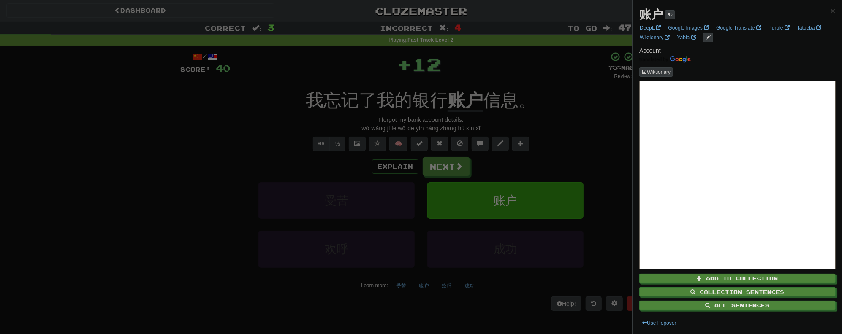
click at [578, 125] on div at bounding box center [421, 167] width 842 height 334
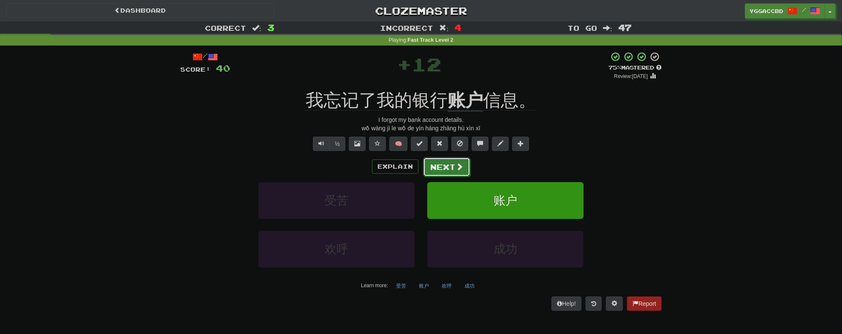
click at [458, 160] on button "Next" at bounding box center [446, 167] width 47 height 19
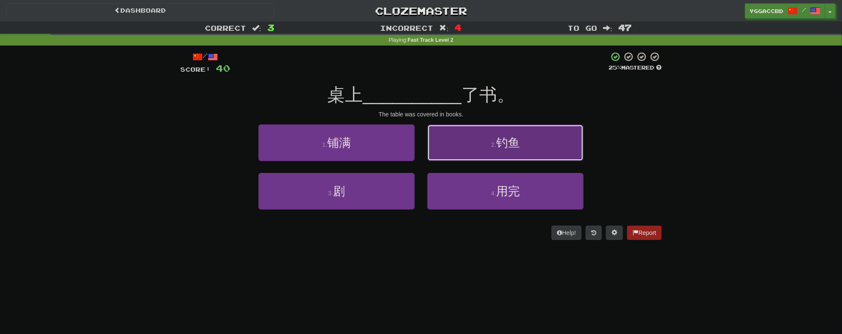
click at [454, 147] on button "2 . 钓鱼" at bounding box center [505, 143] width 156 height 37
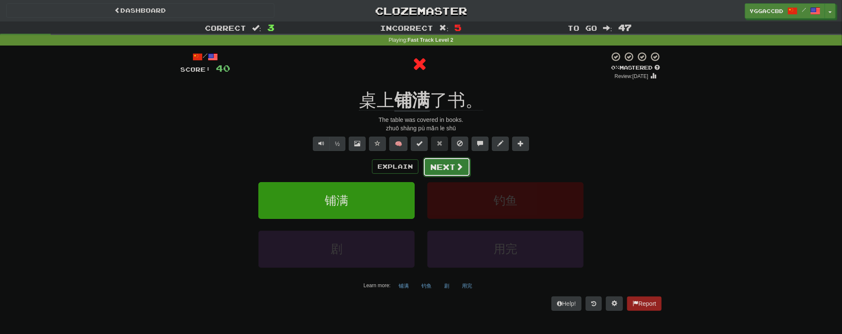
click at [454, 164] on button "Next" at bounding box center [446, 167] width 47 height 19
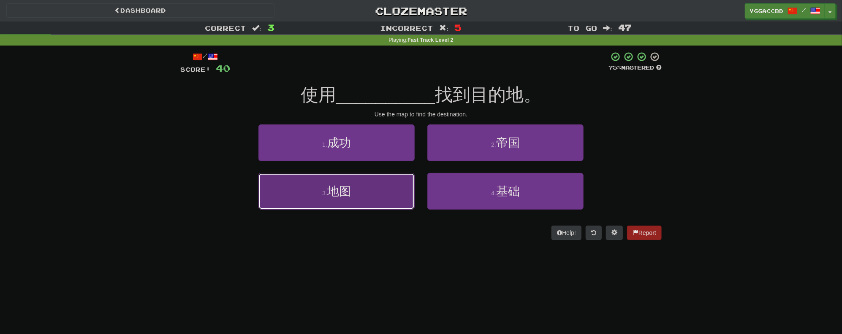
click at [366, 182] on button "3 . 地图" at bounding box center [336, 191] width 156 height 37
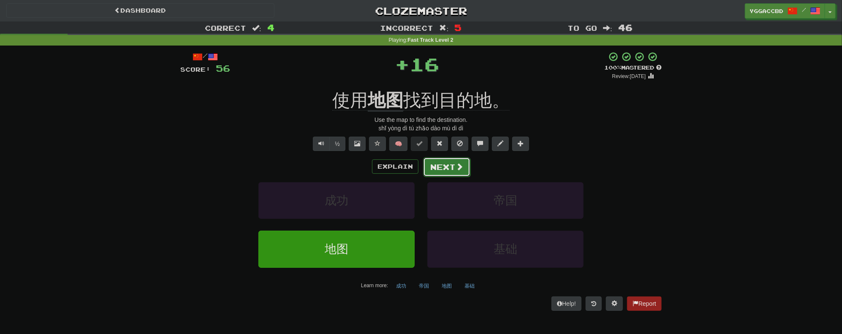
click at [442, 167] on button "Next" at bounding box center [446, 167] width 47 height 19
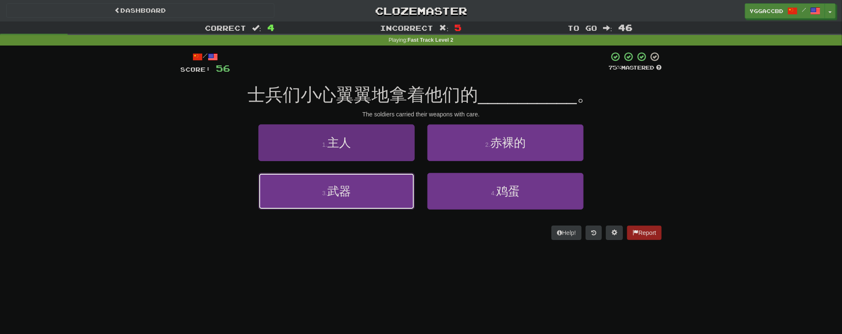
click at [375, 204] on button "3 . 武器" at bounding box center [336, 191] width 156 height 37
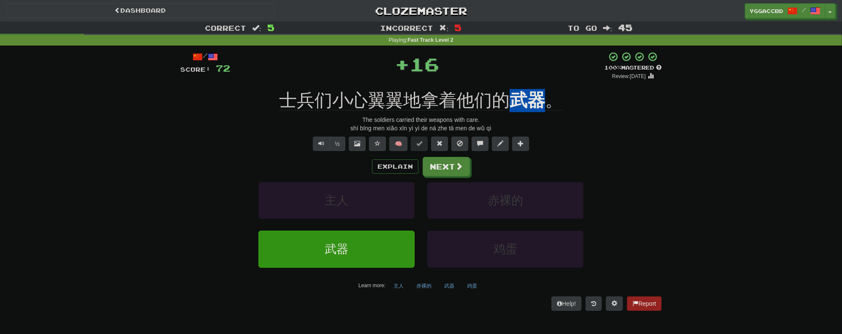
drag, startPoint x: 511, startPoint y: 86, endPoint x: 541, endPoint y: 88, distance: 29.2
click at [541, 88] on div "/ Score: 72 + 16 100 % Mastered Review: 2026-03-16 士兵们小心翼翼地拿着他们的 武器 。 The soldi…" at bounding box center [420, 181] width 481 height 259
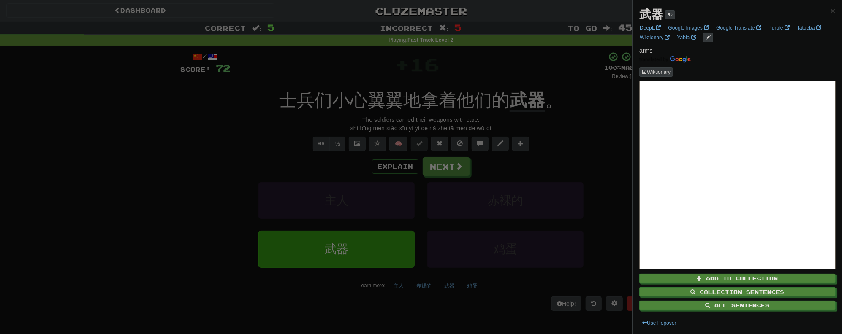
click at [578, 130] on div at bounding box center [421, 167] width 842 height 334
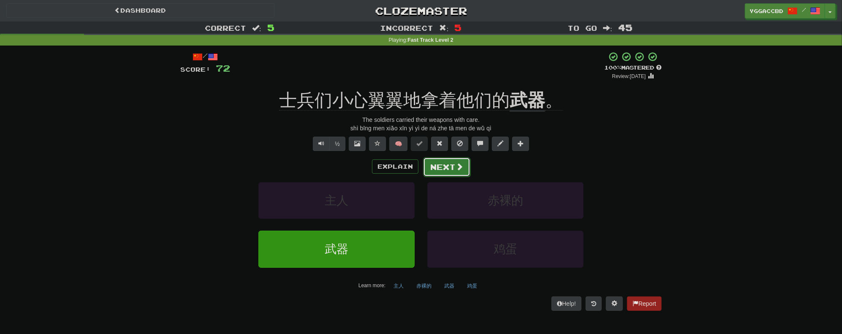
click at [446, 167] on button "Next" at bounding box center [446, 167] width 47 height 19
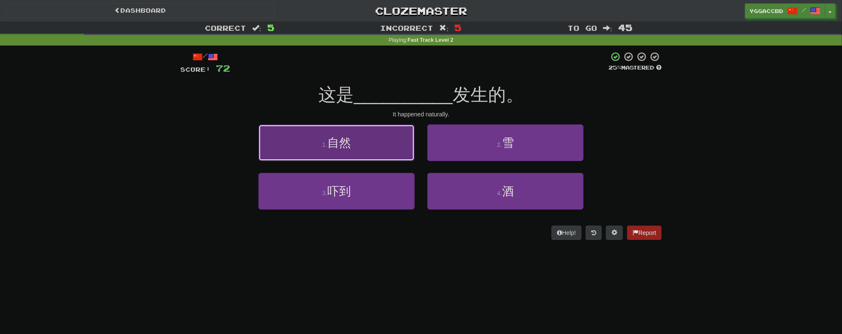
click at [353, 149] on button "1 . 自然" at bounding box center [336, 143] width 156 height 37
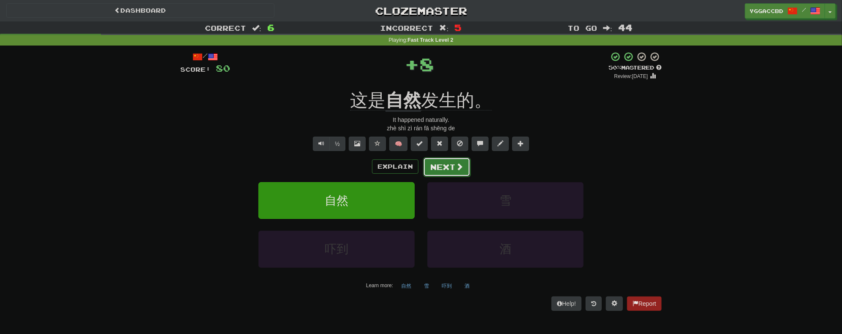
click at [435, 166] on button "Next" at bounding box center [446, 167] width 47 height 19
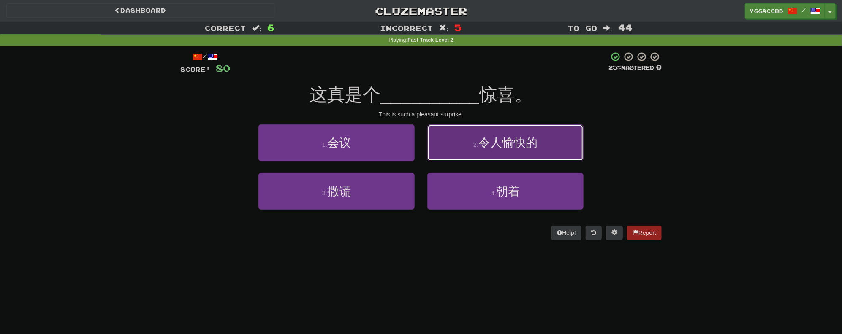
click at [512, 144] on span "令人愉快的" at bounding box center [507, 142] width 59 height 13
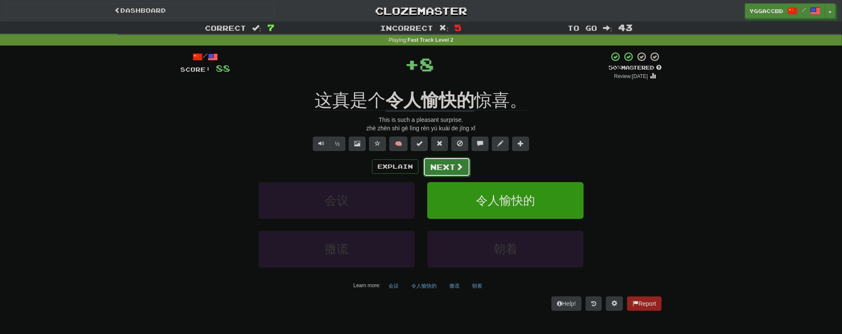
click at [441, 170] on button "Next" at bounding box center [446, 167] width 47 height 19
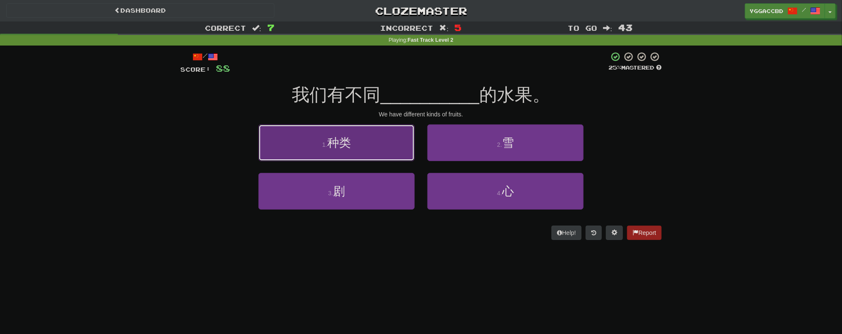
click at [376, 157] on button "1 . 种类" at bounding box center [336, 143] width 156 height 37
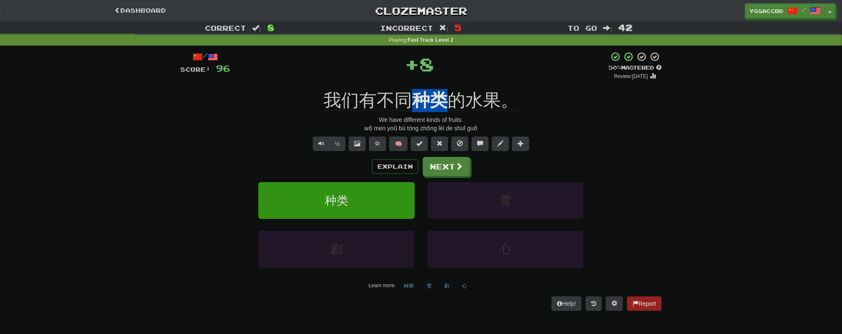
drag, startPoint x: 415, startPoint y: 84, endPoint x: 439, endPoint y: 85, distance: 24.5
click at [439, 85] on div "/ Score: 96 + 8 50 % Mastered Review: 2025-09-27 我们有不同 种类 的水果。 We have differen…" at bounding box center [420, 181] width 481 height 259
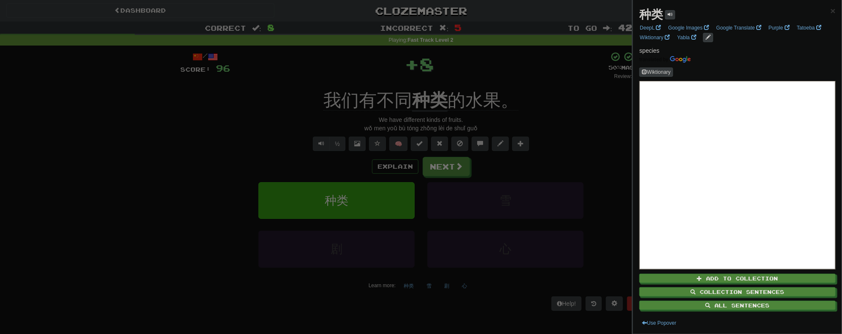
click at [535, 98] on div at bounding box center [421, 167] width 842 height 334
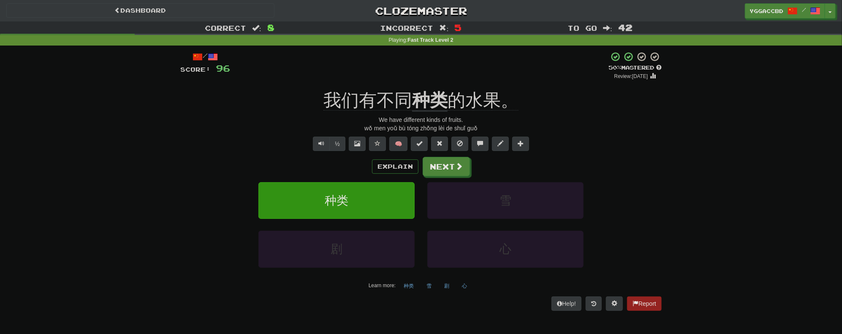
click at [427, 177] on div "Explain Next 种类 雪 剧 心 Learn more: 种类 雪 剧 心" at bounding box center [420, 225] width 481 height 136
click at [456, 170] on span at bounding box center [460, 167] width 8 height 8
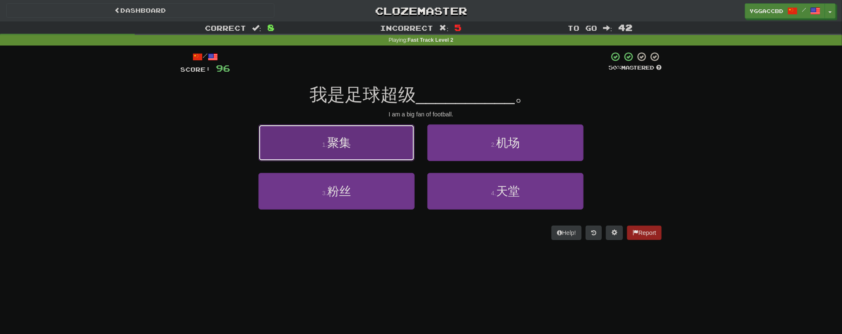
click at [360, 151] on button "1 . 聚集" at bounding box center [336, 143] width 156 height 37
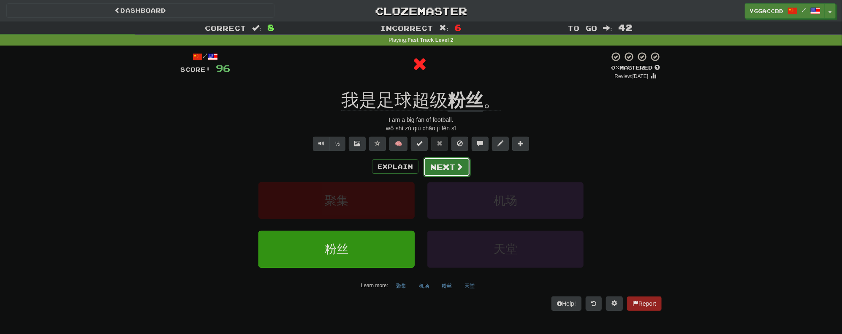
click at [433, 172] on button "Next" at bounding box center [446, 167] width 47 height 19
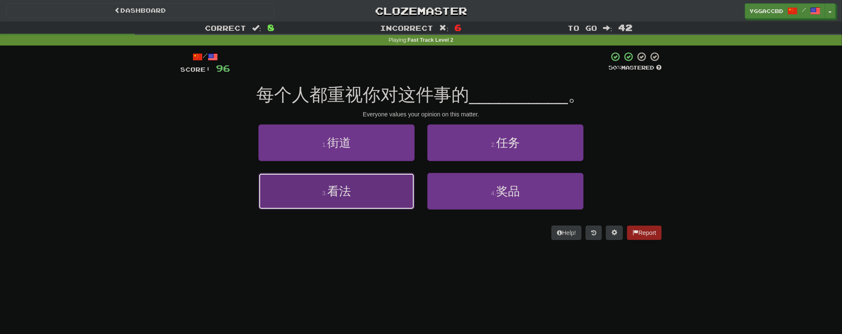
click at [328, 205] on button "3 . 看法" at bounding box center [336, 191] width 156 height 37
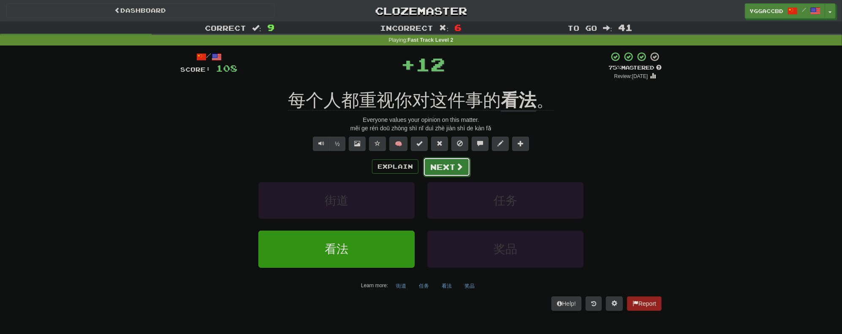
click at [451, 169] on button "Next" at bounding box center [446, 167] width 47 height 19
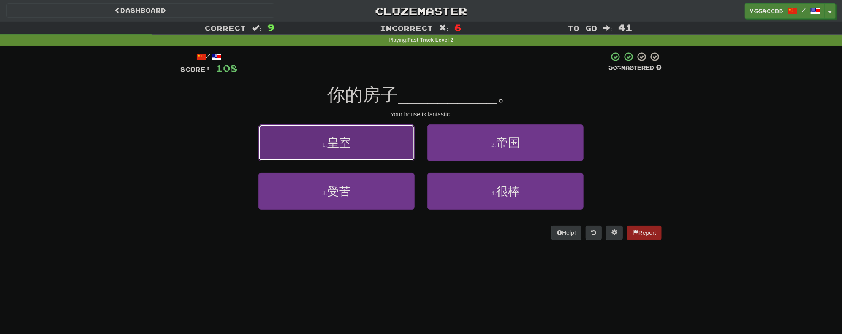
click at [377, 144] on button "1 . 皇室" at bounding box center [336, 143] width 156 height 37
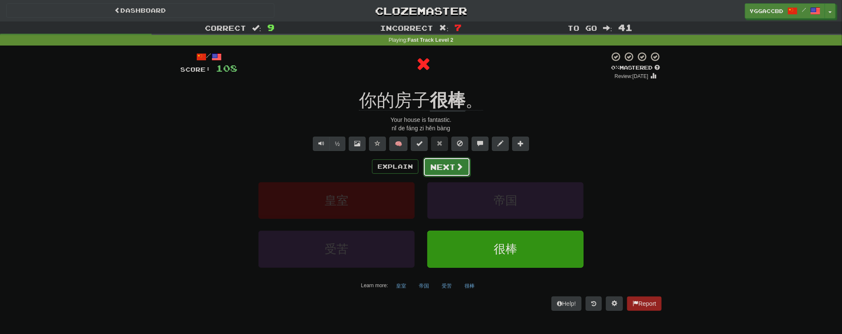
click at [444, 168] on button "Next" at bounding box center [446, 167] width 47 height 19
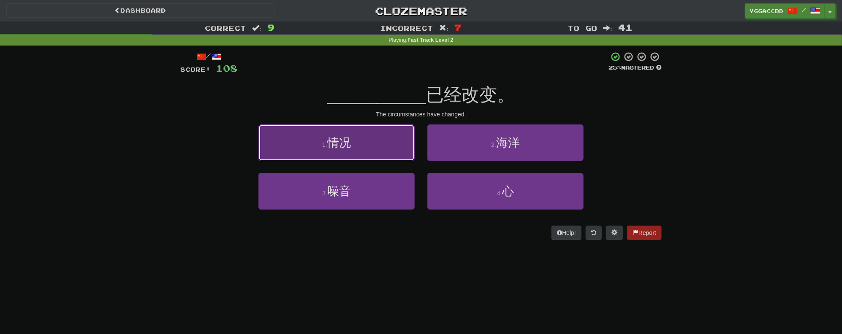
click at [369, 155] on button "1 . 情况" at bounding box center [336, 143] width 156 height 37
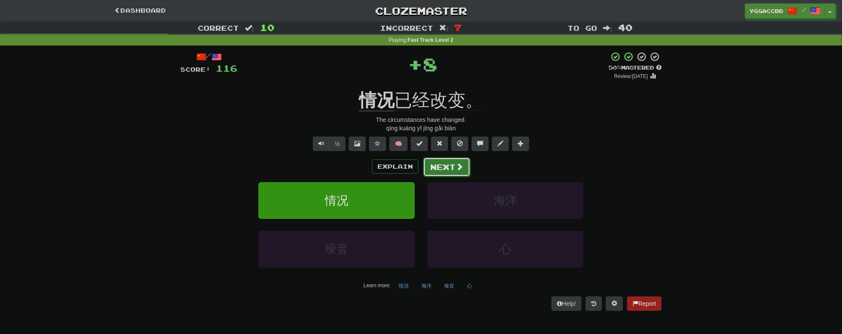
click at [446, 172] on button "Next" at bounding box center [446, 167] width 47 height 19
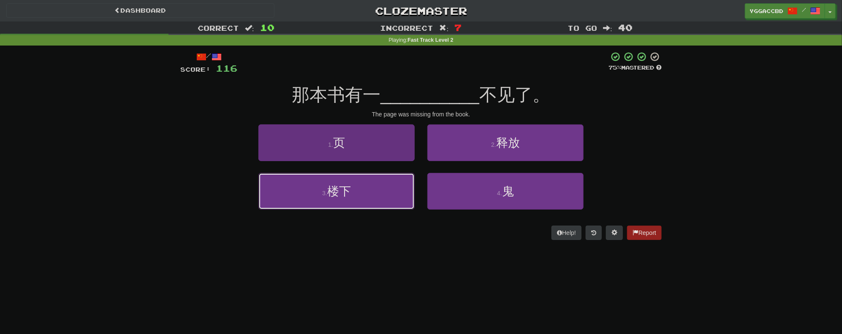
click at [357, 190] on button "3 . 楼下" at bounding box center [336, 191] width 156 height 37
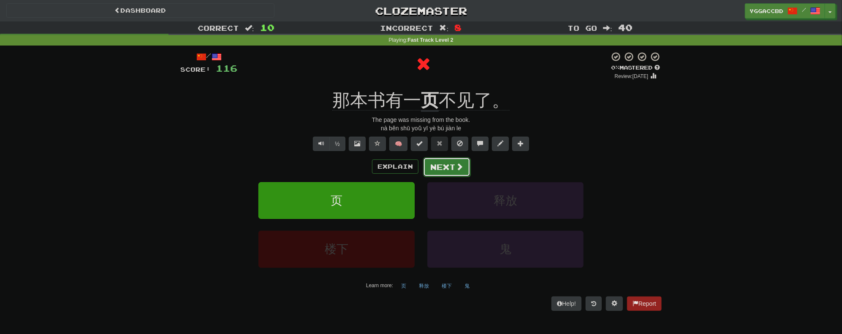
click at [447, 167] on button "Next" at bounding box center [446, 167] width 47 height 19
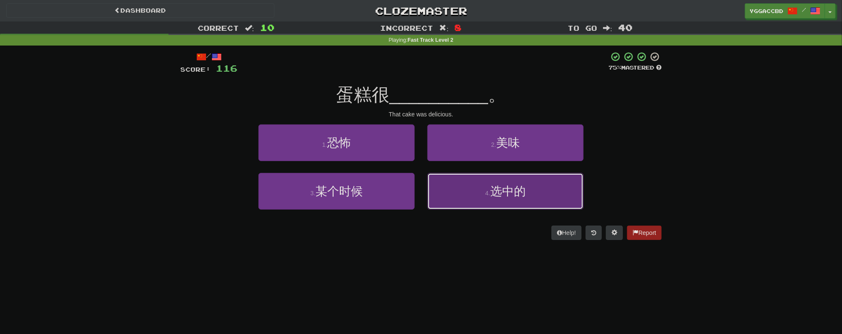
click at [491, 181] on button "4 . 选中的" at bounding box center [505, 191] width 156 height 37
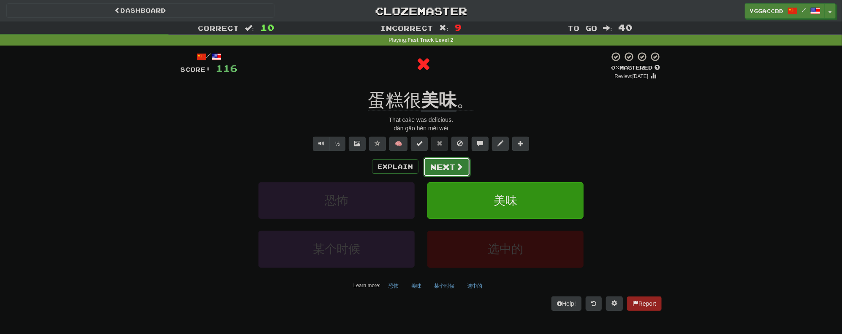
click at [448, 172] on button "Next" at bounding box center [446, 167] width 47 height 19
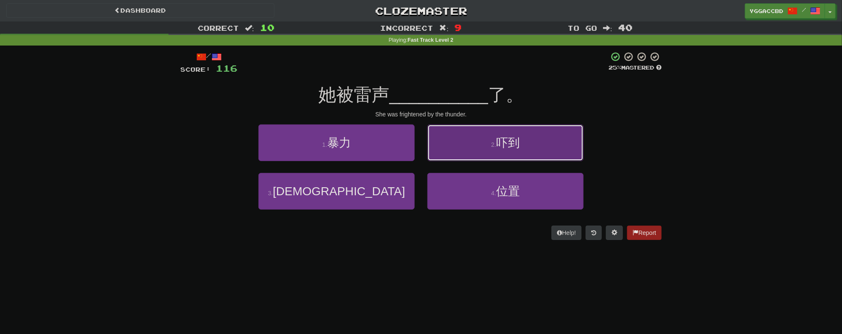
click at [500, 155] on button "2 . 吓到" at bounding box center [505, 143] width 156 height 37
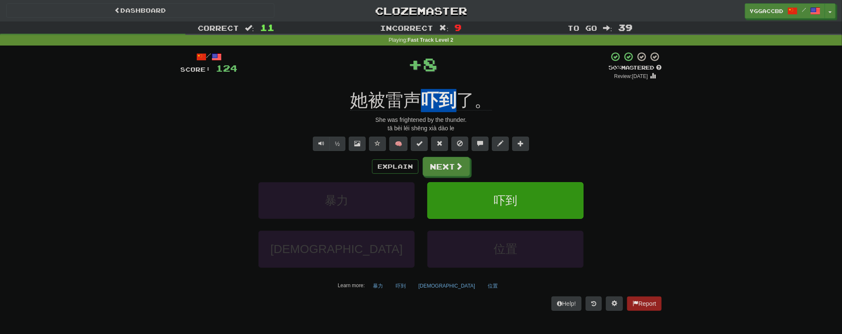
drag, startPoint x: 422, startPoint y: 86, endPoint x: 459, endPoint y: 85, distance: 37.2
click at [459, 85] on div "/ Score: 124 + 8 50 % Mastered Review: 2025-09-27 她被雷声 吓到 了。 She was frightened…" at bounding box center [420, 181] width 481 height 259
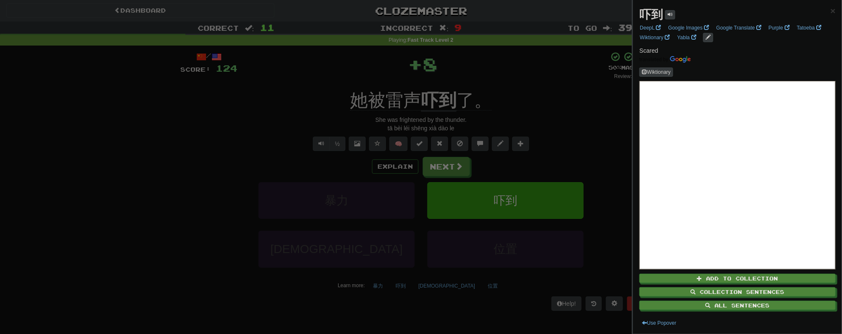
click at [532, 96] on div at bounding box center [421, 167] width 842 height 334
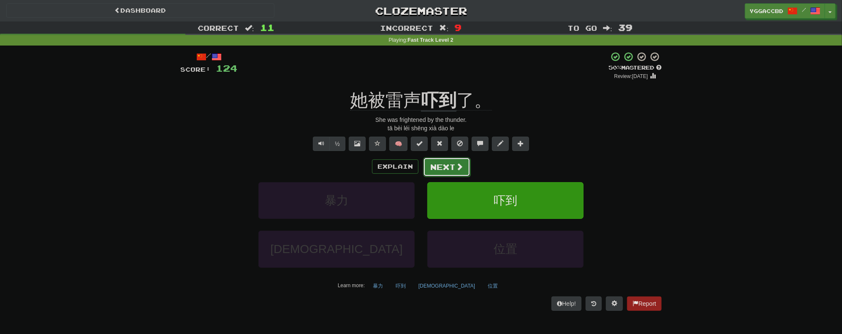
click at [448, 166] on button "Next" at bounding box center [446, 167] width 47 height 19
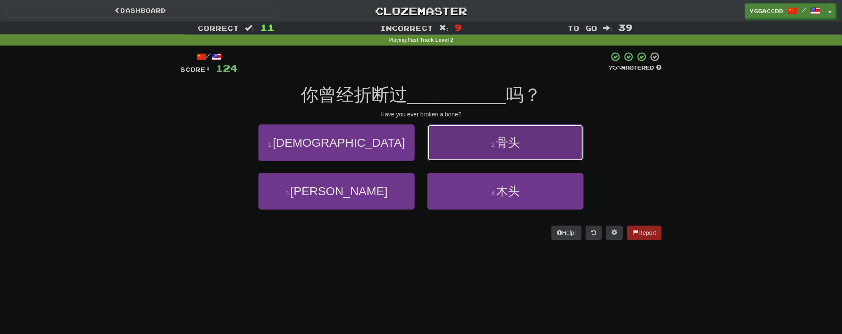
click at [497, 145] on span "骨头" at bounding box center [508, 142] width 24 height 13
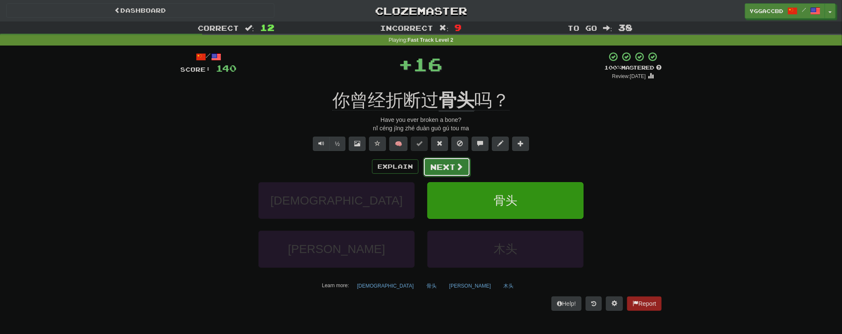
click at [441, 170] on button "Next" at bounding box center [446, 167] width 47 height 19
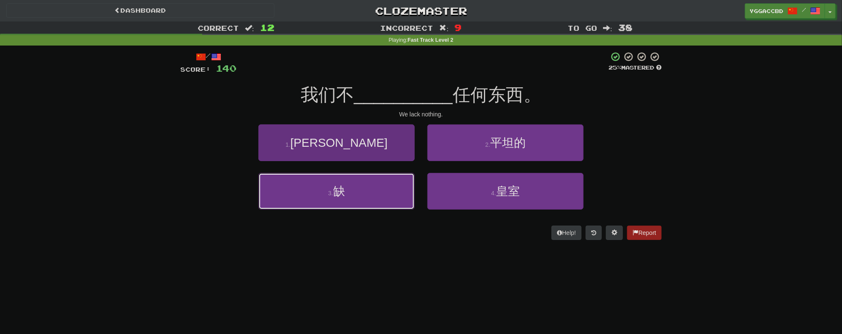
click at [317, 203] on button "3 . 缺" at bounding box center [336, 191] width 156 height 37
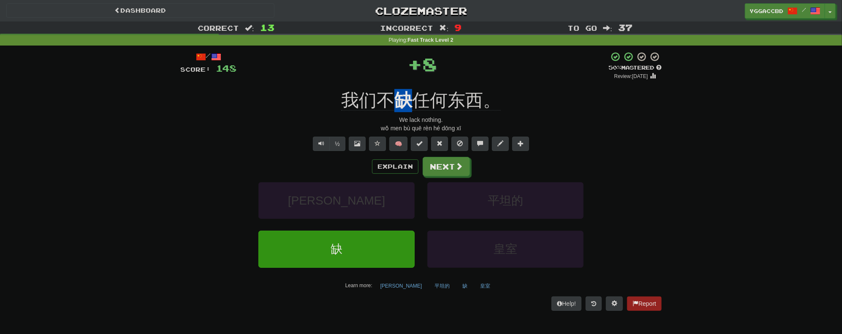
drag, startPoint x: 393, startPoint y: 90, endPoint x: 412, endPoint y: 87, distance: 19.1
click at [411, 87] on div "/ Score: 148 + 8 50 % Mastered Review: 2025-09-27 我们不 缺 任何东西。 We lack nothing. …" at bounding box center [420, 181] width 481 height 259
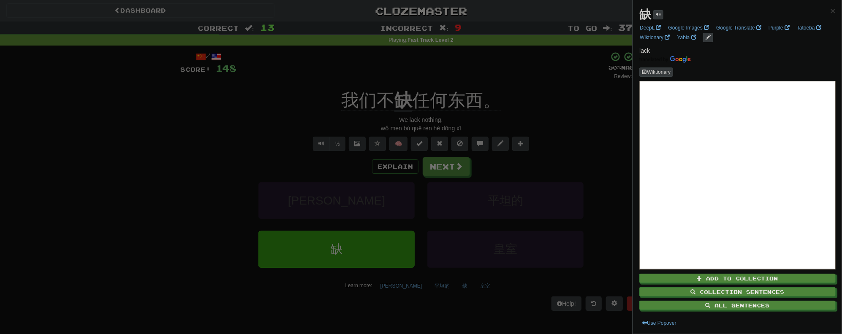
click at [471, 71] on div at bounding box center [421, 167] width 842 height 334
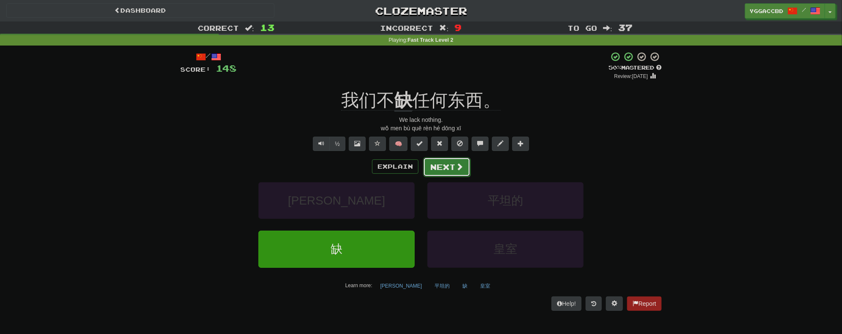
click at [437, 161] on button "Next" at bounding box center [446, 167] width 47 height 19
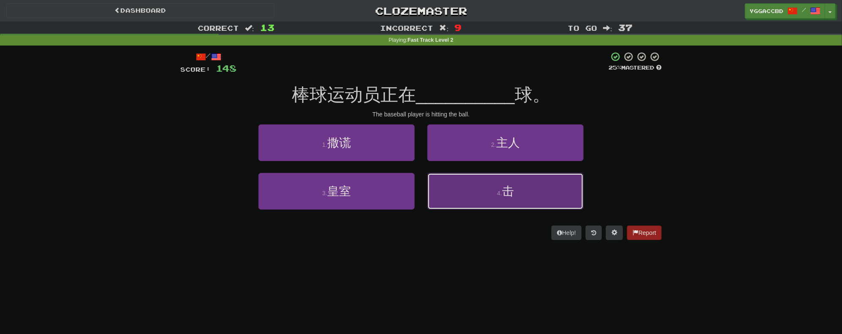
click at [488, 190] on button "4 . 击" at bounding box center [505, 191] width 156 height 37
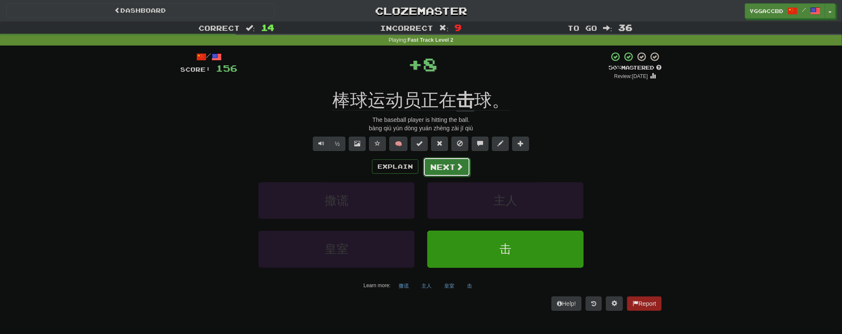
click at [446, 159] on button "Next" at bounding box center [446, 167] width 47 height 19
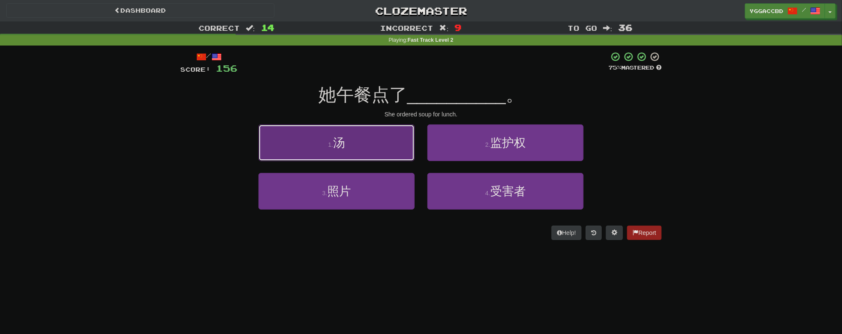
click at [345, 147] on span "汤" at bounding box center [339, 142] width 12 height 13
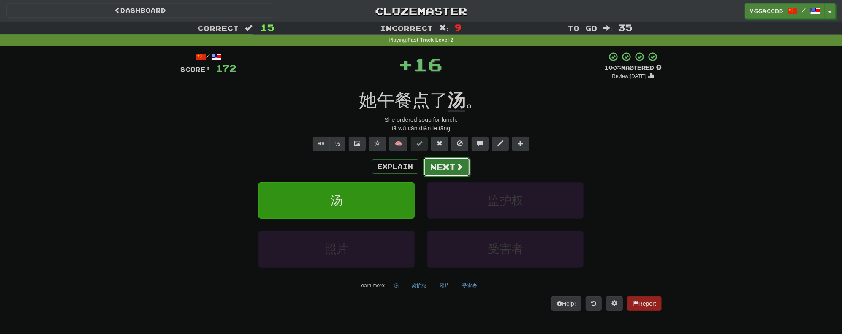
click at [432, 168] on button "Next" at bounding box center [446, 167] width 47 height 19
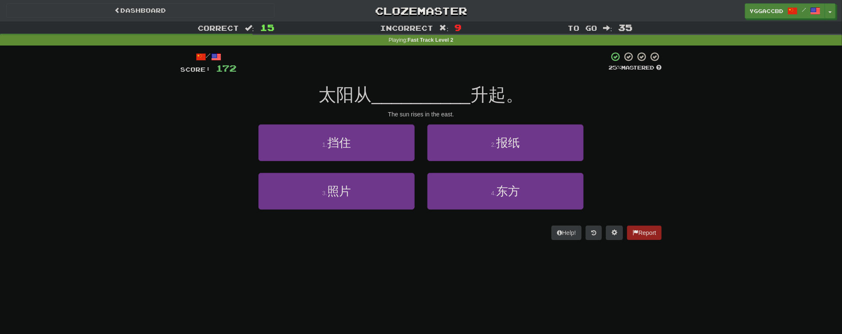
click at [420, 253] on div "Dashboard Clozemaster yggaccBD / Toggle Dropdown Dashboard Leaderboard Activity…" at bounding box center [421, 167] width 842 height 334
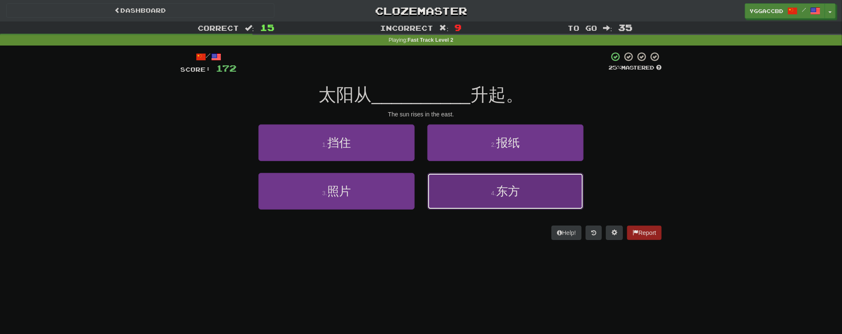
click at [468, 189] on button "4 . 东方" at bounding box center [505, 191] width 156 height 37
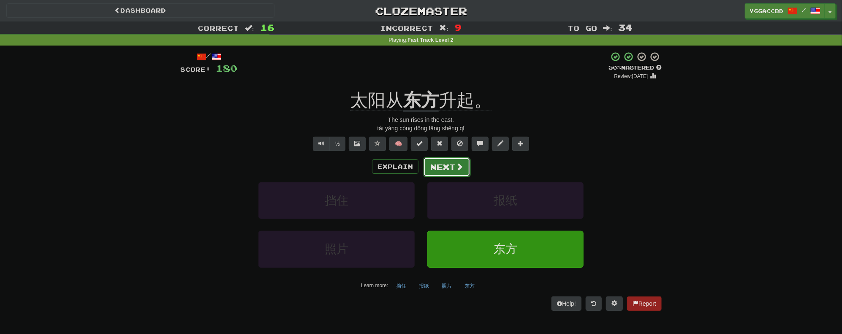
click at [446, 170] on button "Next" at bounding box center [446, 167] width 47 height 19
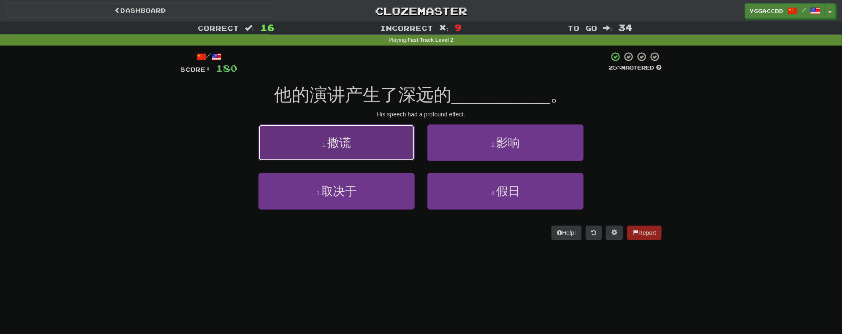
click at [383, 144] on button "1 . 撒谎" at bounding box center [336, 143] width 156 height 37
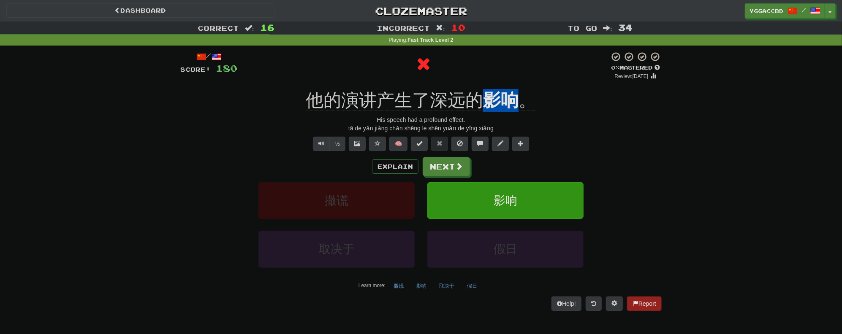
drag, startPoint x: 489, startPoint y: 86, endPoint x: 517, endPoint y: 83, distance: 28.9
click at [517, 83] on div "/ Score: 180 0 % Mastered Review: 2025-09-17 他的演讲产生了深远的 影响 。 His speech had a p…" at bounding box center [420, 181] width 481 height 259
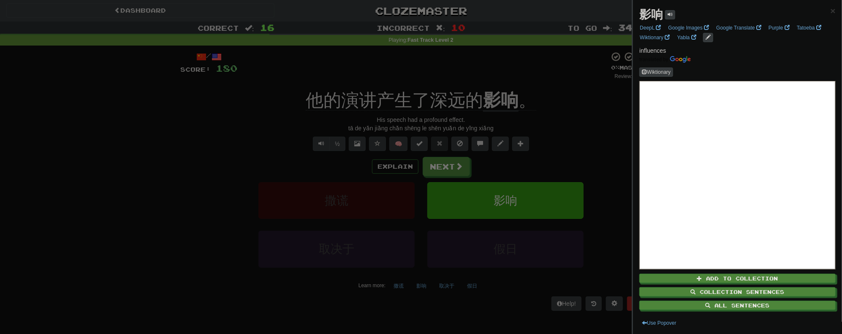
click at [581, 127] on div at bounding box center [421, 167] width 842 height 334
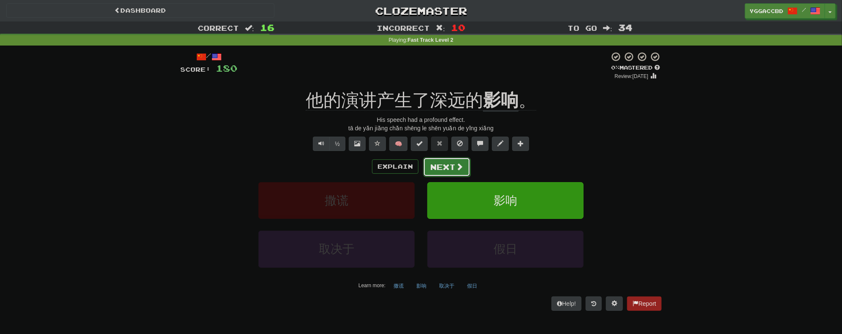
click at [450, 167] on button "Next" at bounding box center [446, 167] width 47 height 19
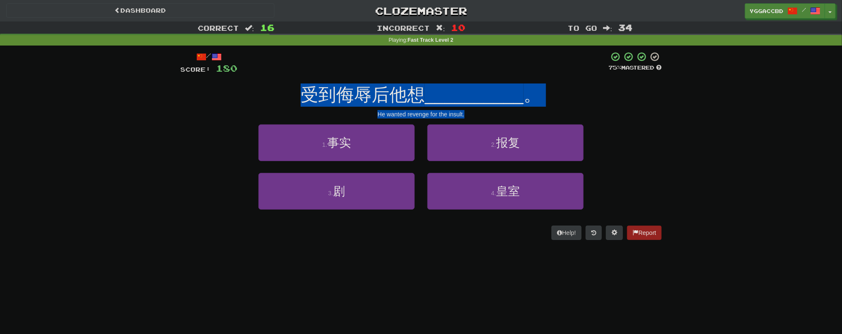
drag, startPoint x: 475, startPoint y: 117, endPoint x: 280, endPoint y: 95, distance: 196.0
click at [280, 95] on div "/ Score: 180 75 % Mastered 受到侮辱后他想 __________ 。 He wanted revenge for the insul…" at bounding box center [420, 146] width 481 height 189
click at [277, 88] on div "受到侮辱后他想 __________ 。" at bounding box center [420, 95] width 481 height 23
drag, startPoint x: 285, startPoint y: 85, endPoint x: 670, endPoint y: 202, distance: 402.9
click at [670, 202] on div "Correct : 16 Incorrect : 10 To go : 34 Playing : Fast Track Level 2 / Score: 18…" at bounding box center [421, 137] width 842 height 231
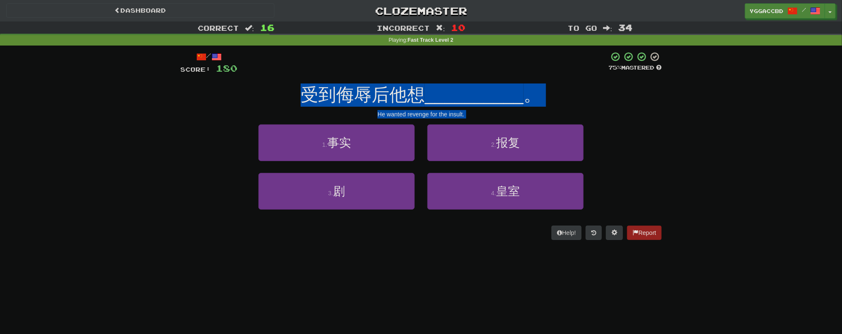
click at [662, 198] on div "/ Score: 180 75 % Mastered 受到侮辱后他想 __________ 。 He wanted revenge for the insul…" at bounding box center [421, 149] width 494 height 207
drag, startPoint x: 470, startPoint y: 116, endPoint x: 235, endPoint y: 90, distance: 235.8
click at [235, 90] on div "/ Score: 180 75 % Mastered 受到侮辱后他想 __________ 。 He wanted revenge for the insul…" at bounding box center [420, 146] width 481 height 189
click at [234, 90] on div "受到侮辱后他想 __________ 。" at bounding box center [420, 95] width 481 height 23
drag, startPoint x: 477, startPoint y: 115, endPoint x: 279, endPoint y: 101, distance: 199.0
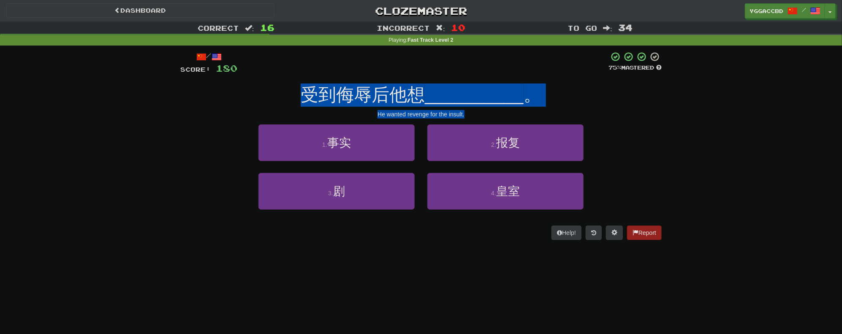
click at [279, 101] on div "/ Score: 180 75 % Mastered 受到侮辱后他想 __________ 。 He wanted revenge for the insul…" at bounding box center [420, 146] width 481 height 189
click at [253, 95] on div "受到侮辱后他想 __________ 。" at bounding box center [420, 95] width 481 height 23
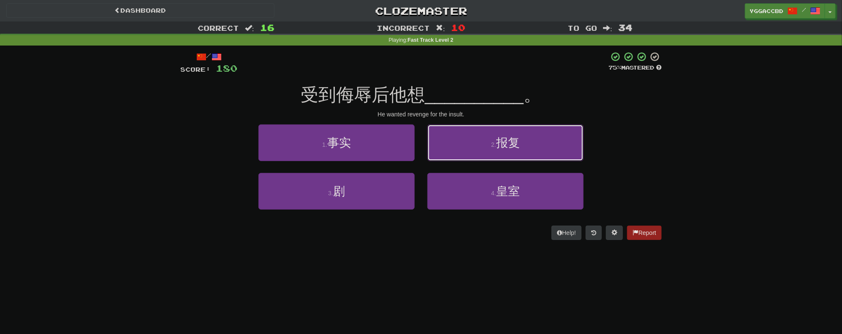
drag, startPoint x: 524, startPoint y: 151, endPoint x: 564, endPoint y: 153, distance: 40.2
click at [524, 151] on button "2 . 报复" at bounding box center [505, 143] width 156 height 37
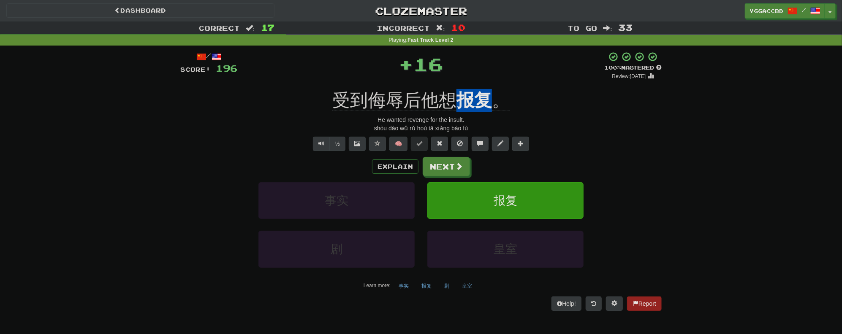
drag, startPoint x: 457, startPoint y: 86, endPoint x: 494, endPoint y: 87, distance: 36.8
click at [494, 87] on div "/ Score: 196 + 16 100 % Mastered Review: 2026-03-16 受到侮辱后他想 报复 。 He wanted reve…" at bounding box center [420, 181] width 481 height 259
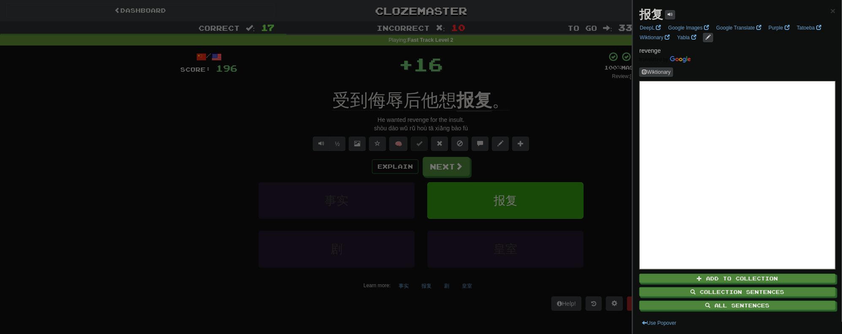
drag, startPoint x: 559, startPoint y: 103, endPoint x: 519, endPoint y: 136, distance: 52.2
click at [559, 104] on div at bounding box center [421, 167] width 842 height 334
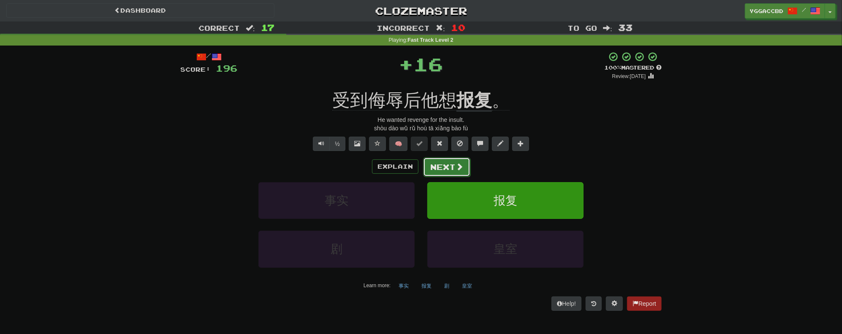
click at [438, 168] on button "Next" at bounding box center [446, 167] width 47 height 19
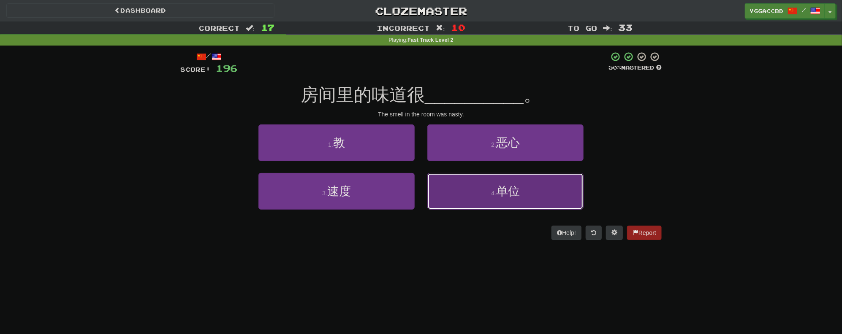
click at [430, 174] on button "4 . 单位" at bounding box center [505, 191] width 156 height 37
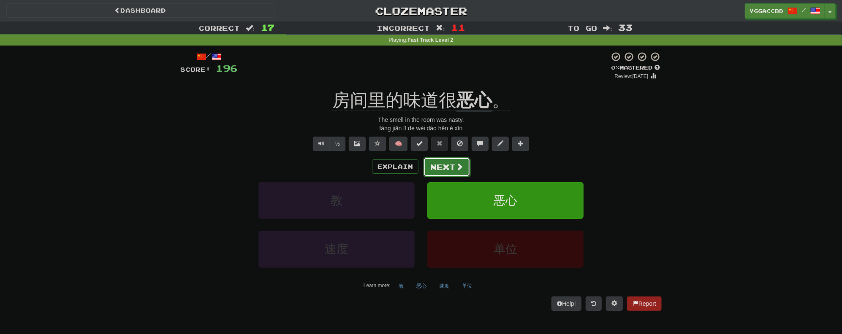
click at [453, 160] on button "Next" at bounding box center [446, 167] width 47 height 19
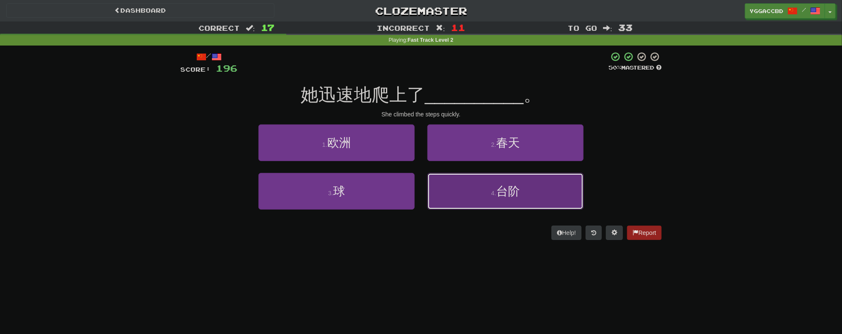
click at [525, 198] on button "4 . 台阶" at bounding box center [505, 191] width 156 height 37
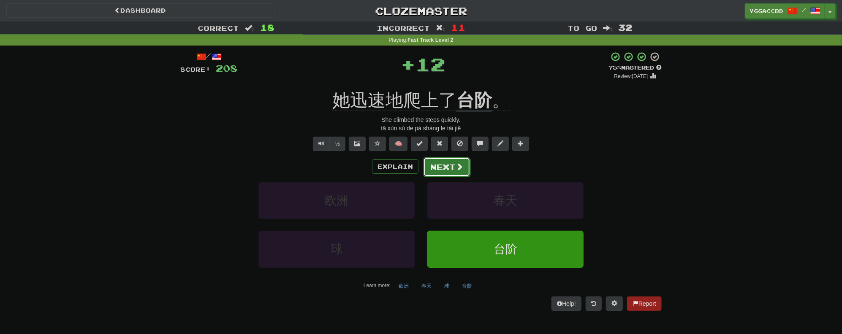
click at [451, 167] on button "Next" at bounding box center [446, 167] width 47 height 19
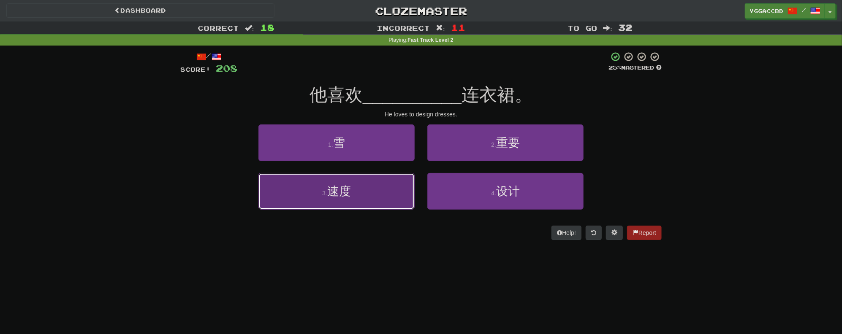
click at [308, 201] on button "3 . 速度" at bounding box center [336, 191] width 156 height 37
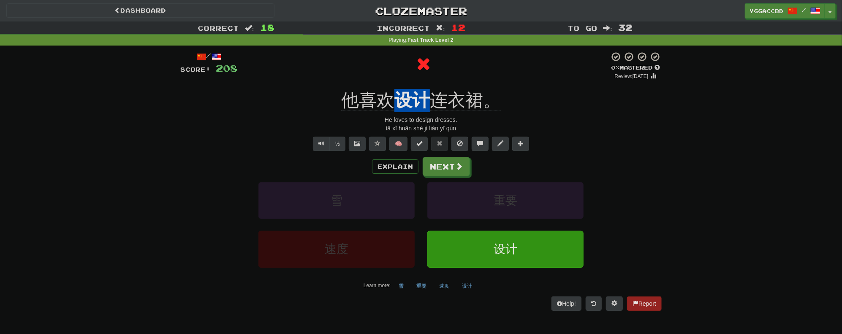
drag, startPoint x: 393, startPoint y: 88, endPoint x: 422, endPoint y: 85, distance: 29.7
click at [422, 85] on div "/ Score: 208 0 % Mastered Review: 2025-09-17 他喜欢 设计 连衣裙。 He loves to design dre…" at bounding box center [420, 181] width 481 height 259
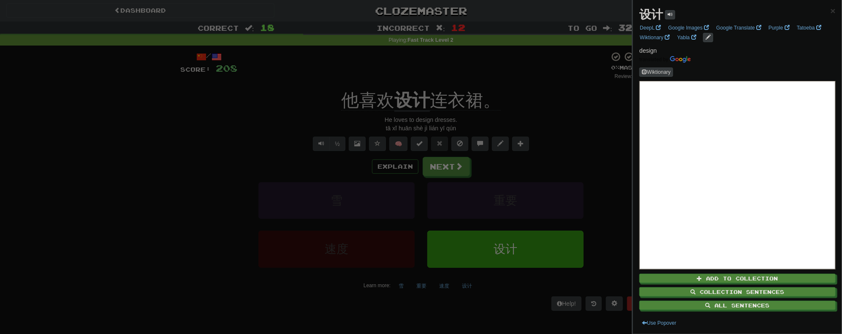
click at [503, 68] on div at bounding box center [421, 167] width 842 height 334
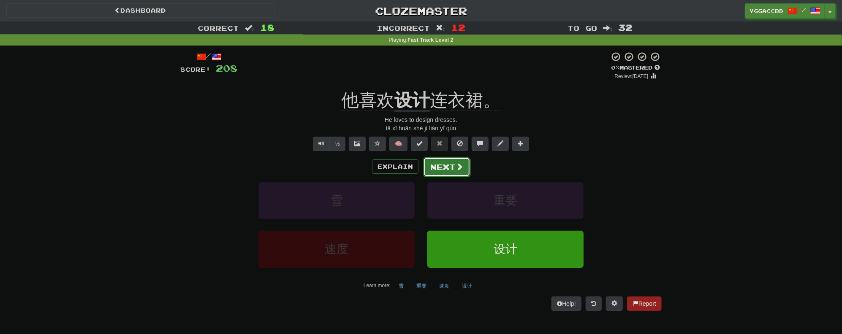
click at [442, 166] on button "Next" at bounding box center [446, 167] width 47 height 19
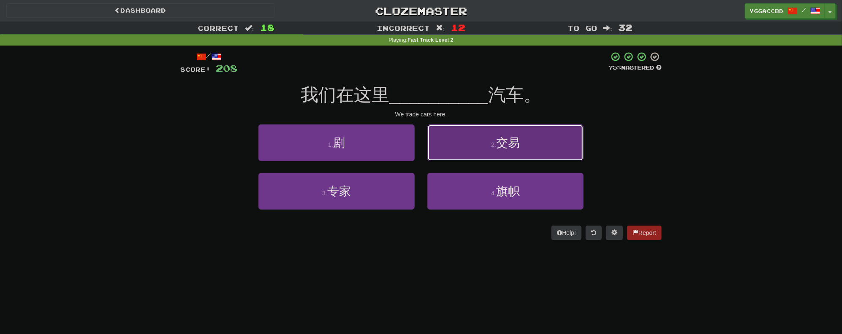
click at [480, 134] on button "2 . 交易" at bounding box center [505, 143] width 156 height 37
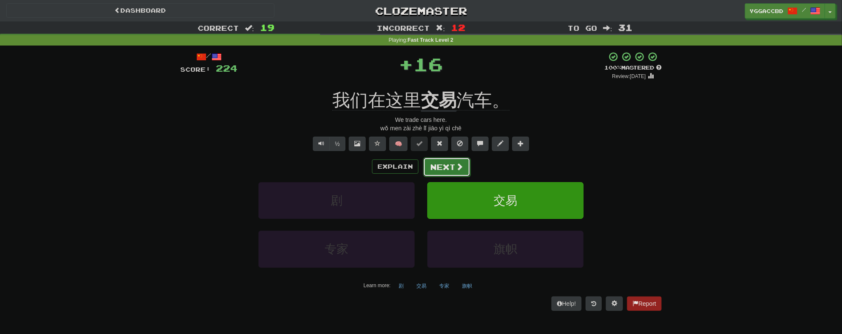
click at [451, 166] on button "Next" at bounding box center [446, 167] width 47 height 19
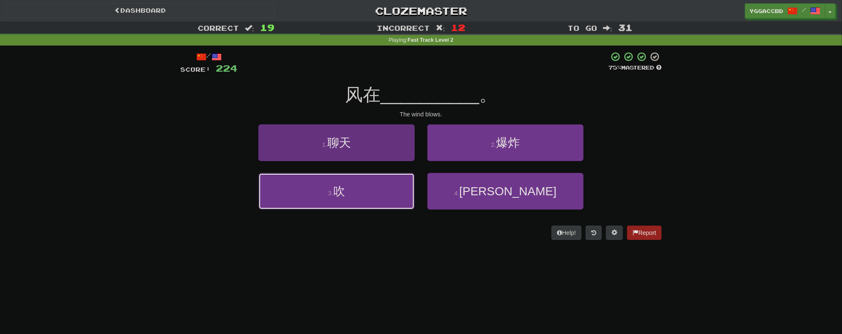
click at [321, 201] on button "3 . 吹" at bounding box center [336, 191] width 156 height 37
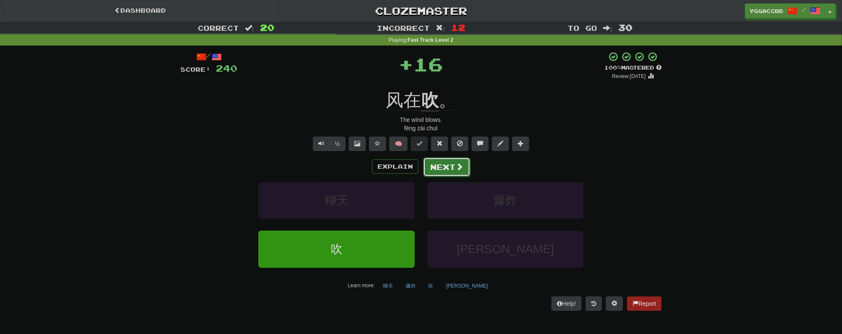
click at [433, 165] on button "Next" at bounding box center [446, 167] width 47 height 19
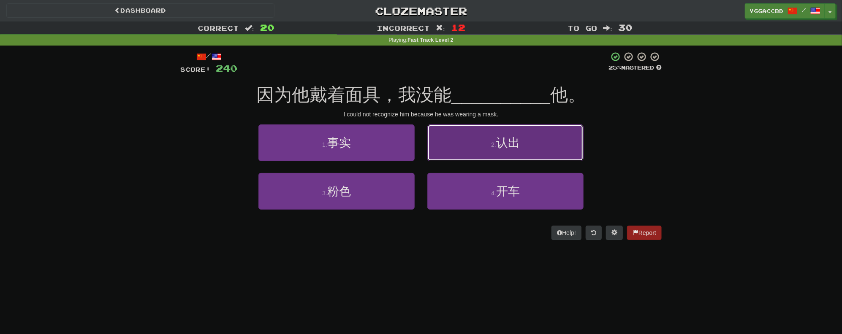
click at [486, 152] on button "2 . 认出" at bounding box center [505, 143] width 156 height 37
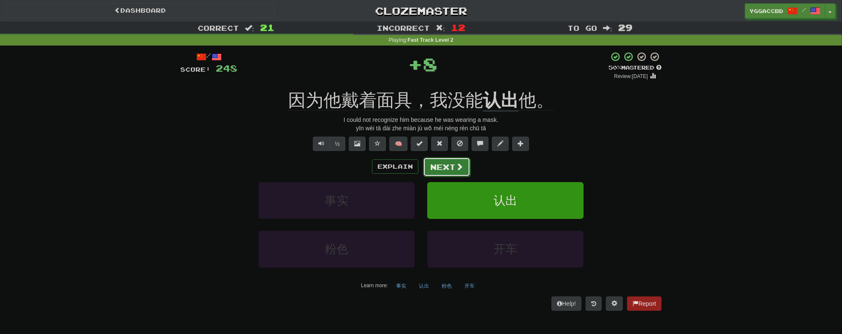
click at [440, 164] on button "Next" at bounding box center [446, 167] width 47 height 19
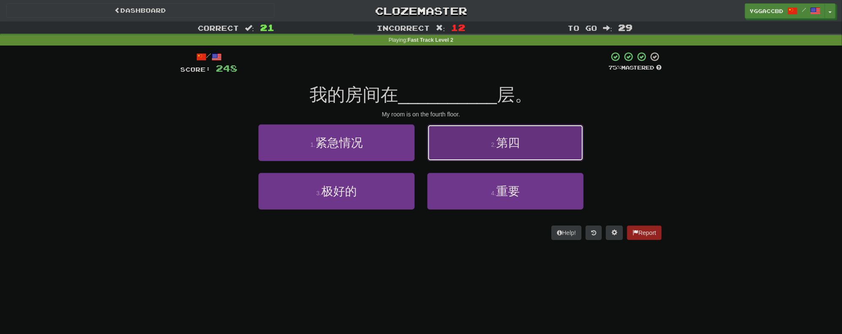
click at [472, 153] on button "2 . 第四" at bounding box center [505, 143] width 156 height 37
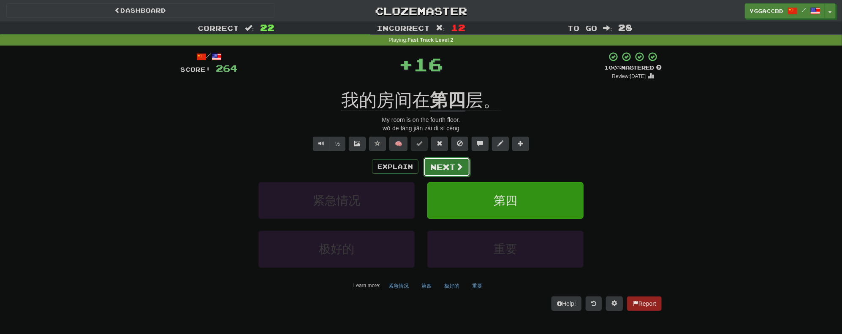
click at [443, 173] on button "Next" at bounding box center [446, 167] width 47 height 19
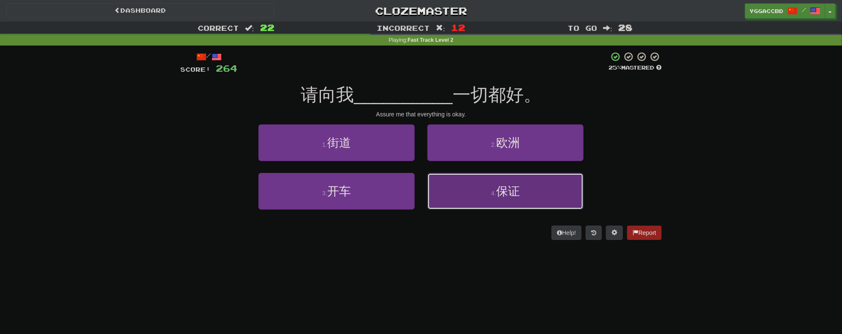
click at [479, 181] on button "4 . 保证" at bounding box center [505, 191] width 156 height 37
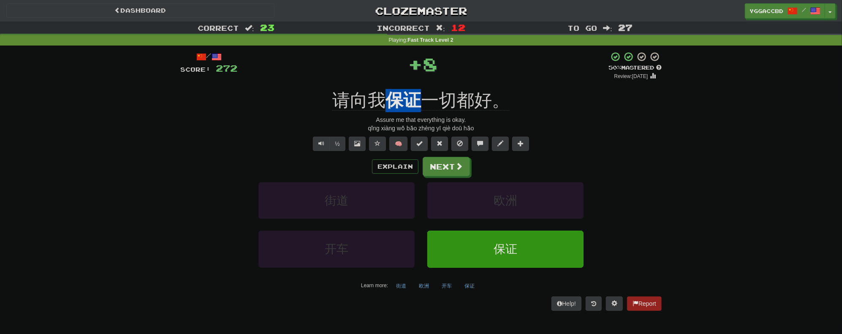
drag, startPoint x: 399, startPoint y: 84, endPoint x: 416, endPoint y: 81, distance: 17.1
click at [416, 81] on div "/ Score: 272 + 8 50 % Mastered Review: 2025-09-27 请向我 保证 一切都好。 Assure me that e…" at bounding box center [420, 181] width 481 height 259
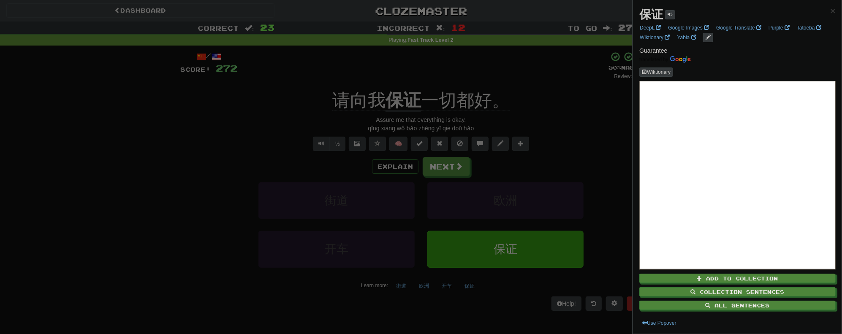
click at [458, 79] on div at bounding box center [421, 167] width 842 height 334
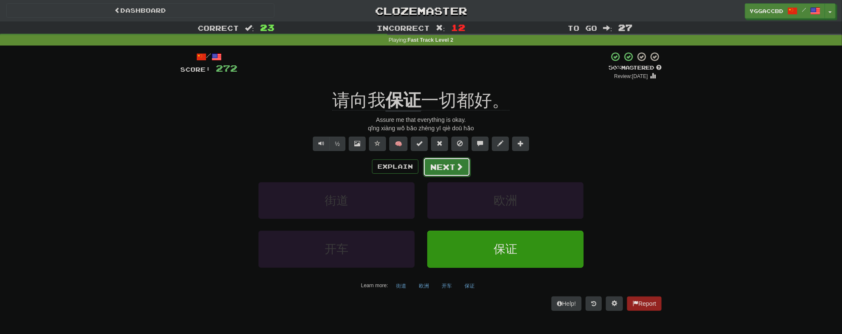
click at [446, 164] on button "Next" at bounding box center [446, 167] width 47 height 19
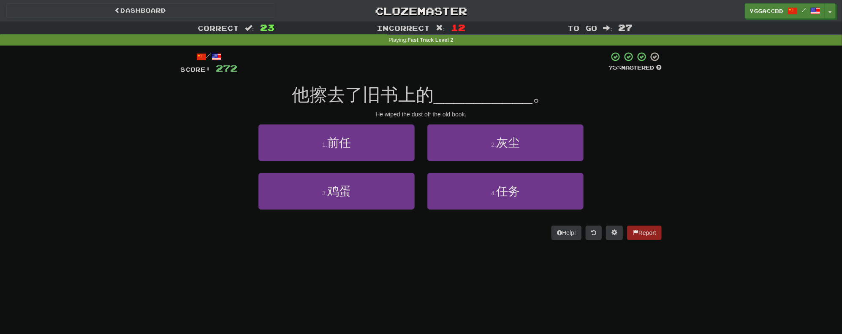
click at [438, 280] on div "Dashboard Clozemaster yggaccBD / Toggle Dropdown Dashboard Leaderboard Activity…" at bounding box center [421, 167] width 842 height 334
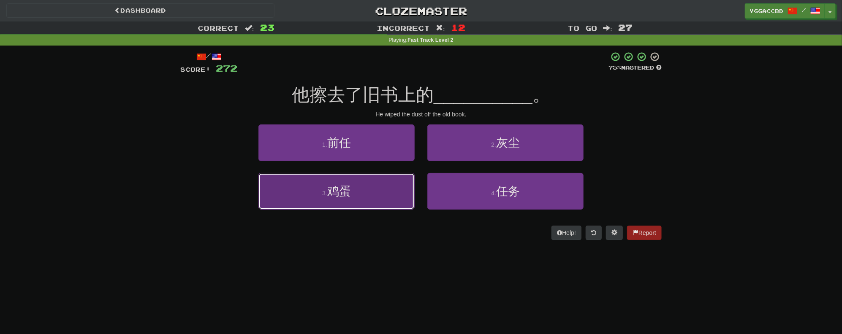
click at [342, 192] on span "鸡蛋" at bounding box center [339, 191] width 24 height 13
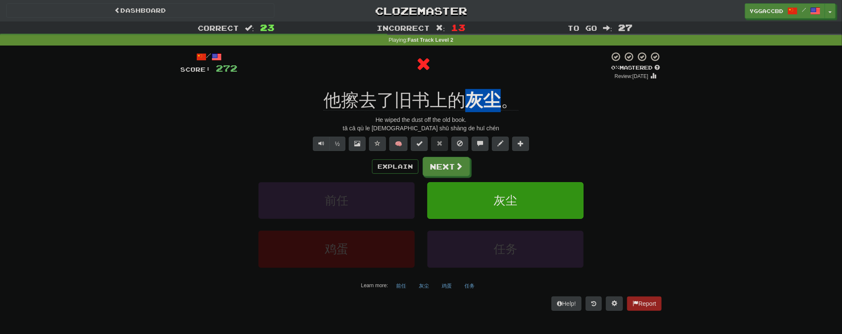
drag, startPoint x: 472, startPoint y: 83, endPoint x: 498, endPoint y: 86, distance: 26.8
click at [498, 86] on div "/ Score: 272 0 % Mastered Review: 2025-09-17 他擦去了旧书上的 灰尘 。 He wiped the dust of…" at bounding box center [420, 181] width 481 height 259
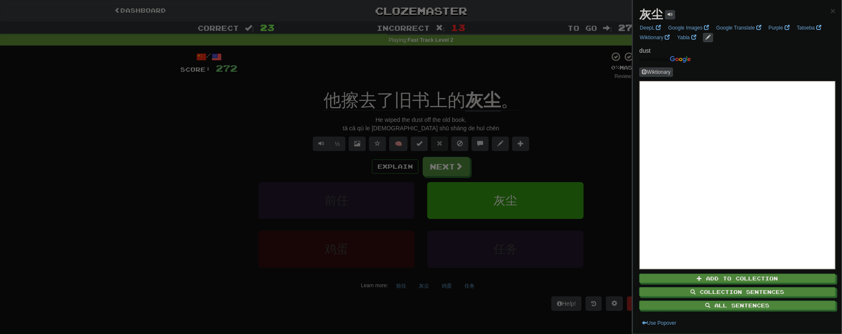
click at [550, 97] on div at bounding box center [421, 167] width 842 height 334
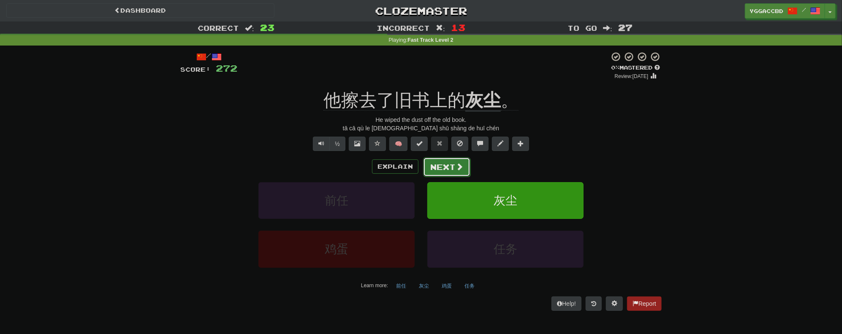
click at [438, 169] on button "Next" at bounding box center [446, 167] width 47 height 19
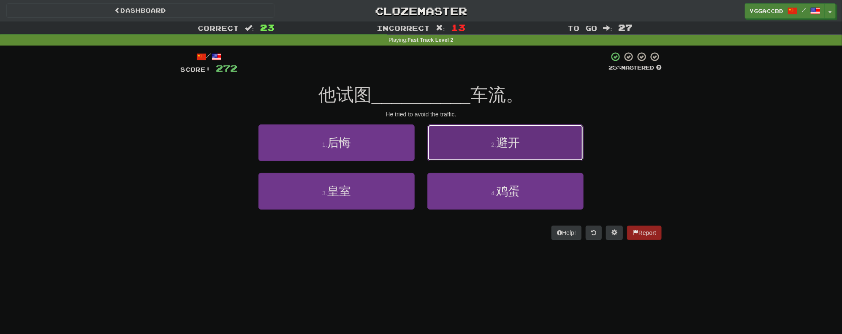
click at [533, 146] on button "2 . 避开" at bounding box center [505, 143] width 156 height 37
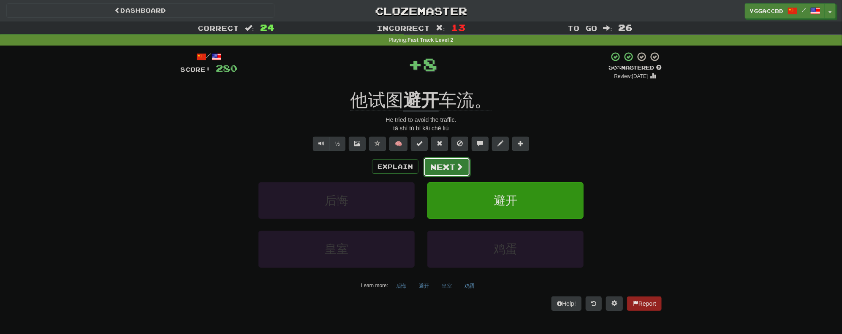
click at [434, 166] on button "Next" at bounding box center [446, 167] width 47 height 19
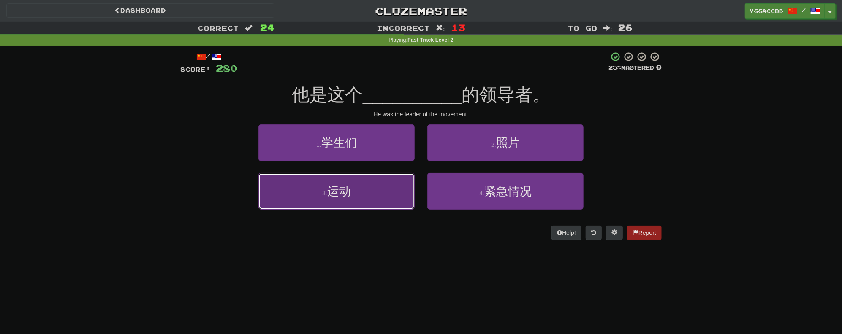
click at [369, 183] on button "3 . 运动" at bounding box center [336, 191] width 156 height 37
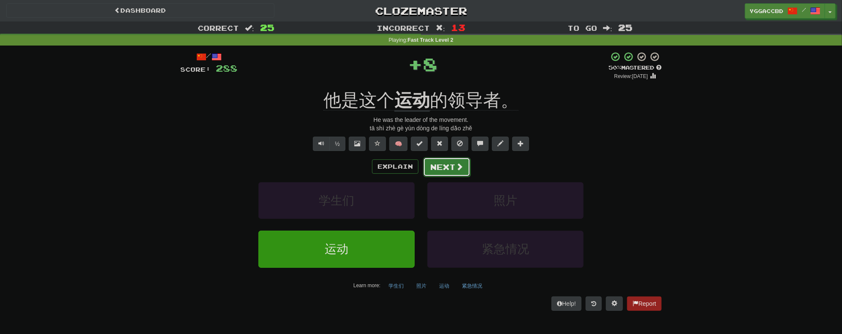
click at [441, 164] on button "Next" at bounding box center [446, 167] width 47 height 19
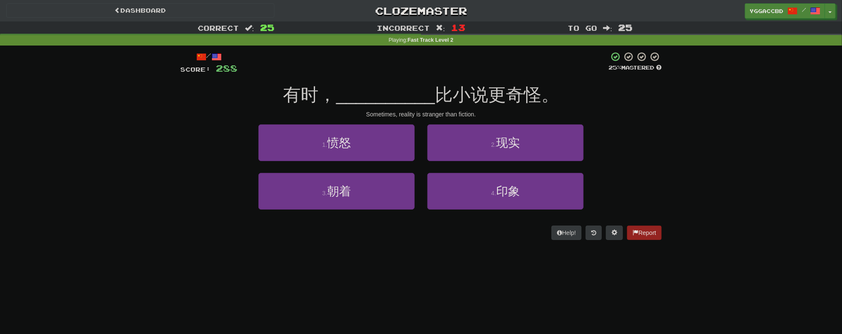
click at [228, 117] on div "Sometimes, reality is stranger than fiction." at bounding box center [420, 114] width 481 height 8
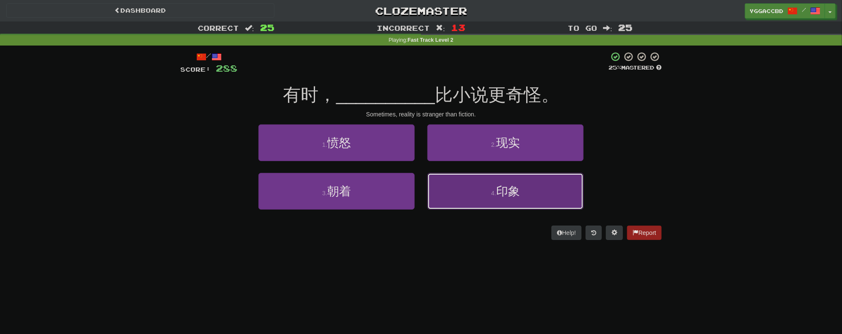
click at [504, 192] on span "印象" at bounding box center [508, 191] width 24 height 13
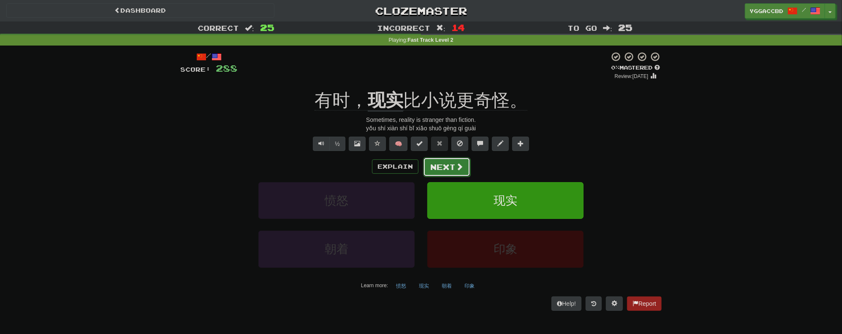
click at [451, 167] on button "Next" at bounding box center [446, 167] width 47 height 19
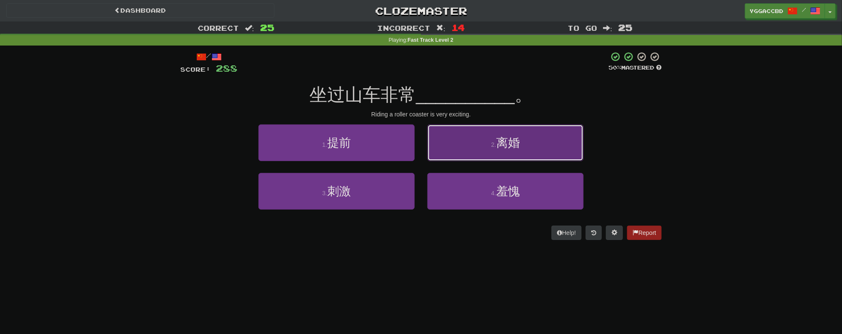
click at [527, 141] on button "2 . 离婚" at bounding box center [505, 143] width 156 height 37
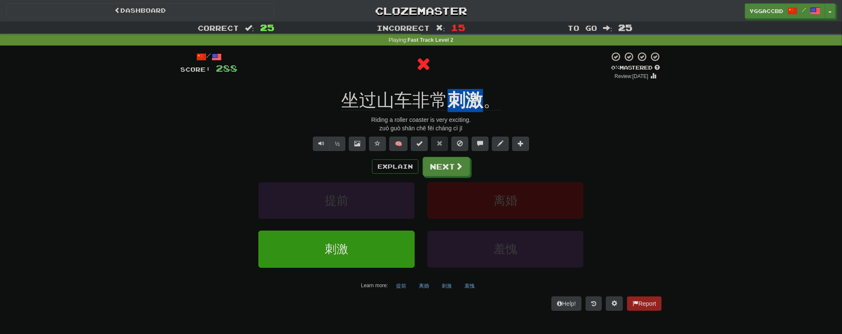
drag, startPoint x: 446, startPoint y: 84, endPoint x: 481, endPoint y: 88, distance: 34.9
click at [481, 88] on div "/ Score: 288 0 % Mastered Review: 2025-09-17 坐过山车非常 刺激 。 Riding a roller coaste…" at bounding box center [420, 181] width 481 height 259
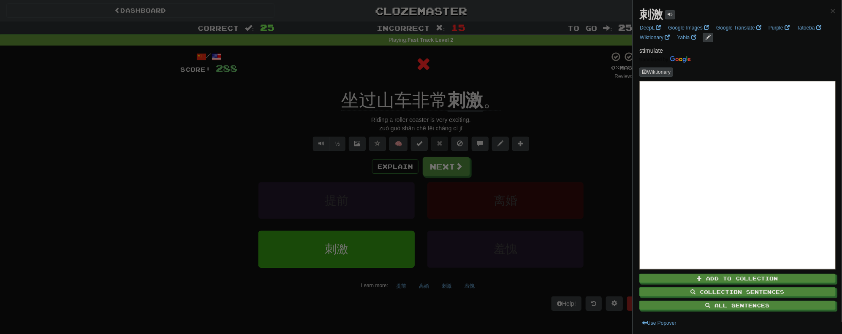
click at [519, 92] on div at bounding box center [421, 167] width 842 height 334
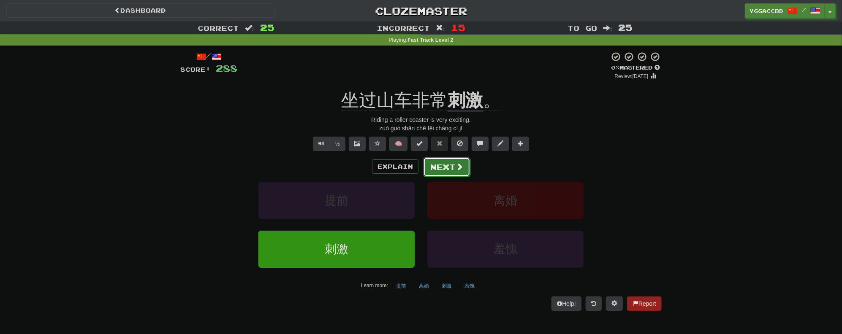
click at [447, 164] on button "Next" at bounding box center [446, 167] width 47 height 19
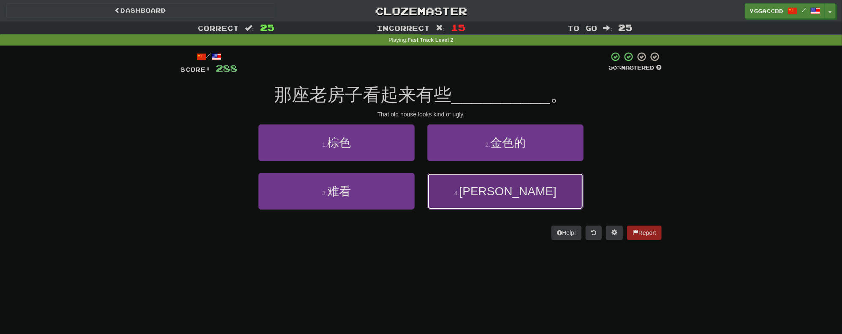
click at [535, 193] on button "4 . 游泳池" at bounding box center [505, 191] width 156 height 37
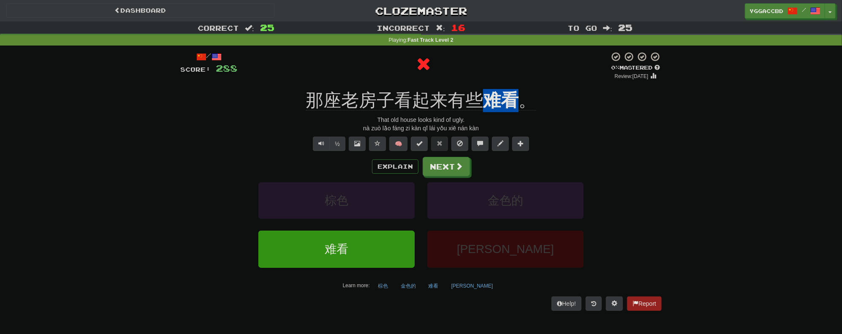
drag, startPoint x: 481, startPoint y: 82, endPoint x: 514, endPoint y: 86, distance: 33.2
click at [514, 86] on div "/ Score: 288 0 % Mastered Review: 2025-09-17 那座老房子看起来有些 难看 。 That old house loo…" at bounding box center [420, 181] width 481 height 259
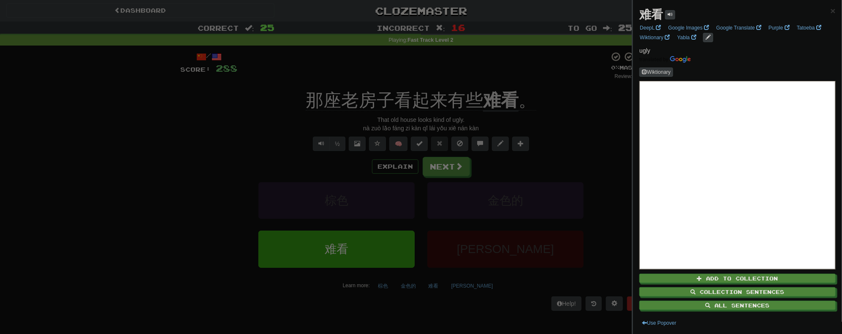
click at [443, 166] on div at bounding box center [421, 167] width 842 height 334
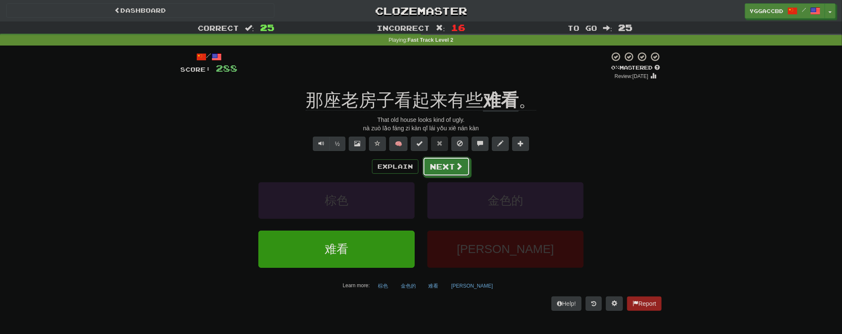
click at [462, 166] on span at bounding box center [459, 167] width 8 height 8
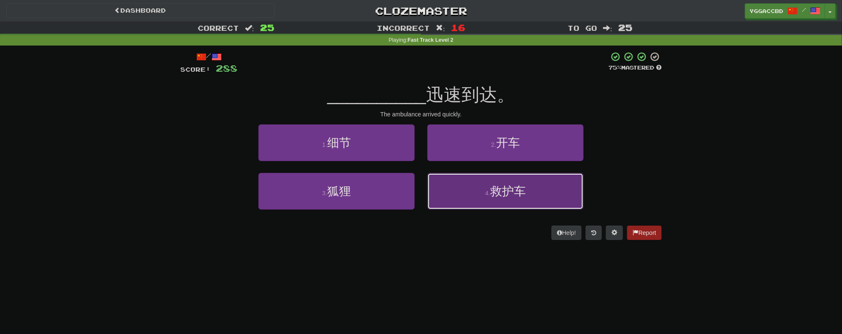
click at [512, 193] on span "救护车" at bounding box center [507, 191] width 35 height 13
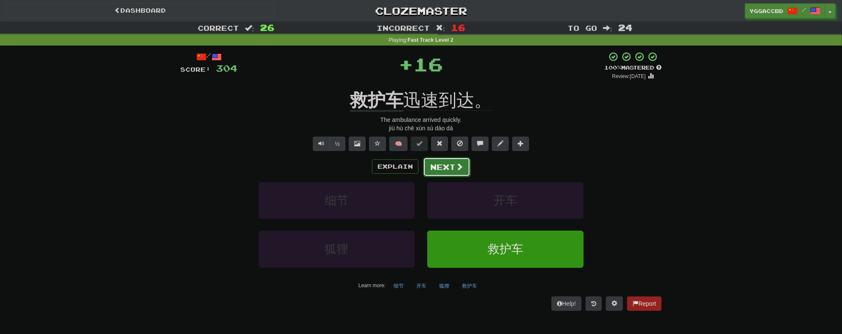
click at [457, 169] on span at bounding box center [460, 167] width 8 height 8
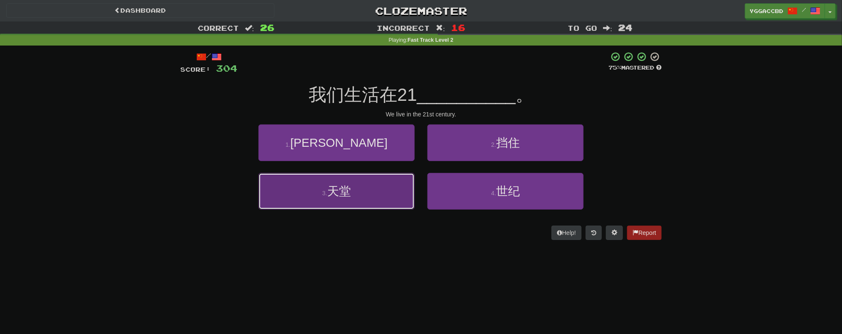
click at [384, 201] on button "3 . 天堂" at bounding box center [336, 191] width 156 height 37
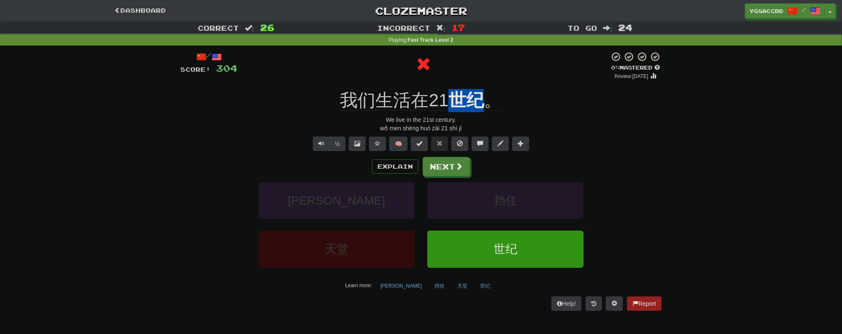
drag, startPoint x: 449, startPoint y: 91, endPoint x: 477, endPoint y: 86, distance: 27.9
click at [477, 86] on div "/ Score: 304 0 % Mastered Review: 2025-09-17 我们生活在21 世纪 。 We live in the 21st c…" at bounding box center [420, 181] width 481 height 259
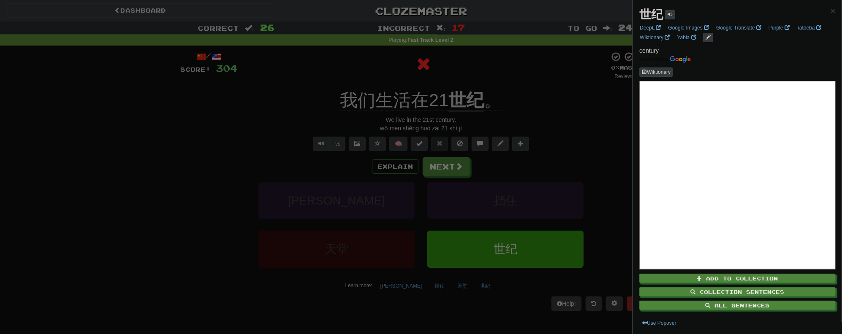
drag, startPoint x: 482, startPoint y: 72, endPoint x: 471, endPoint y: 117, distance: 46.4
click at [481, 73] on div at bounding box center [421, 167] width 842 height 334
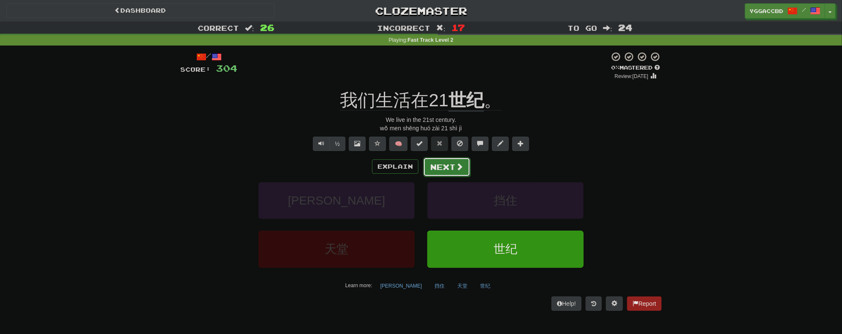
click at [447, 168] on button "Next" at bounding box center [446, 167] width 47 height 19
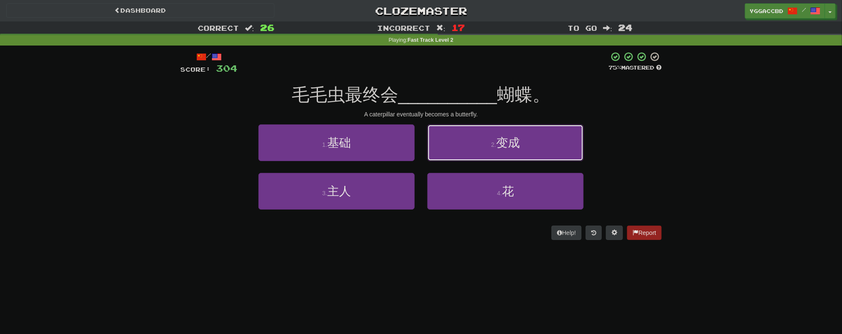
click at [456, 154] on button "2 . 变成" at bounding box center [505, 143] width 156 height 37
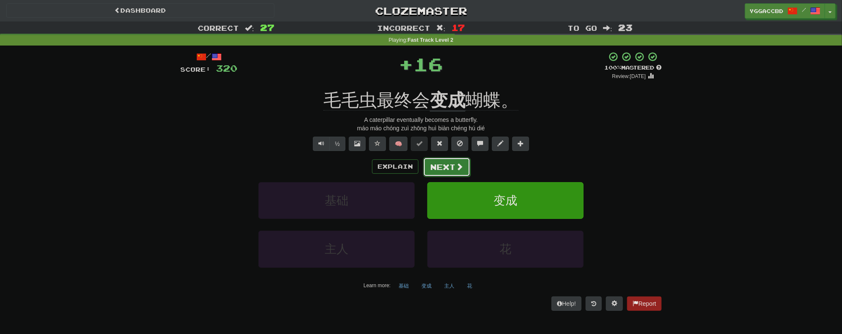
click at [433, 174] on button "Next" at bounding box center [446, 167] width 47 height 19
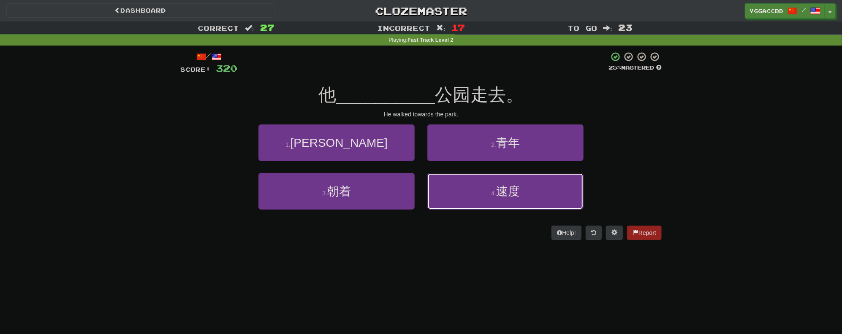
click at [497, 181] on button "4 . 速度" at bounding box center [505, 191] width 156 height 37
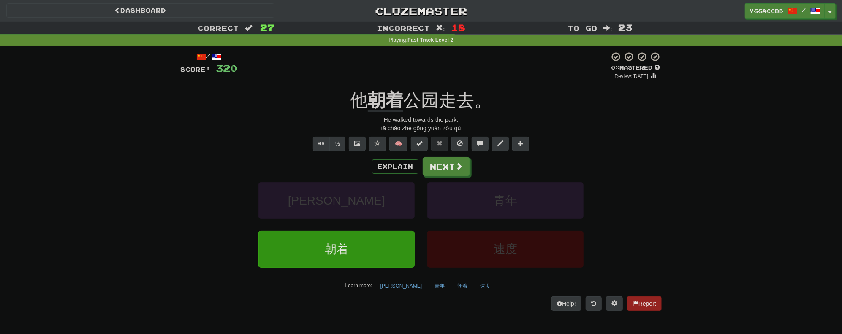
click at [368, 86] on div "/ Score: 320 0 % Mastered Review: 2025-09-17 他 朝着 公园走去。 He walked towards the p…" at bounding box center [420, 181] width 481 height 259
drag, startPoint x: 368, startPoint y: 86, endPoint x: 397, endPoint y: 78, distance: 29.8
click at [397, 78] on div "/ Score: 320 0 % Mastered Review: 2025-09-17 他 朝着 公园走去。 He walked towards the p…" at bounding box center [420, 181] width 481 height 259
click at [400, 76] on div at bounding box center [423, 66] width 372 height 29
click at [441, 164] on button "Next" at bounding box center [446, 167] width 47 height 19
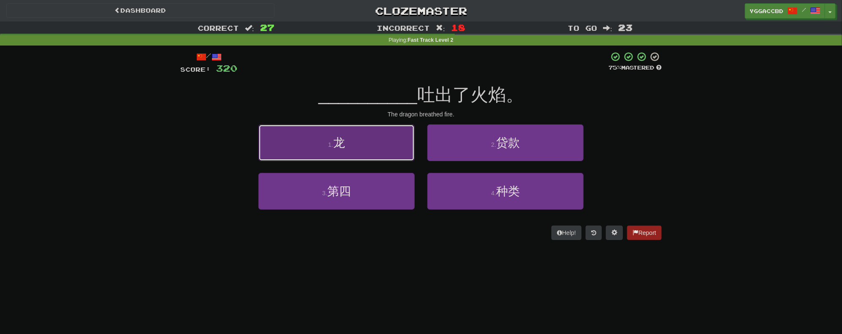
click at [353, 150] on button "1 . 龙" at bounding box center [336, 143] width 156 height 37
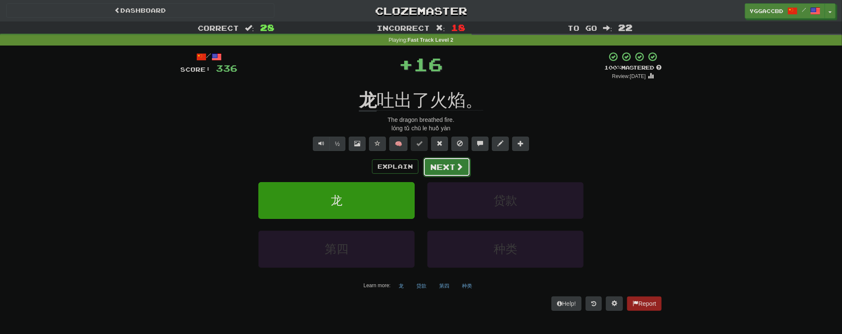
click at [443, 161] on button "Next" at bounding box center [446, 167] width 47 height 19
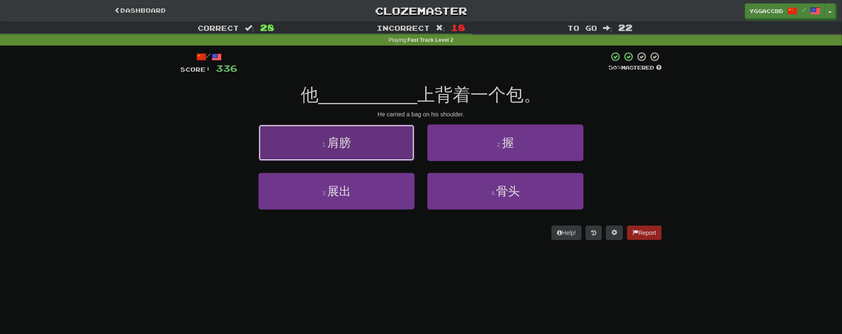
click at [381, 160] on button "1 . 肩膀" at bounding box center [336, 143] width 156 height 37
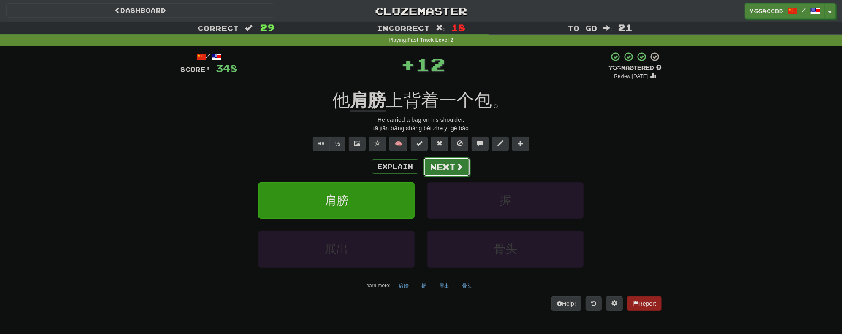
click at [446, 163] on button "Next" at bounding box center [446, 167] width 47 height 19
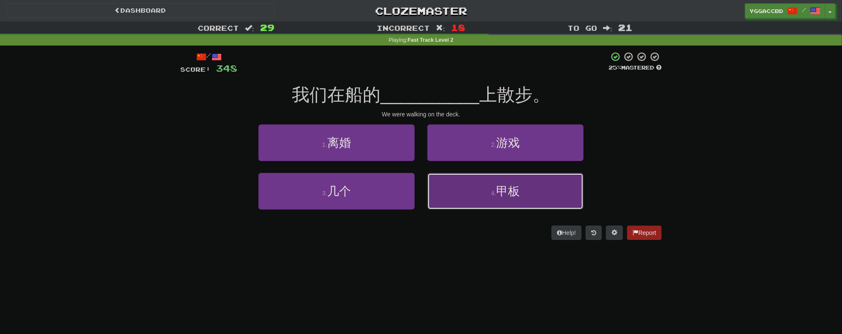
click at [489, 186] on button "4 . 甲板" at bounding box center [505, 191] width 156 height 37
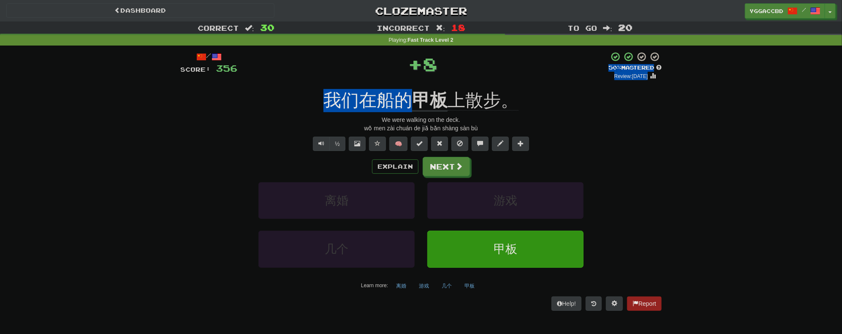
drag, startPoint x: 426, startPoint y: 82, endPoint x: 451, endPoint y: 76, distance: 26.1
click at [451, 76] on div "/ Score: 356 + 8 50 % Mastered Review: 2025-09-27 我们在船的 甲板 上散步。 We were walking…" at bounding box center [420, 181] width 481 height 259
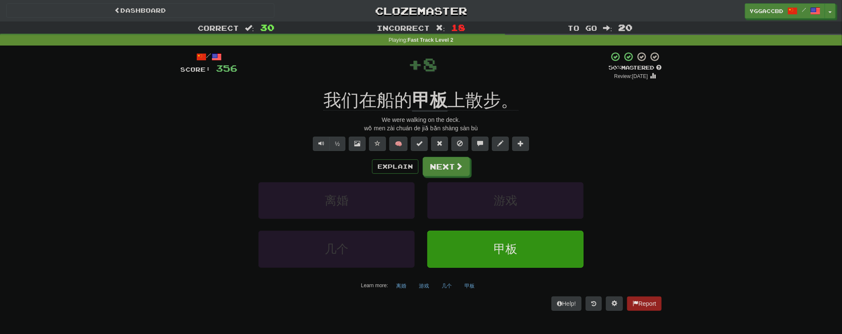
click at [421, 88] on div "/ Score: 356 + 8 50 % Mastered Review: 2025-09-27 我们在船的 甲板 上散步。 We were walking…" at bounding box center [420, 181] width 481 height 259
drag, startPoint x: 418, startPoint y: 88, endPoint x: 439, endPoint y: 84, distance: 21.5
click at [439, 84] on div "/ Score: 356 + 8 50 % Mastered Review: 2025-09-27 我们在船的 甲板 上散步。 We were walking…" at bounding box center [420, 181] width 481 height 259
click at [439, 84] on div at bounding box center [421, 167] width 842 height 334
click at [420, 90] on div at bounding box center [421, 167] width 842 height 334
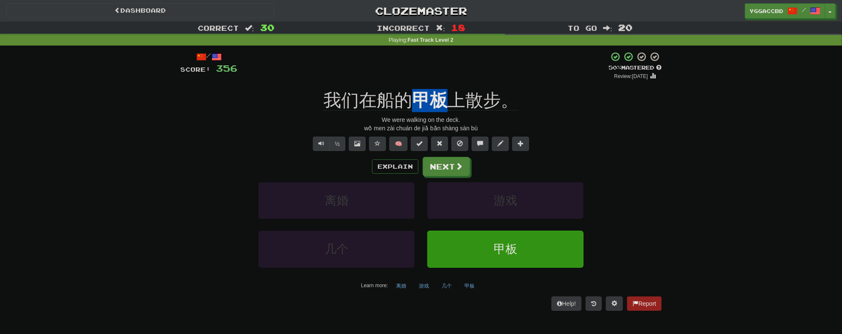
drag, startPoint x: 419, startPoint y: 90, endPoint x: 444, endPoint y: 86, distance: 25.2
click at [444, 86] on div "/ Score: 356 + 8 50 % Mastered Review: 2025-09-27 我们在船的 甲板 上散步。 We were walking…" at bounding box center [420, 181] width 481 height 259
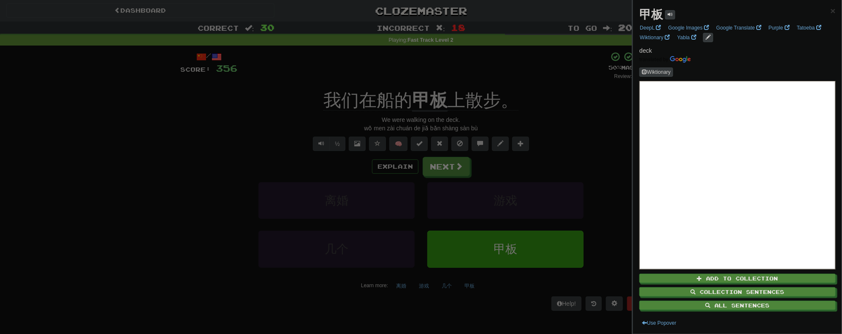
click at [457, 76] on div at bounding box center [421, 167] width 842 height 334
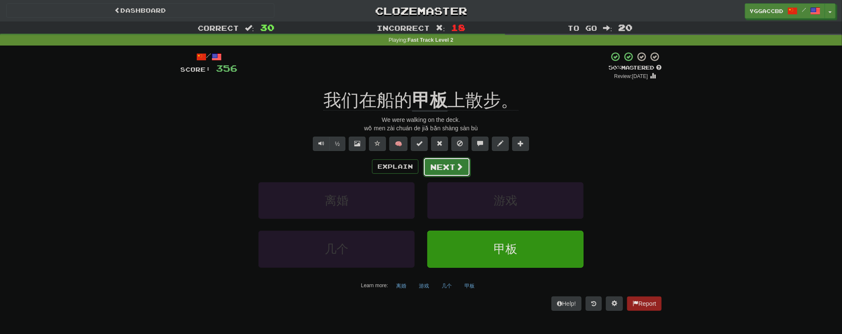
click at [448, 168] on button "Next" at bounding box center [446, 167] width 47 height 19
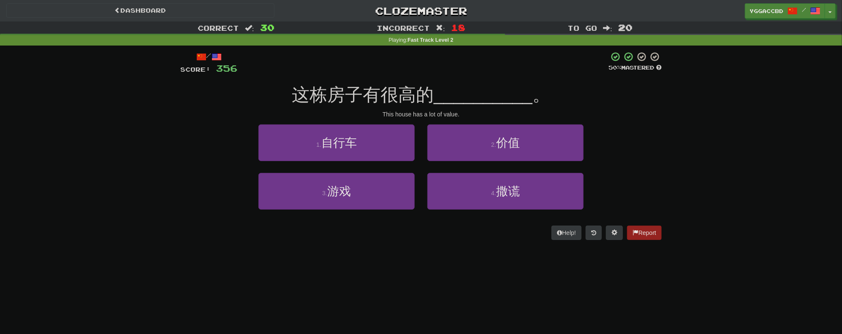
click at [554, 122] on div "/ Score: 356 50 % Mastered 这栋房子有很高的 __________ 。 This house has a lot of value.…" at bounding box center [420, 146] width 481 height 189
click at [548, 134] on button "2 . 价值" at bounding box center [505, 143] width 156 height 37
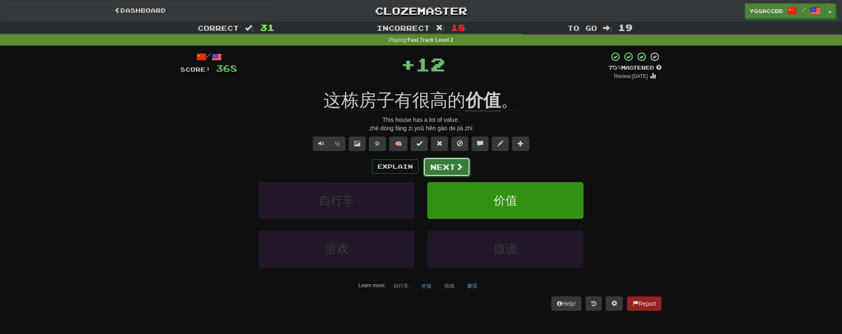
click at [456, 168] on span at bounding box center [460, 167] width 8 height 8
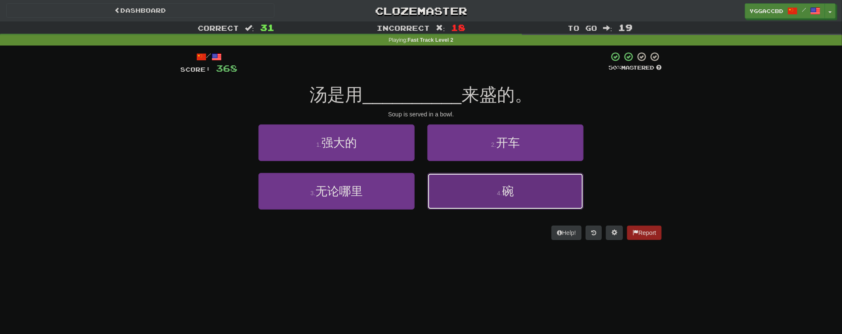
click at [475, 185] on button "4 . 碗" at bounding box center [505, 191] width 156 height 37
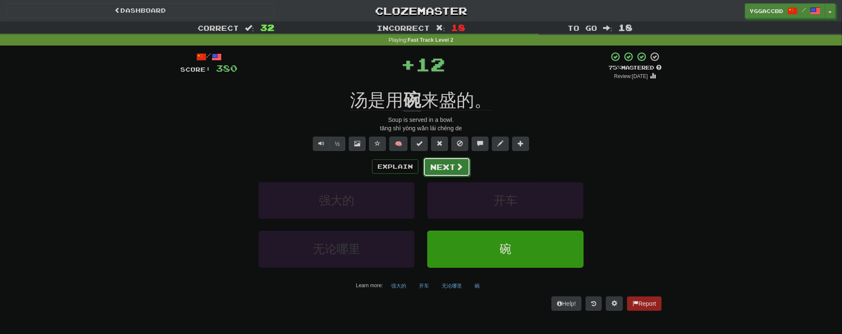
click at [456, 170] on span at bounding box center [460, 167] width 8 height 8
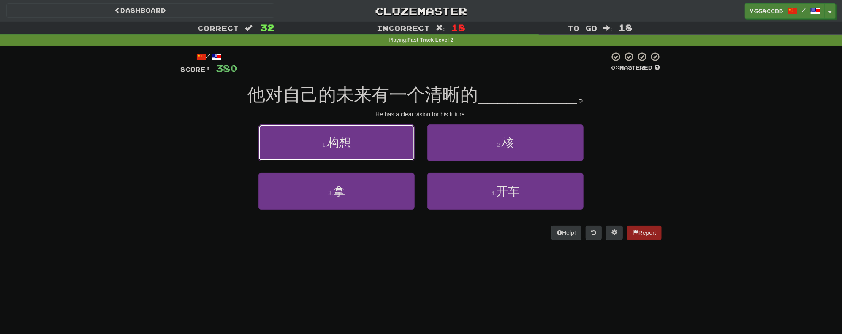
click at [382, 154] on button "1 . 构想" at bounding box center [336, 143] width 156 height 37
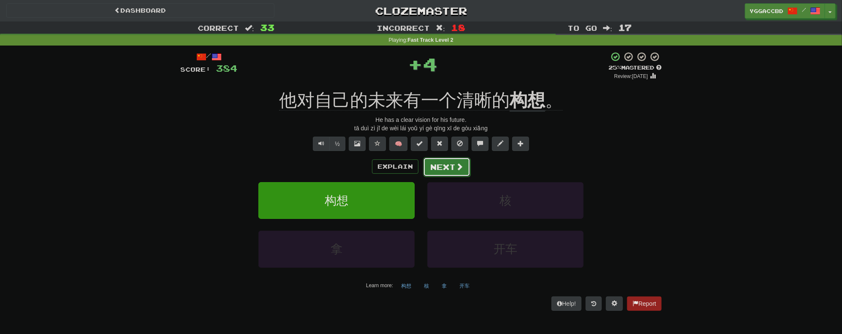
click at [428, 160] on button "Next" at bounding box center [446, 167] width 47 height 19
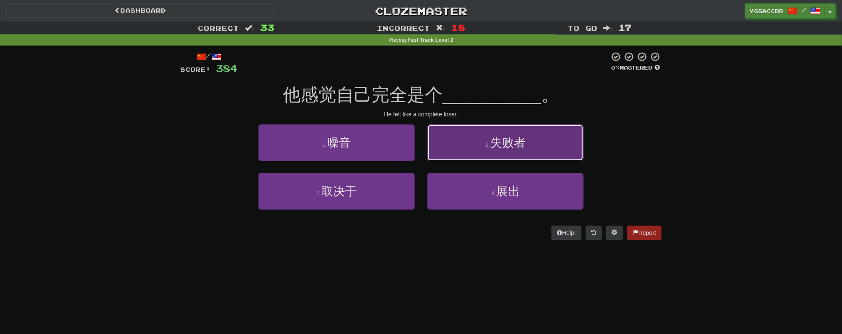
click at [514, 149] on span "失败者" at bounding box center [507, 142] width 35 height 13
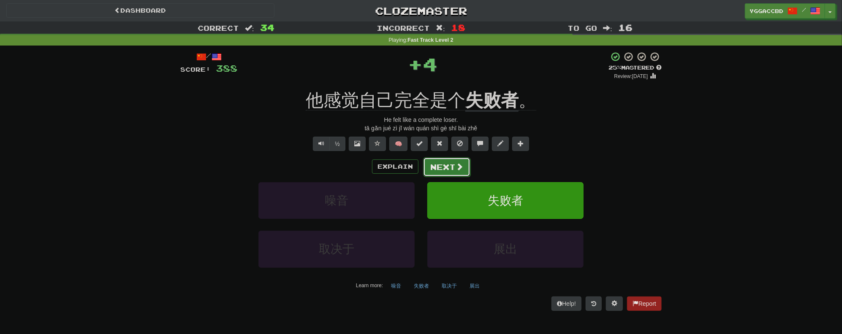
click at [433, 163] on button "Next" at bounding box center [446, 167] width 47 height 19
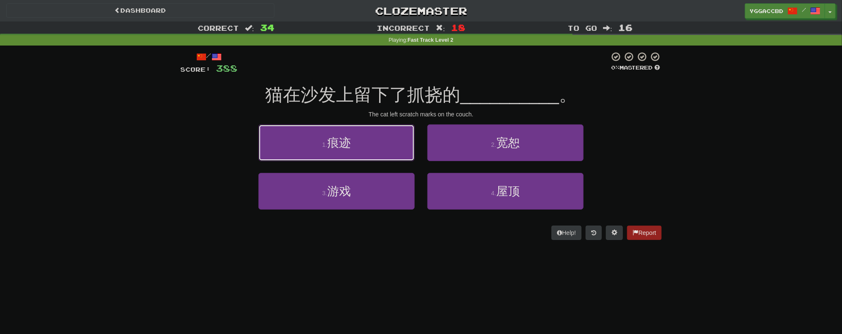
click at [375, 152] on button "1 . 痕迹" at bounding box center [336, 143] width 156 height 37
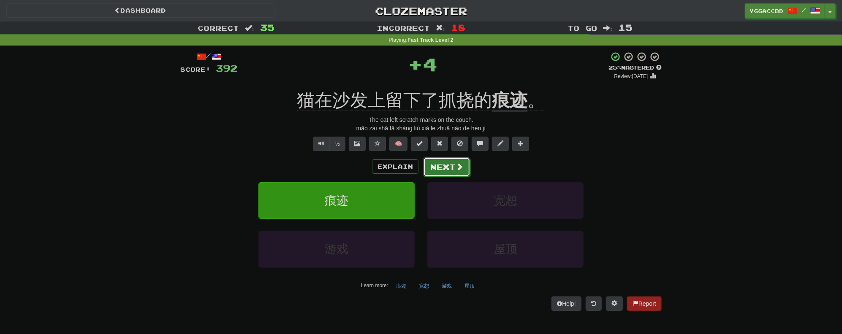
click at [441, 169] on button "Next" at bounding box center [446, 167] width 47 height 19
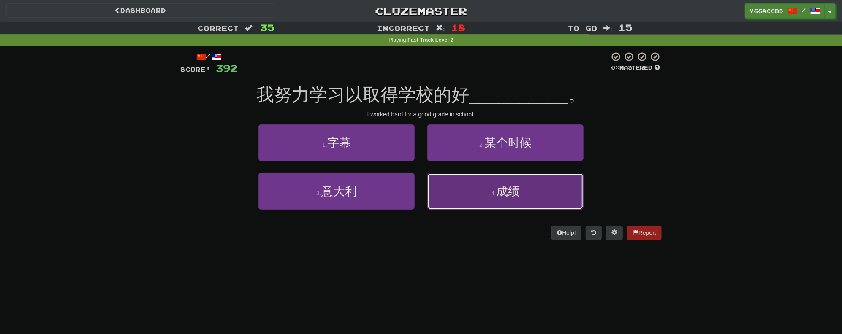
click at [570, 195] on button "4 . 成绩" at bounding box center [505, 191] width 156 height 37
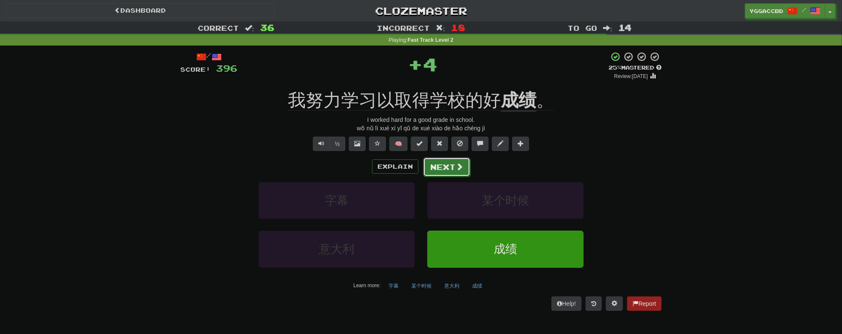
click at [459, 173] on button "Next" at bounding box center [446, 167] width 47 height 19
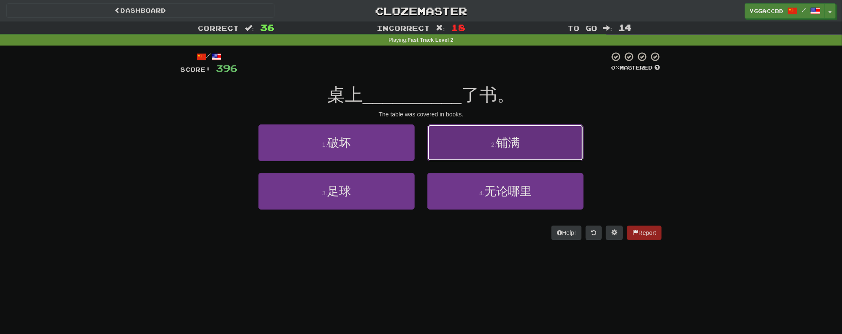
click at [522, 139] on button "2 . 铺满" at bounding box center [505, 143] width 156 height 37
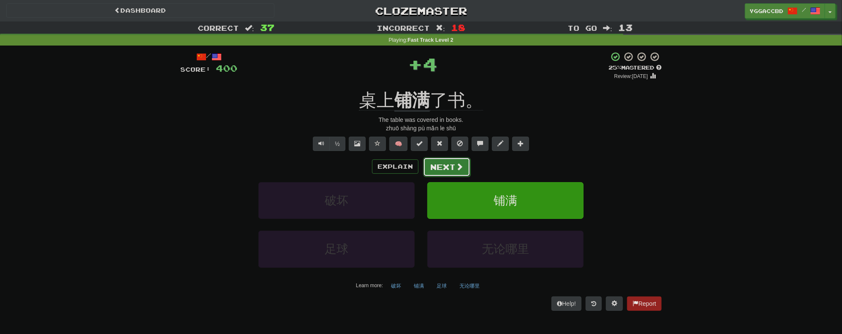
click at [453, 166] on button "Next" at bounding box center [446, 167] width 47 height 19
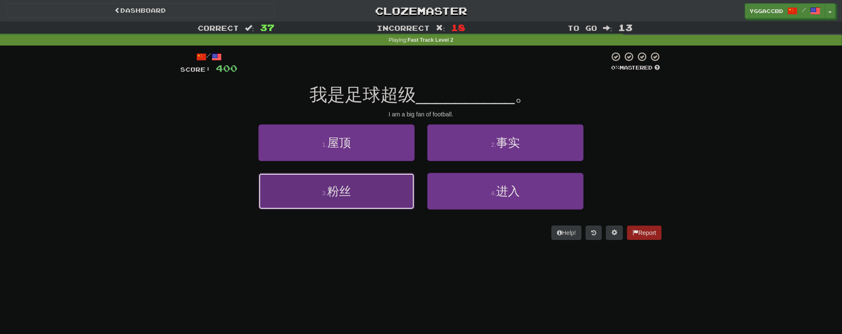
drag, startPoint x: 374, startPoint y: 194, endPoint x: 389, endPoint y: 189, distance: 15.5
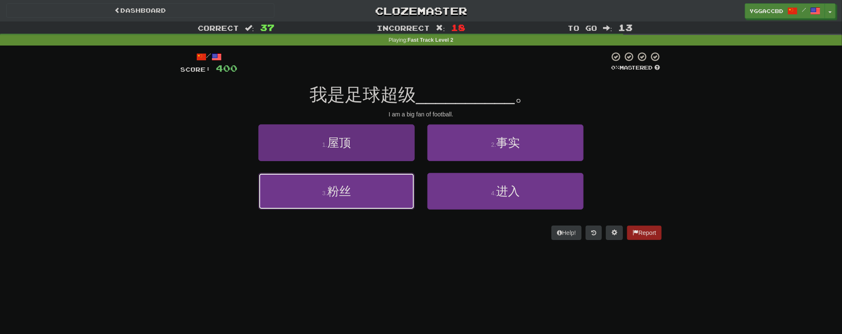
click at [374, 193] on button "3 . 粉丝" at bounding box center [336, 191] width 156 height 37
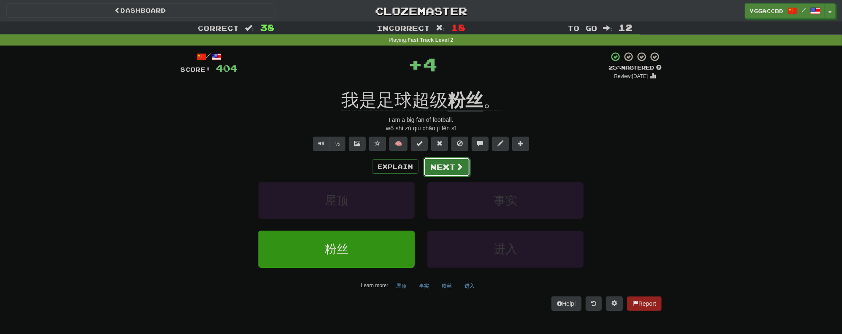
click at [459, 163] on span at bounding box center [460, 167] width 8 height 8
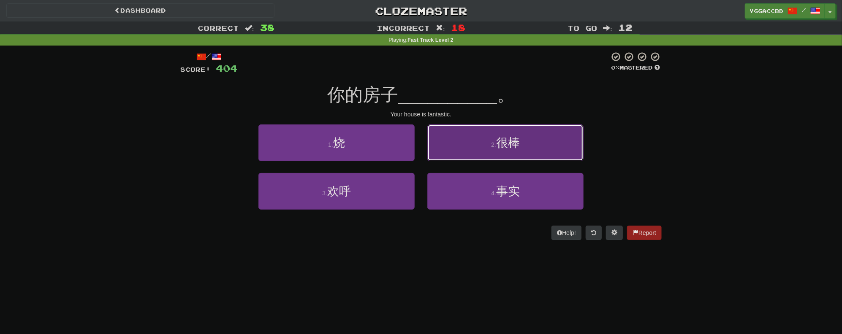
click at [536, 156] on button "2 . 很棒" at bounding box center [505, 143] width 156 height 37
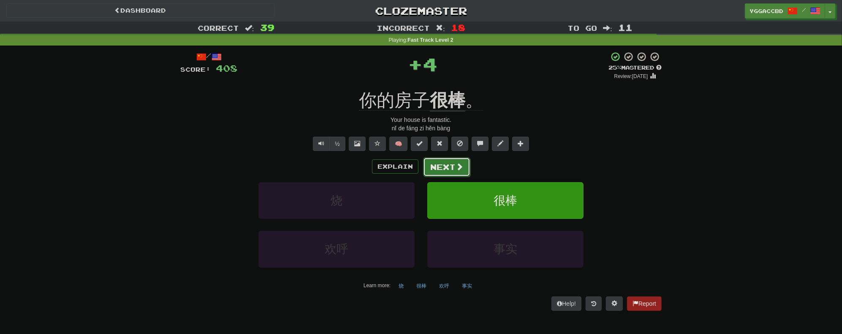
click at [459, 171] on button "Next" at bounding box center [446, 167] width 47 height 19
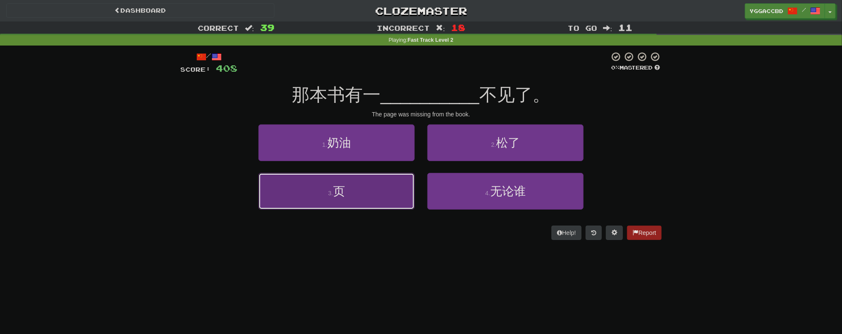
click at [378, 191] on button "3 . 页" at bounding box center [336, 191] width 156 height 37
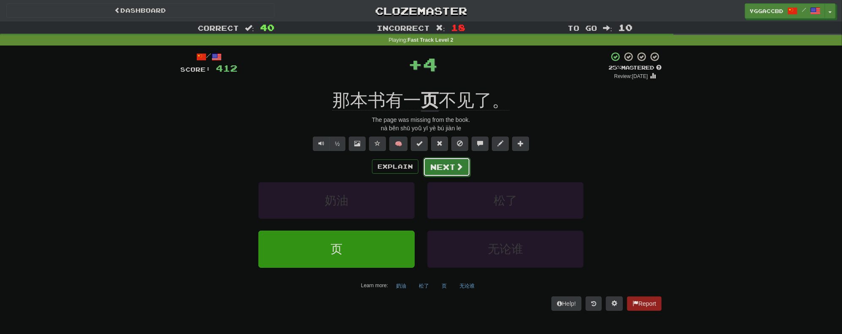
click at [442, 166] on button "Next" at bounding box center [446, 167] width 47 height 19
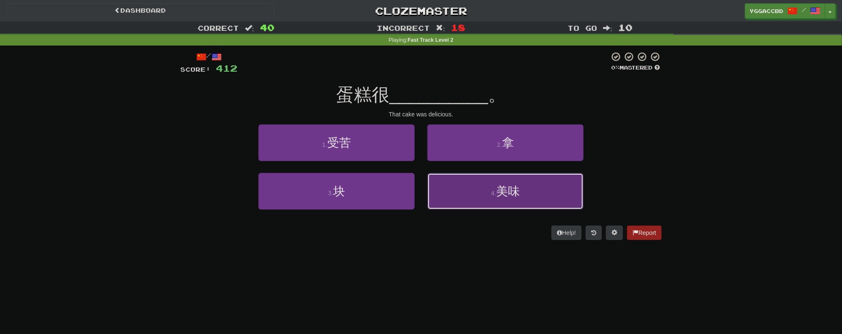
click at [479, 188] on button "4 . 美味" at bounding box center [505, 191] width 156 height 37
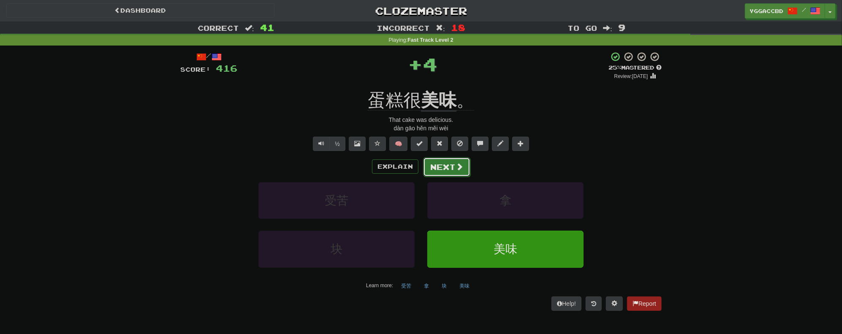
click at [437, 166] on button "Next" at bounding box center [446, 167] width 47 height 19
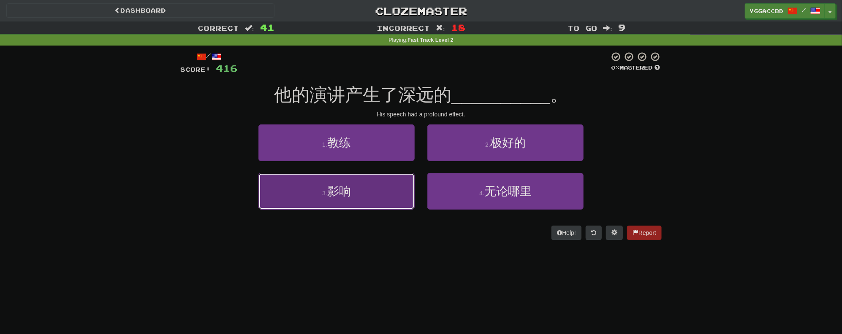
click at [388, 186] on button "3 . 影响" at bounding box center [336, 191] width 156 height 37
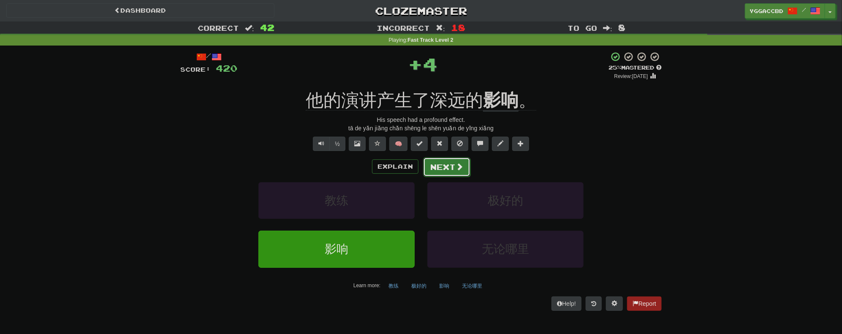
click at [447, 169] on button "Next" at bounding box center [446, 167] width 47 height 19
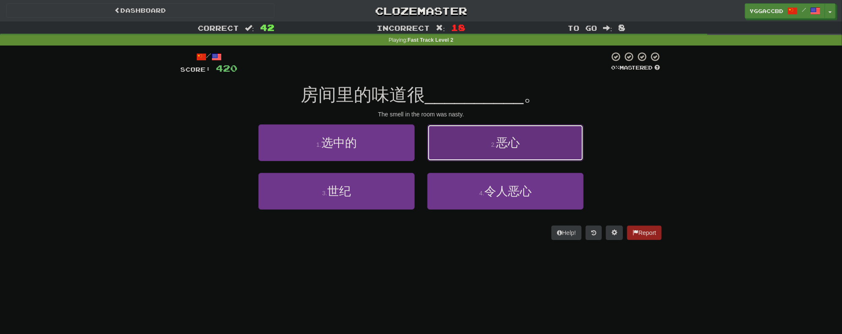
click at [505, 153] on button "2 . 恶心" at bounding box center [505, 143] width 156 height 37
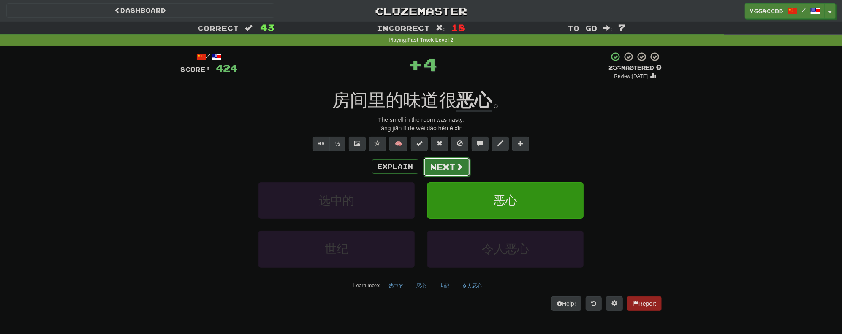
click at [454, 164] on button "Next" at bounding box center [446, 167] width 47 height 19
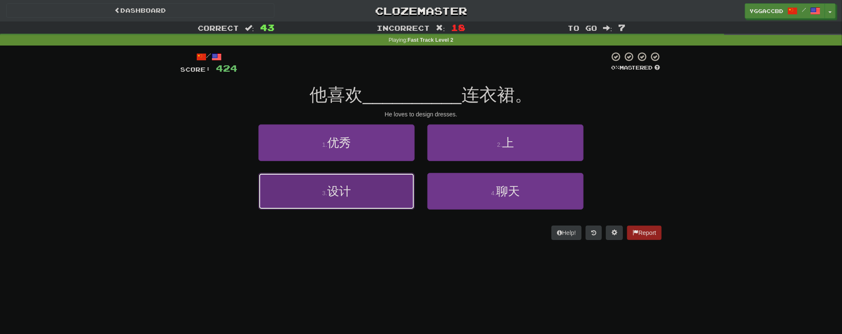
click at [377, 182] on button "3 . 设计" at bounding box center [336, 191] width 156 height 37
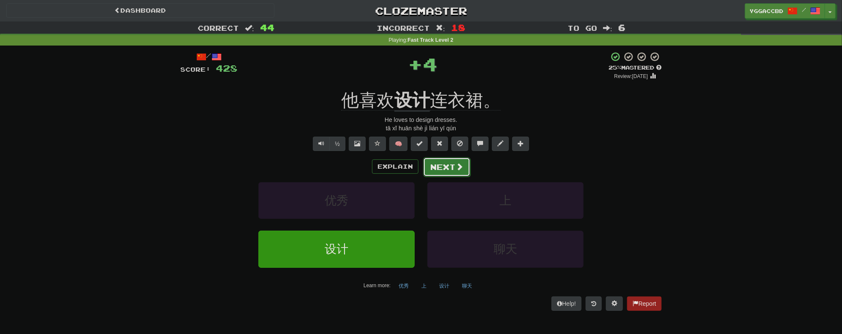
click at [448, 163] on button "Next" at bounding box center [446, 167] width 47 height 19
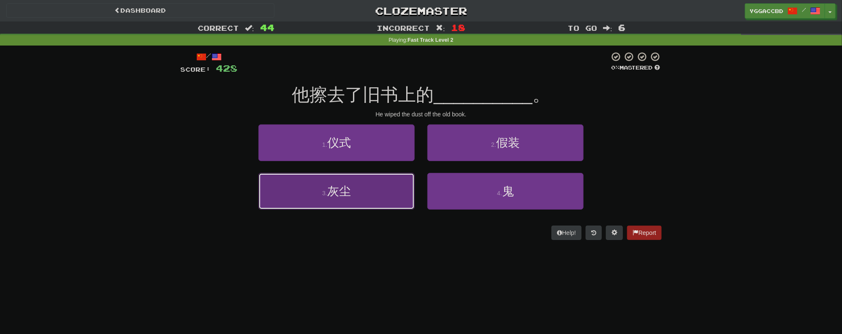
click at [348, 190] on span "灰尘" at bounding box center [339, 191] width 24 height 13
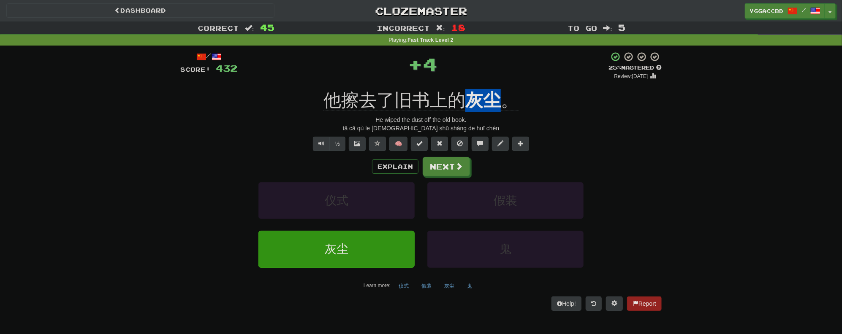
drag, startPoint x: 465, startPoint y: 83, endPoint x: 497, endPoint y: 83, distance: 31.3
click at [497, 83] on div "/ Score: 432 + 4 25 % Mastered Review: 2025-09-18 他擦去了旧书上的 灰尘 。 He wiped the du…" at bounding box center [420, 181] width 481 height 259
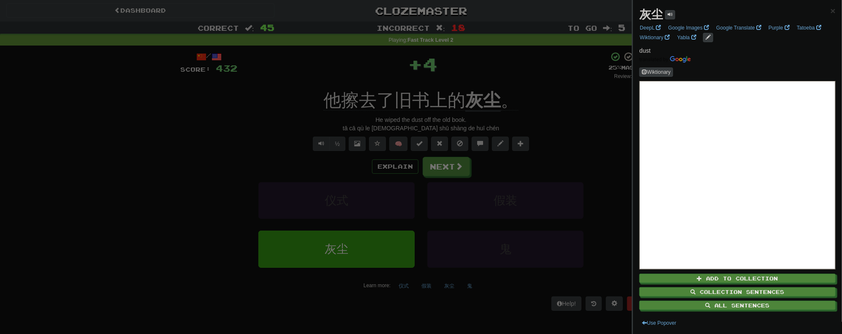
click at [542, 85] on div at bounding box center [421, 167] width 842 height 334
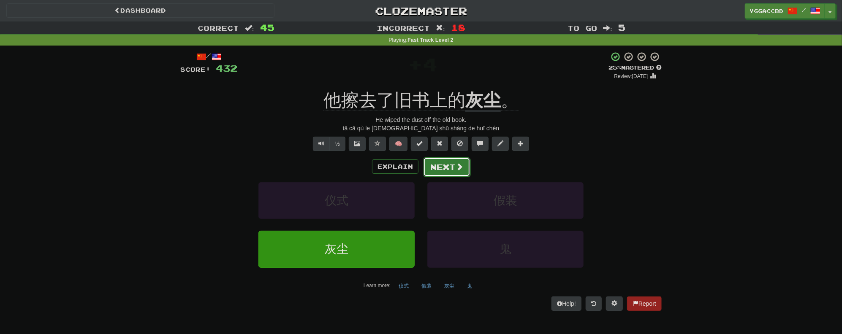
click at [433, 169] on button "Next" at bounding box center [446, 167] width 47 height 19
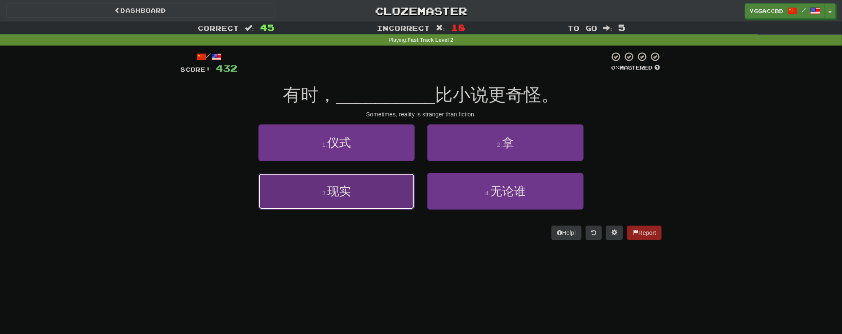
click at [367, 193] on button "3 . 现实" at bounding box center [336, 191] width 156 height 37
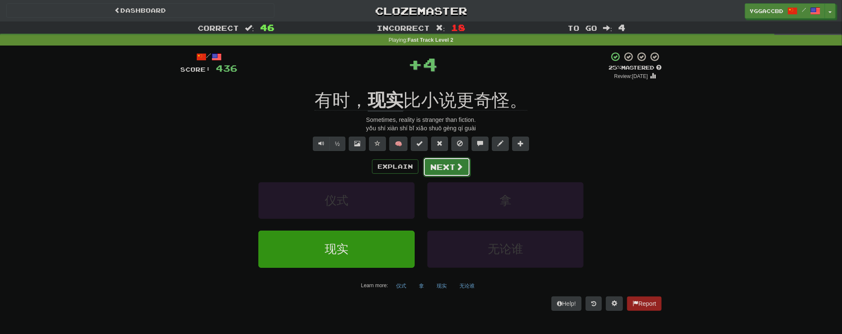
click at [443, 173] on button "Next" at bounding box center [446, 167] width 47 height 19
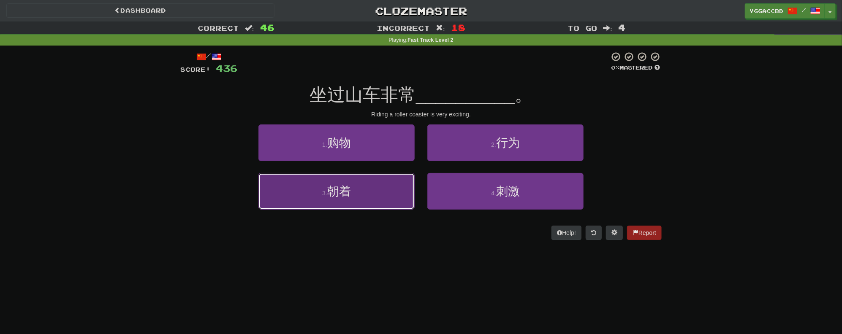
click at [374, 188] on button "3 . 朝着" at bounding box center [336, 191] width 156 height 37
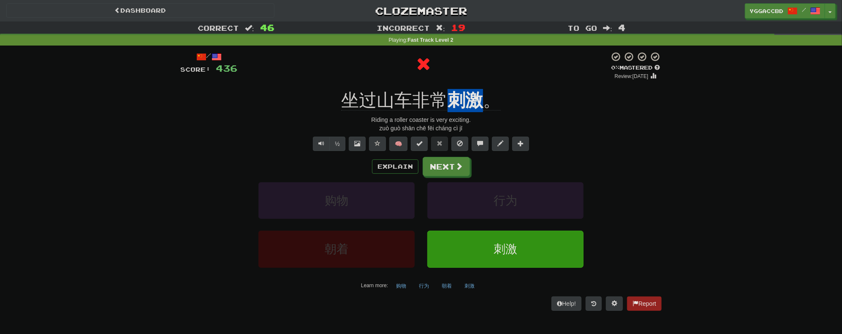
drag, startPoint x: 447, startPoint y: 82, endPoint x: 481, endPoint y: 84, distance: 34.2
click at [481, 84] on div "/ Score: 436 0 % Mastered Review: 2025-09-17 坐过山车非常 刺激 。 Riding a roller coaste…" at bounding box center [420, 181] width 481 height 259
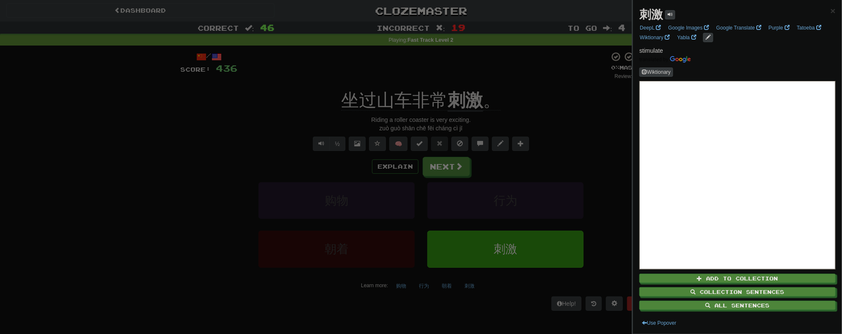
click at [528, 87] on div at bounding box center [421, 167] width 842 height 334
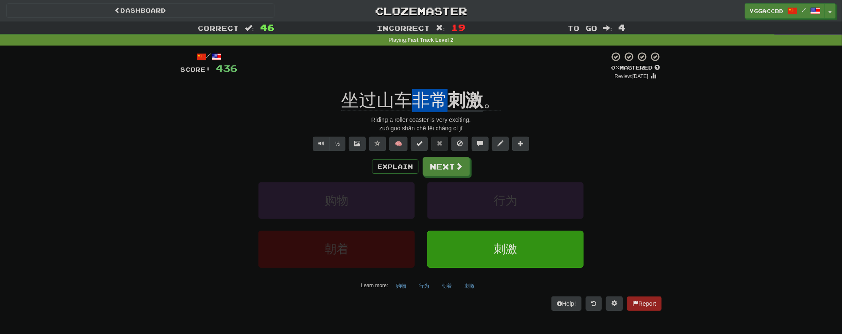
drag, startPoint x: 414, startPoint y: 84, endPoint x: 444, endPoint y: 86, distance: 30.1
click at [444, 86] on div "/ Score: 436 0 % Mastered Review: 2025-09-17 坐过山车非常 刺激 。 Riding a roller coaste…" at bounding box center [420, 181] width 481 height 259
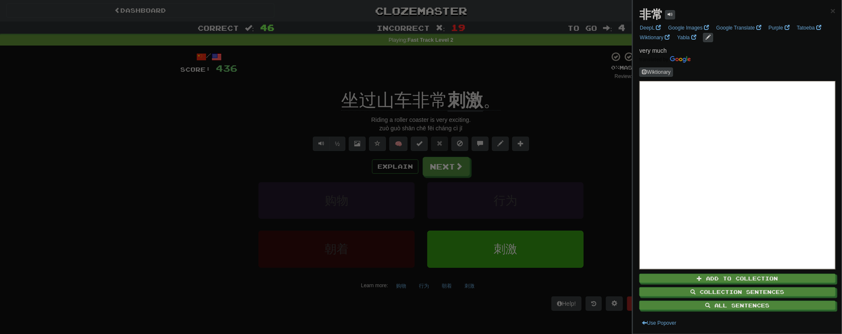
click at [484, 66] on div at bounding box center [421, 167] width 842 height 334
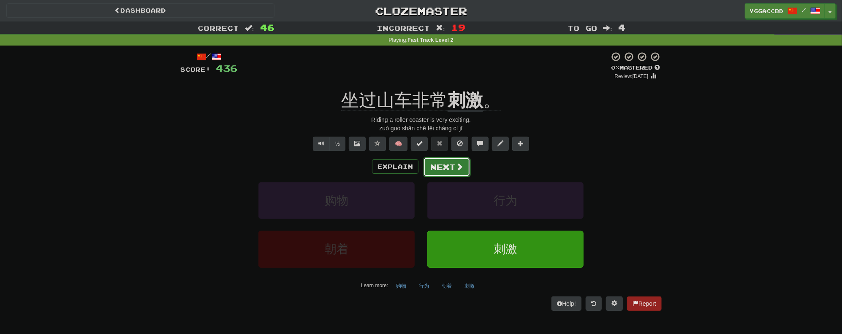
click at [438, 166] on button "Next" at bounding box center [446, 167] width 47 height 19
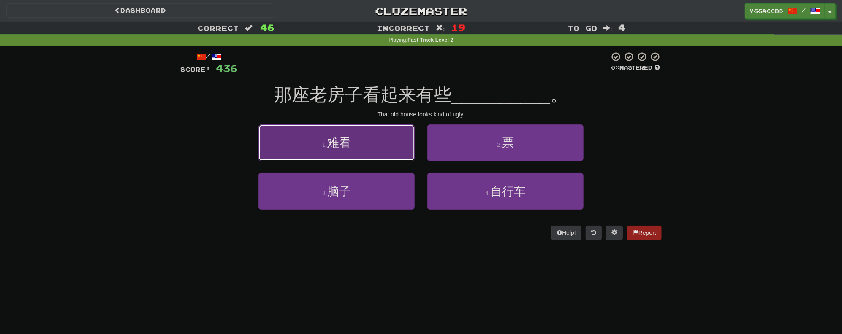
click at [376, 150] on button "1 . 难看" at bounding box center [336, 143] width 156 height 37
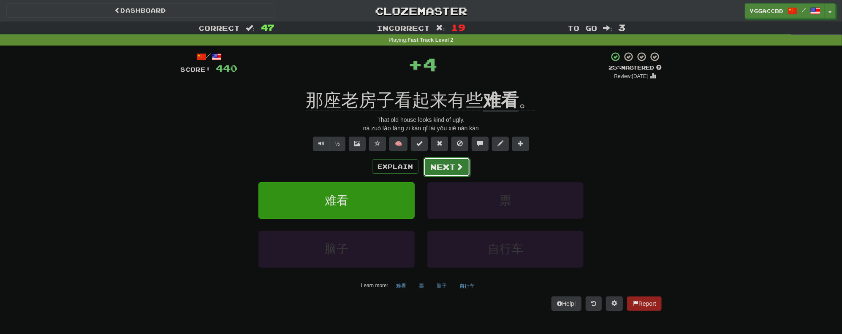
click at [457, 173] on button "Next" at bounding box center [446, 167] width 47 height 19
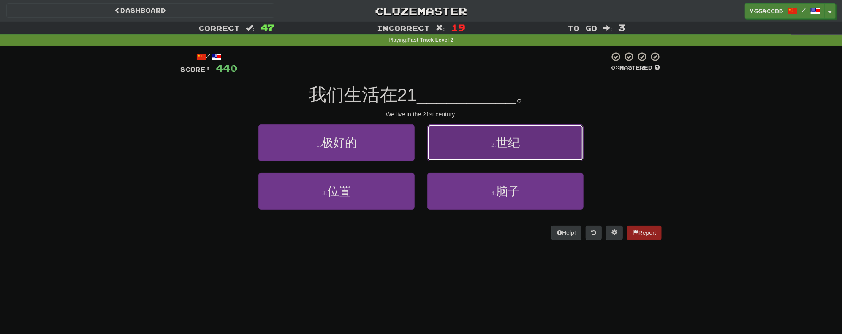
click at [484, 150] on button "2 . 世纪" at bounding box center [505, 143] width 156 height 37
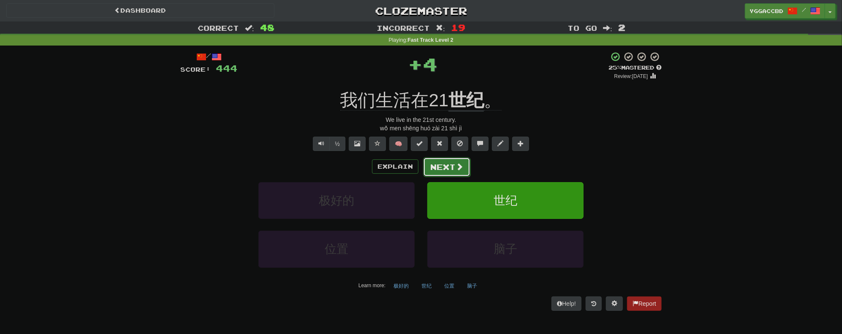
click at [434, 169] on button "Next" at bounding box center [446, 167] width 47 height 19
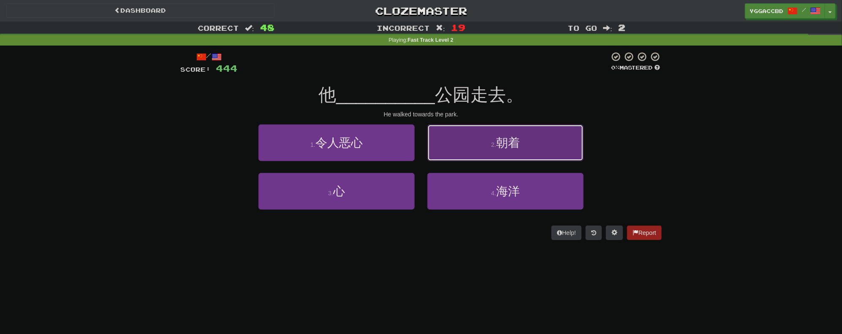
click at [470, 154] on button "2 . 朝着" at bounding box center [505, 143] width 156 height 37
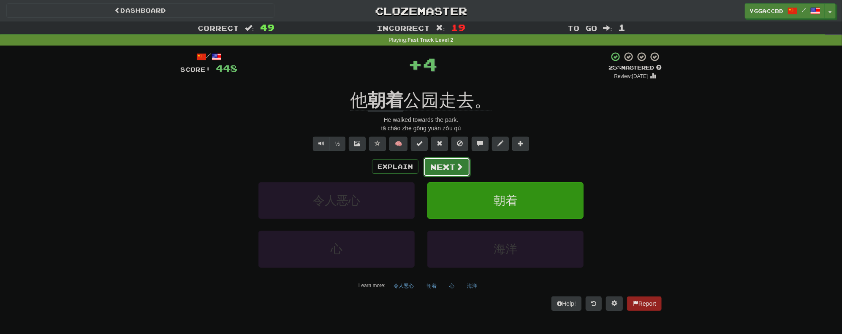
click at [443, 166] on button "Next" at bounding box center [446, 167] width 47 height 19
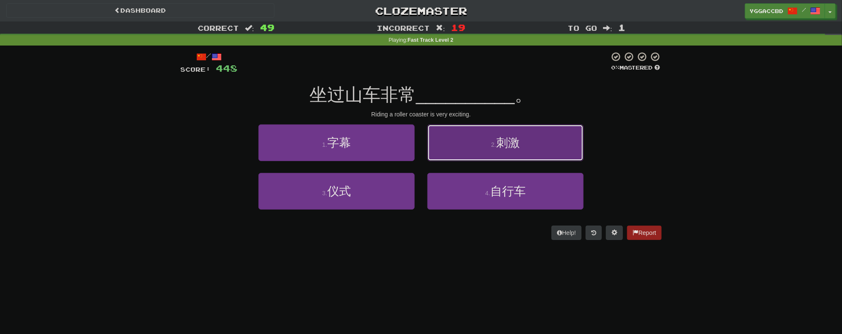
click at [465, 152] on button "2 . 刺激" at bounding box center [505, 143] width 156 height 37
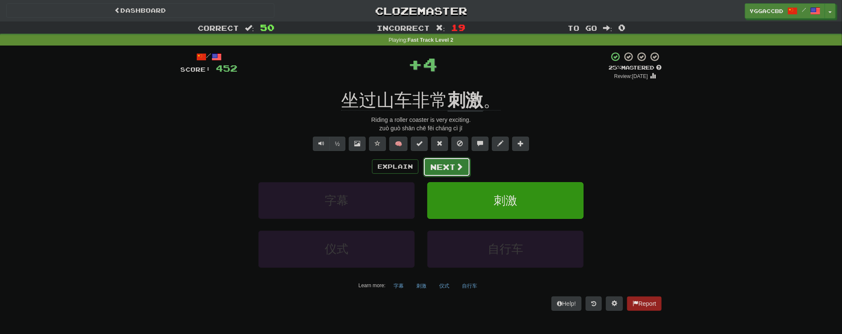
click at [441, 167] on button "Next" at bounding box center [446, 167] width 47 height 19
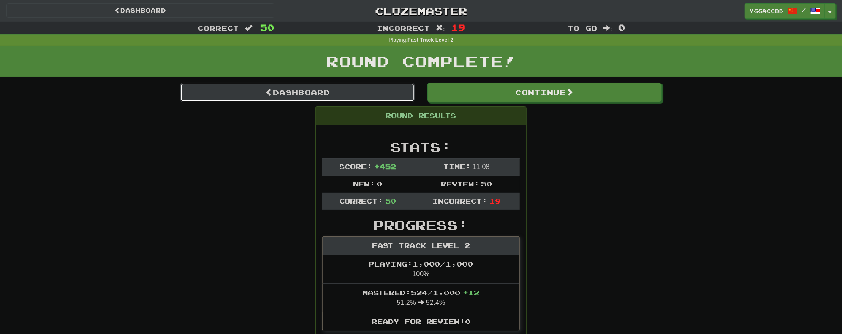
click at [274, 98] on link "Dashboard" at bounding box center [297, 92] width 234 height 19
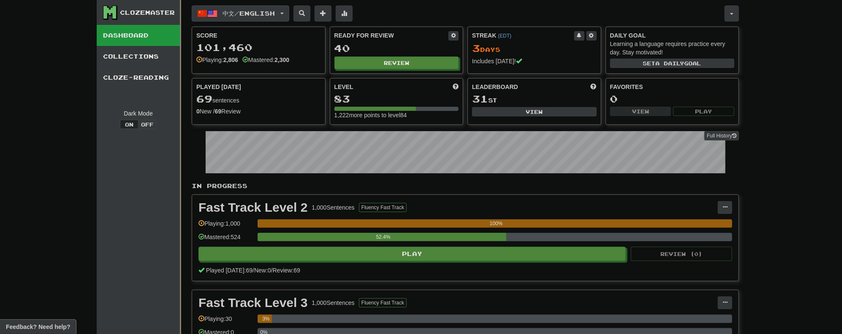
click at [284, 13] on span "button" at bounding box center [281, 14] width 3 height 2
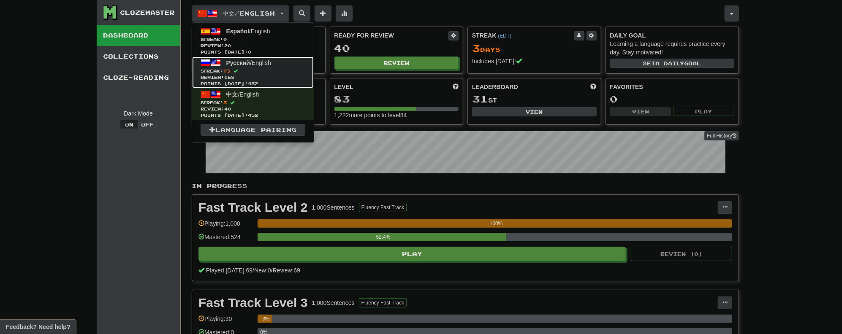
click at [242, 75] on span "Review: 168" at bounding box center [253, 77] width 105 height 6
